Goal: Task Accomplishment & Management: Use online tool/utility

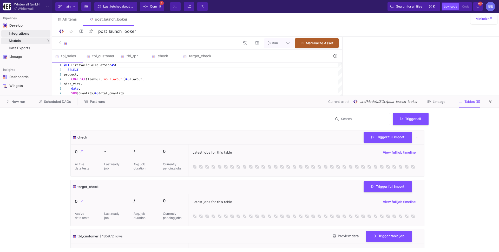
click at [30, 35] on div "Integrations" at bounding box center [29, 33] width 40 height 4
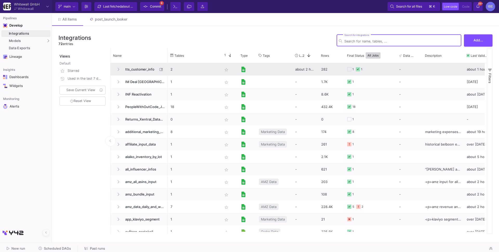
click at [143, 66] on span "tts_customer_info" at bounding box center [140, 69] width 36 height 12
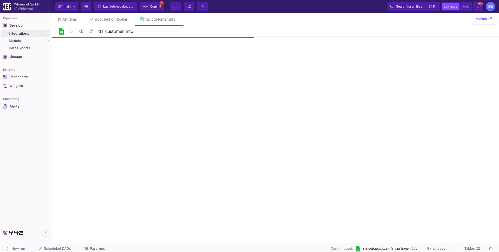
click at [465, 245] on button "Tables (2)" at bounding box center [470, 248] width 34 height 8
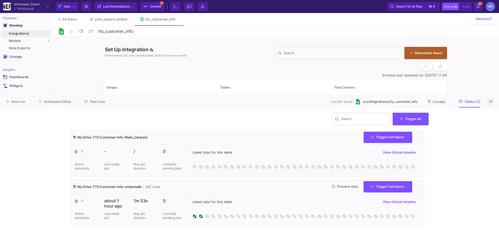
click at [493, 101] on button at bounding box center [491, 101] width 8 height 8
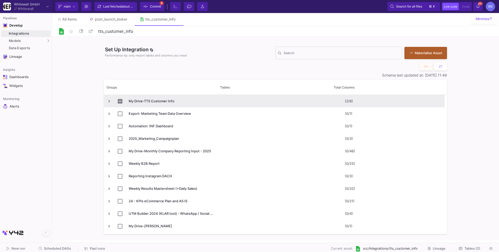
click at [109, 99] on span "Press SPACE to select this row." at bounding box center [109, 101] width 5 height 5
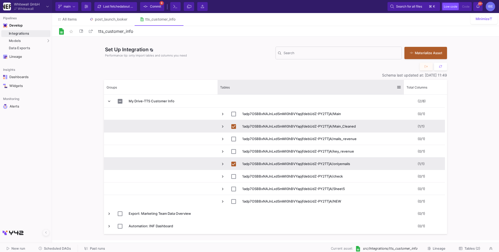
drag, startPoint x: 330, startPoint y: 83, endPoint x: 403, endPoint y: 92, distance: 73.0
click at [403, 91] on div at bounding box center [404, 87] width 2 height 15
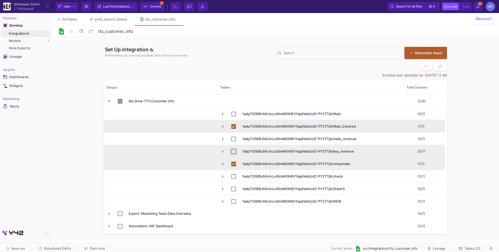
click at [234, 150] on input "Press Space to toggle row selection (unchecked)" at bounding box center [233, 151] width 5 height 5
checkbox input "true"
click at [423, 58] on button "Materialize Asset" at bounding box center [425, 52] width 43 height 12
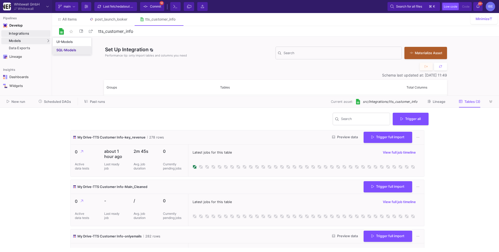
click at [58, 50] on div "SQL-Models" at bounding box center [66, 50] width 20 height 4
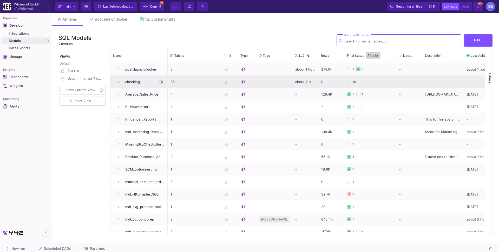
click at [139, 81] on span "checking" at bounding box center [140, 82] width 36 height 12
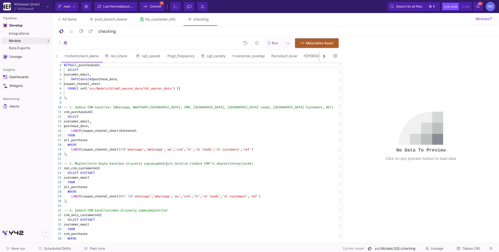
click at [64, 44] on img at bounding box center [65, 43] width 4 height 4
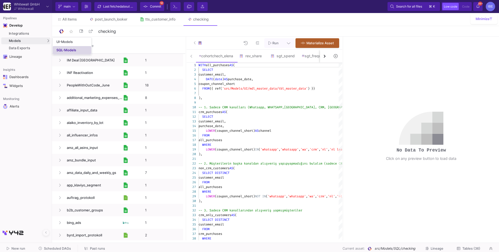
click at [57, 50] on div "SQL-Models" at bounding box center [66, 50] width 20 height 4
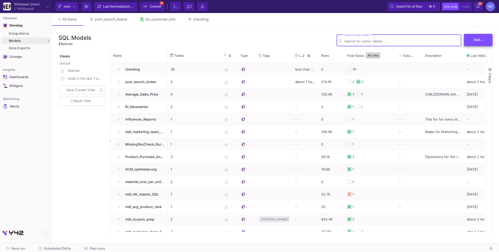
click at [468, 44] on button "Add..." at bounding box center [478, 40] width 29 height 12
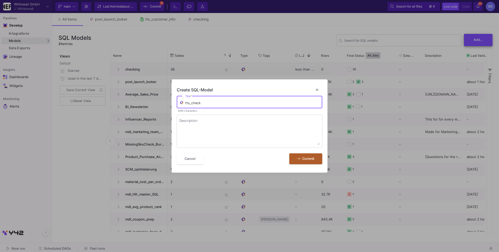
type input "tts_check"
click at [289, 153] on button "Commit" at bounding box center [305, 158] width 33 height 11
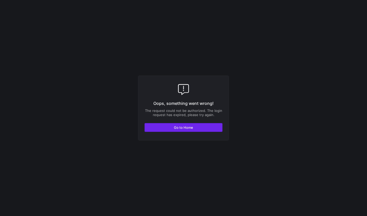
click at [184, 127] on span "Go to Home" at bounding box center [183, 128] width 19 height 4
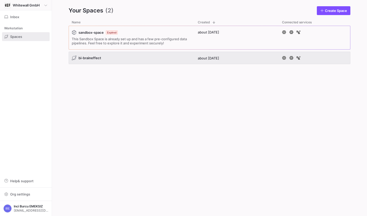
click at [30, 3] on span "Whitewall GmbH" at bounding box center [26, 5] width 27 height 4
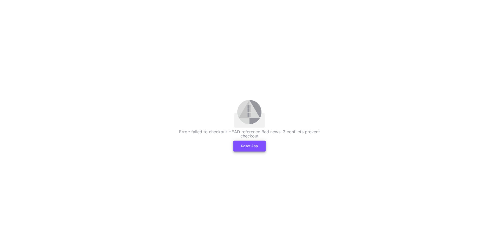
click at [249, 144] on button "Reset App" at bounding box center [249, 145] width 32 height 11
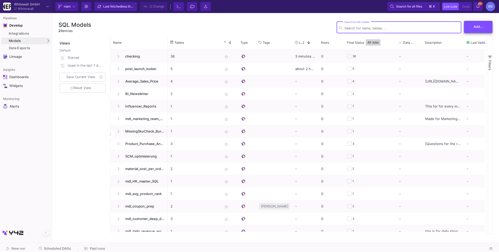
click at [485, 24] on button "Add..." at bounding box center [478, 27] width 29 height 12
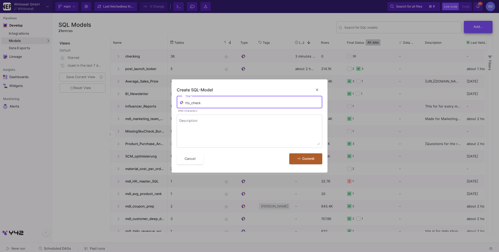
type input "tts_check"
click at [289, 153] on button "Commit" at bounding box center [305, 158] width 33 height 11
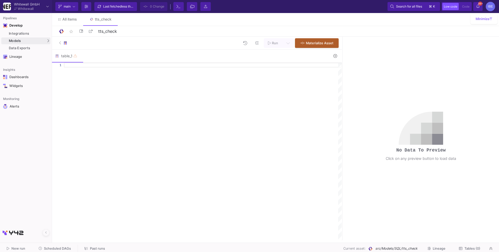
click at [70, 44] on button at bounding box center [64, 43] width 18 height 10
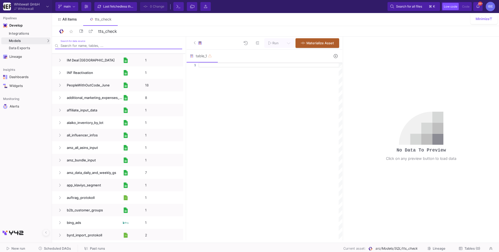
click at [70, 21] on span "All items" at bounding box center [69, 19] width 15 height 4
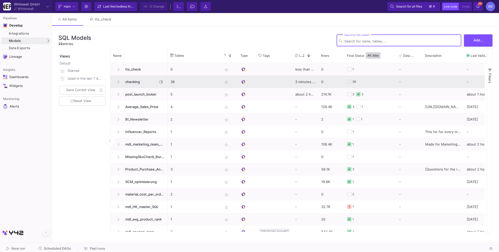
click at [139, 81] on span "checking" at bounding box center [140, 82] width 36 height 12
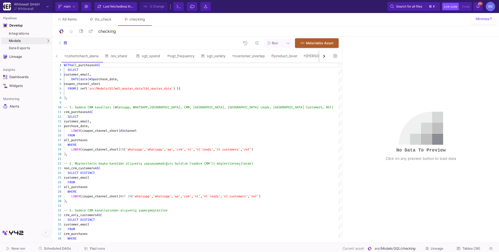
click at [323, 59] on button "button" at bounding box center [323, 56] width 9 height 13
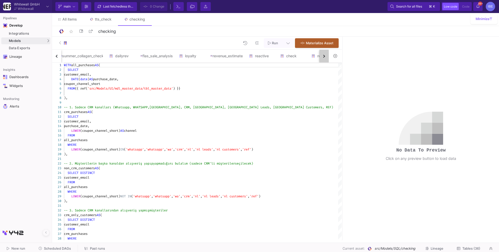
click at [323, 59] on button "button" at bounding box center [323, 56] width 9 height 13
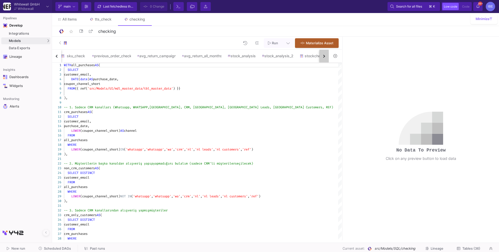
click at [323, 59] on button "button" at bounding box center [323, 56] width 9 height 13
click at [212, 56] on div "tts_check" at bounding box center [203, 56] width 25 height 4
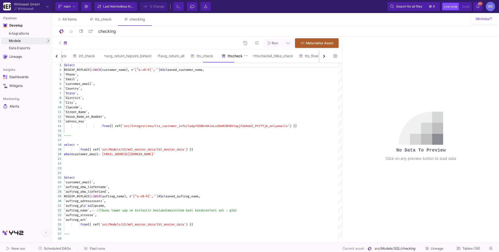
click at [247, 58] on div "ttscheck2" at bounding box center [234, 56] width 31 height 12
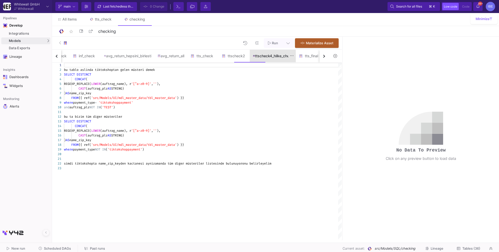
click at [277, 58] on div "ttscheck4_hilke_check" at bounding box center [273, 56] width 46 height 12
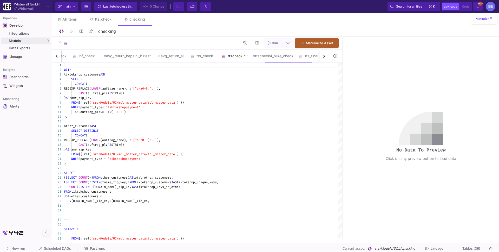
click at [246, 55] on div "ttscheck2" at bounding box center [234, 56] width 25 height 4
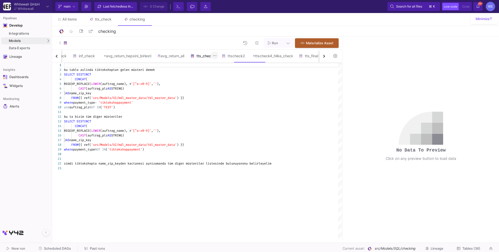
click at [215, 56] on div "tts_check" at bounding box center [203, 56] width 25 height 4
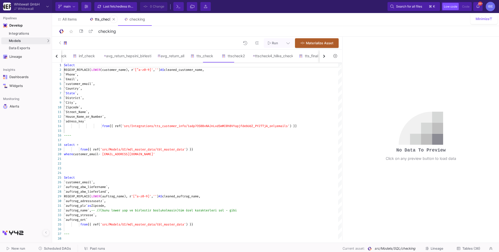
click at [99, 18] on div "tts_check" at bounding box center [103, 19] width 17 height 4
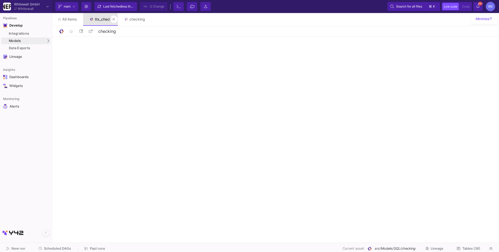
type input "tts_check"
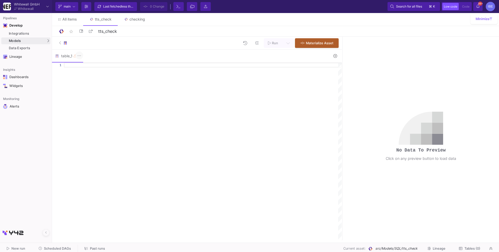
click at [80, 56] on icon at bounding box center [79, 56] width 4 height 4
click at [87, 67] on div "Rename" at bounding box center [90, 65] width 21 height 12
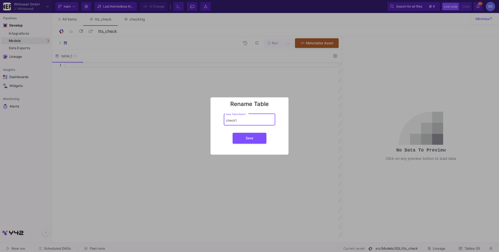
type input "check1"
click at [233, 133] on button "Save" at bounding box center [250, 138] width 34 height 11
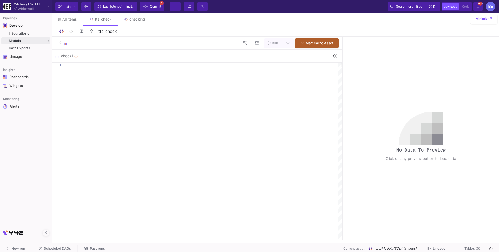
click at [60, 42] on icon at bounding box center [60, 42] width 2 height 3
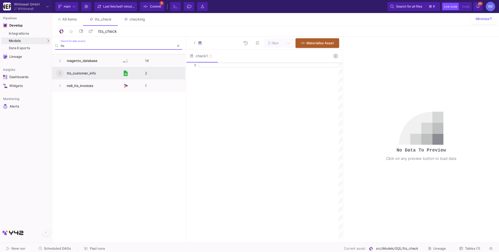
type input "tts"
click at [58, 72] on button at bounding box center [60, 73] width 8 height 8
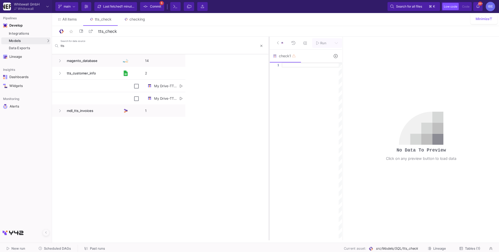
drag, startPoint x: 186, startPoint y: 103, endPoint x: 270, endPoint y: 100, distance: 84.0
click at [270, 100] on div at bounding box center [268, 138] width 1 height 203
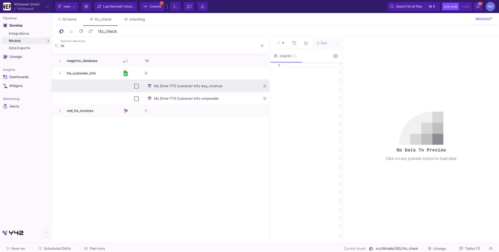
click at [265, 84] on icon "Press SPACE to select this row." at bounding box center [265, 85] width 3 height 3
type textarea "Select `name_zipcode`, `net_revenue` from {{ ref('src/Integrations/tts_customer…"
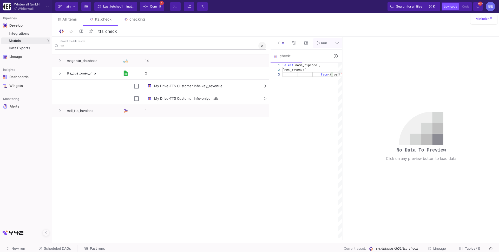
click at [261, 47] on icon at bounding box center [262, 45] width 2 height 3
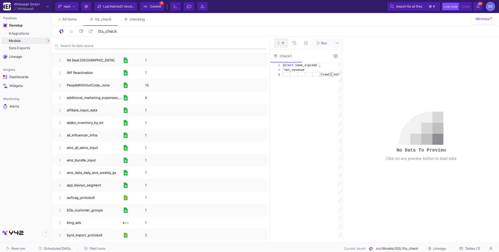
click at [278, 41] on icon at bounding box center [279, 42] width 2 height 3
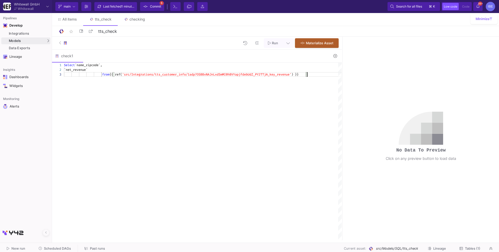
scroll to position [0, 243]
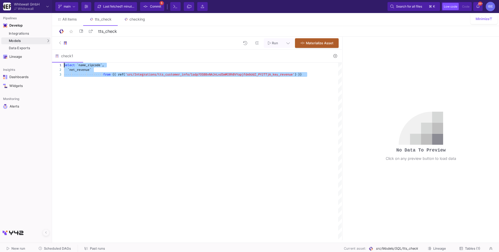
drag, startPoint x: 222, startPoint y: 102, endPoint x: 26, endPoint y: 63, distance: 200.0
click at [26, 63] on mat-sidenav-container "Pipelines Develop Integrations Models Models UI-Models SQL-Models Data Exports …" at bounding box center [249, 120] width 499 height 240
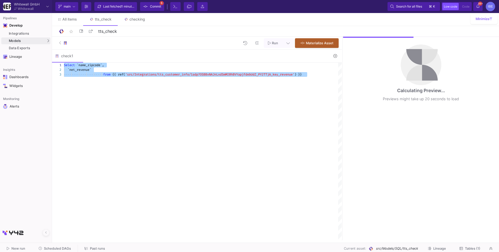
click at [78, 65] on span "`name_zipcode`," at bounding box center [90, 65] width 27 height 4
click at [77, 65] on span "`name_zipcode`," at bounding box center [90, 65] width 27 height 4
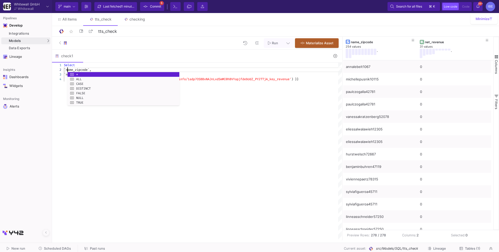
scroll to position [4, 4]
click at [137, 133] on div "Select `net_revenue` `name_zipcode`, from {{ ref( 'src/Integrations/tts_custome…" at bounding box center [203, 151] width 278 height 177
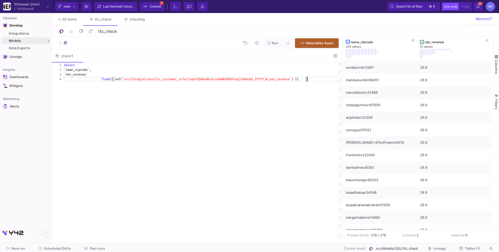
scroll to position [0, 0]
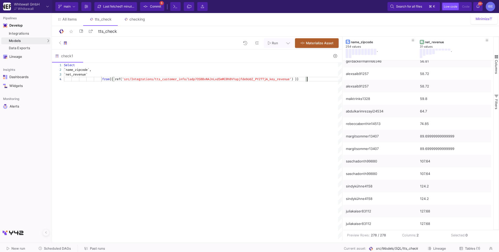
type textarea "Select `name_zipcode`, `net_revenue` from {{ ref('src/Integrations/tts_customer…"
click at [40, 36] on link "Integrations" at bounding box center [25, 33] width 49 height 7
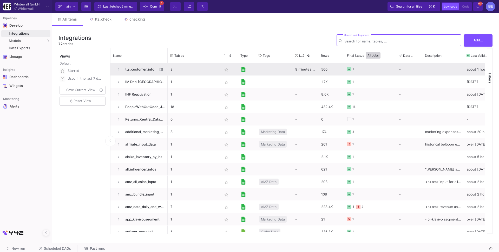
click at [137, 70] on span "tts_customer_info" at bounding box center [140, 69] width 36 height 12
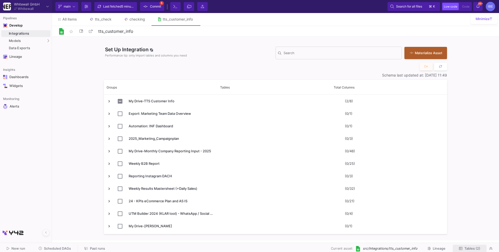
click at [463, 247] on span "Tables (2)" at bounding box center [469, 248] width 21 height 4
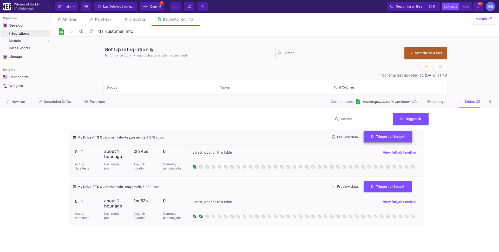
click at [401, 137] on span "Trigger full import" at bounding box center [387, 136] width 33 height 4
click at [106, 21] on link "tts_check" at bounding box center [100, 19] width 35 height 12
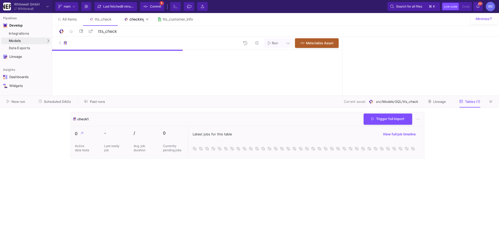
click at [139, 24] on link "checking" at bounding box center [135, 19] width 34 height 12
type input "checking"
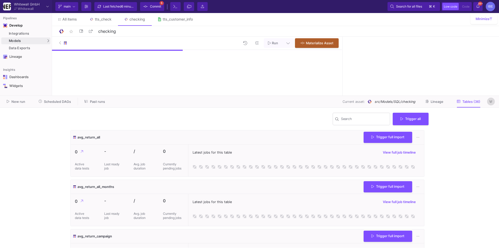
click at [492, 100] on icon at bounding box center [490, 101] width 3 height 3
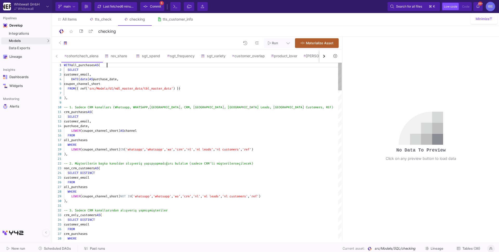
click at [233, 63] on div "WITH all_purchases AS (" at bounding box center [203, 65] width 278 height 5
click at [324, 56] on div "button" at bounding box center [323, 56] width 3 height 3
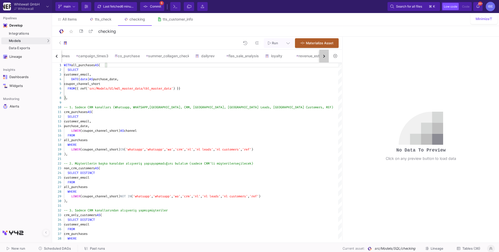
click at [324, 56] on div "button" at bounding box center [323, 56] width 3 height 3
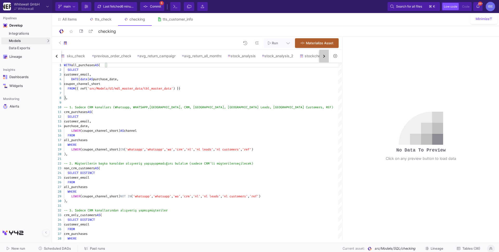
click at [324, 56] on div "button" at bounding box center [323, 56] width 3 height 3
click at [324, 56] on div "cohortchech_elena rev_share sgt_spend sgt_frequency sgt_variety customer_overla…" at bounding box center [190, 56] width 277 height 13
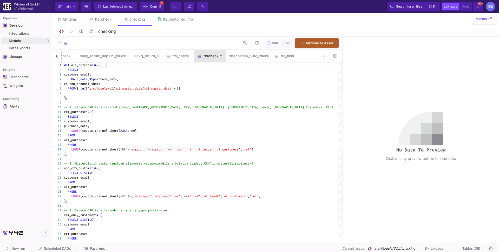
click at [222, 57] on div "ttscheck2" at bounding box center [210, 56] width 25 height 4
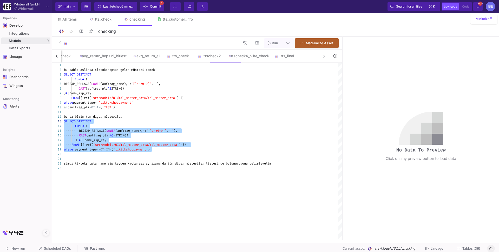
drag, startPoint x: 160, startPoint y: 149, endPoint x: 58, endPoint y: 123, distance: 105.1
type textarea "bu tablo aslinda tiktokshoptan gelen müsteri demek SELECT DISTINCT CONCAT( REGE…"
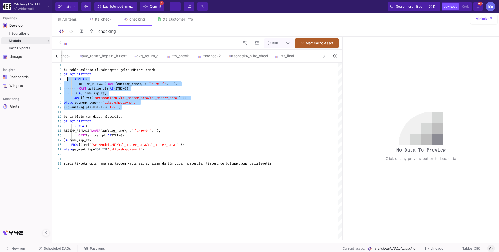
drag, startPoint x: 129, startPoint y: 106, endPoint x: 65, endPoint y: 76, distance: 70.0
drag, startPoint x: 130, startPoint y: 108, endPoint x: 64, endPoint y: 76, distance: 73.0
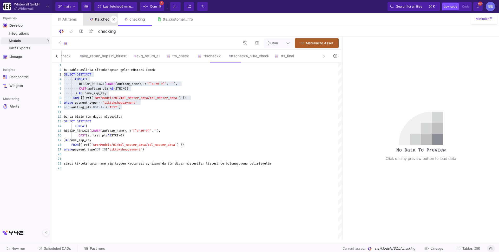
click at [106, 22] on link "tts_check" at bounding box center [100, 19] width 35 height 12
type input "tts_check"
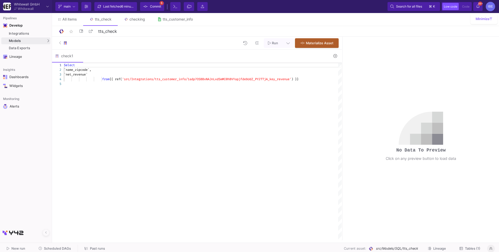
click at [340, 56] on button at bounding box center [335, 56] width 12 height 8
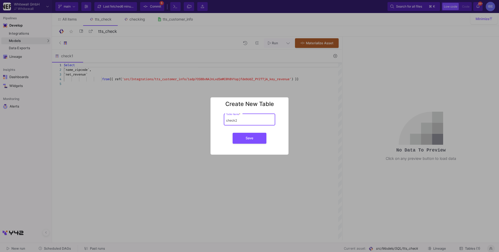
type input "check2"
click at [233, 133] on button "Save" at bounding box center [250, 138] width 34 height 11
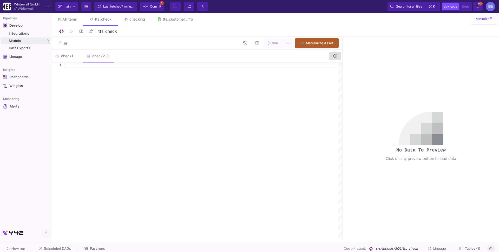
click at [281, 91] on div at bounding box center [203, 151] width 278 height 177
paste textarea "SELECT DISTINCT CONCAT( REGEXP_REPLACE(LOWER(auftrag_name), r'[^a-z0-9]', ''), …"
type textarea "SELECT DISTINCT CONCAT( REGEXP_REPLACE(LOWER(auftrag_name), r'[^a-z0-9]', ''), …"
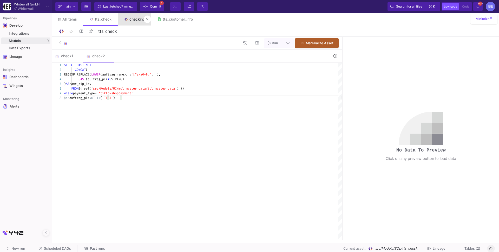
click at [142, 22] on link "checking" at bounding box center [135, 19] width 34 height 12
type input "checking"
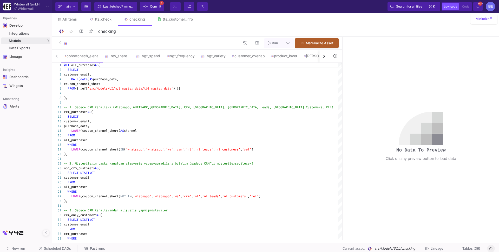
click at [323, 58] on button "button" at bounding box center [323, 56] width 9 height 13
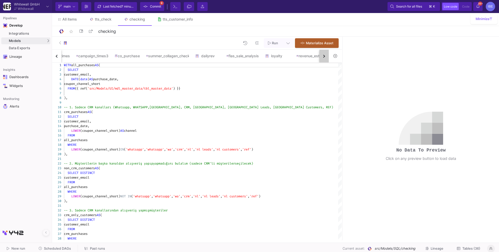
click at [323, 58] on button "button" at bounding box center [323, 56] width 9 height 13
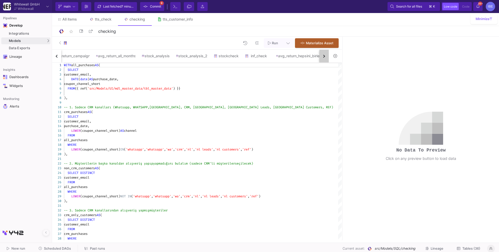
click at [323, 58] on button "button" at bounding box center [323, 56] width 9 height 13
click at [323, 58] on div "cohortchech_elena rev_share sgt_spend sgt_frequency sgt_variety customer_overla…" at bounding box center [190, 56] width 277 height 13
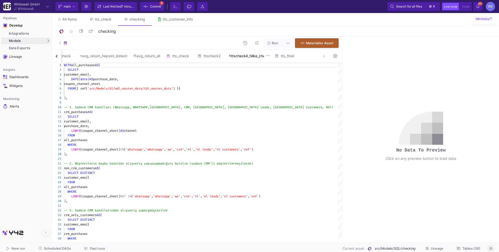
click at [252, 56] on div "ttscheck4_hilke_check" at bounding box center [249, 56] width 40 height 4
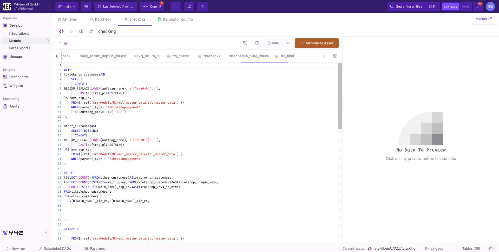
type textarea "WHERE payment_type != 'tiktokshoppayment' ) SELECT (SELECT COUNT(*) FROM other_…"
click at [127, 157] on div "1 2 3 4 5 6 7 8 9 10 11 12 13 14 15 16 17 18 19 20 21 22 23 24 25 26 27 28 29 3…" at bounding box center [197, 151] width 290 height 177
click at [102, 20] on div "tts_check" at bounding box center [103, 19] width 17 height 4
type input "tts_check"
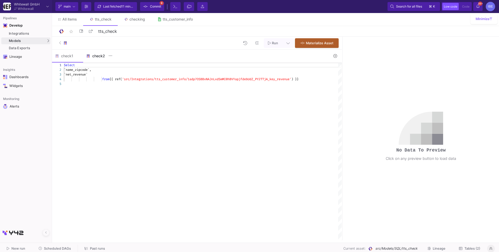
click at [95, 58] on div "check2" at bounding box center [98, 56] width 25 height 4
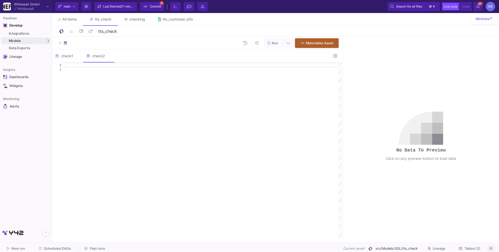
click at [124, 73] on div at bounding box center [203, 151] width 278 height 177
paste textarea "SELECT DISTINCT CONCAT( REGEXP_REPLACE(LOWER(auftrag_name), r'[^a-z0-9]', ''), …"
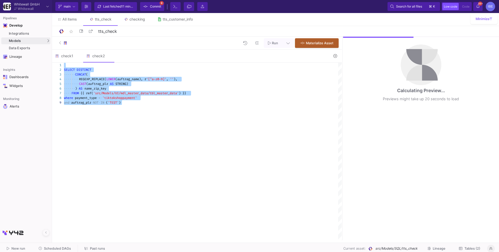
click at [65, 69] on span "SELECT" at bounding box center [69, 70] width 11 height 4
click at [74, 69] on span "SELECT" at bounding box center [69, 70] width 11 height 4
click at [64, 71] on span "SELECT" at bounding box center [69, 70] width 11 height 4
click at [74, 72] on span "··" at bounding box center [73, 74] width 4 height 5
click at [75, 69] on span "SELECT" at bounding box center [69, 70] width 11 height 4
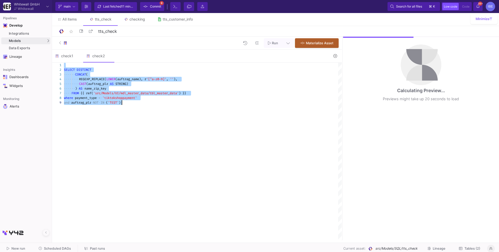
click at [74, 65] on div at bounding box center [203, 65] width 278 height 5
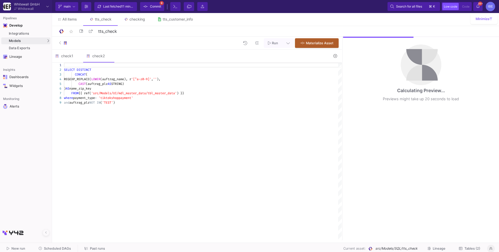
type textarea "SELECT DISTINCT CONCAT( REGEXP_REPLACE(LOWER(auftrag_name), r'[^a-z0-9]', ''), …"
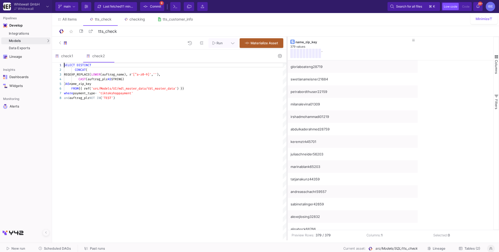
drag, startPoint x: 342, startPoint y: 86, endPoint x: 287, endPoint y: 93, distance: 55.9
click at [287, 93] on div at bounding box center [286, 138] width 1 height 203
click at [68, 57] on div "check1" at bounding box center [67, 56] width 25 height 4
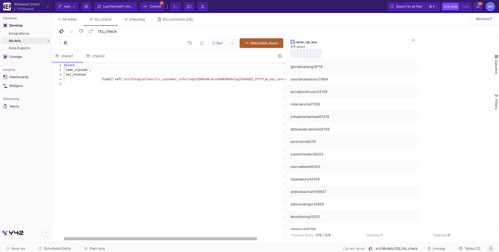
click at [102, 81] on span at bounding box center [83, 79] width 38 height 4
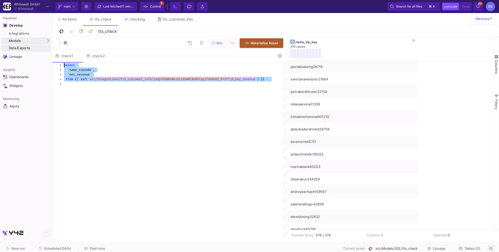
drag, startPoint x: 92, startPoint y: 90, endPoint x: 40, endPoint y: 49, distance: 66.2
click at [40, 49] on mat-sidenav-container "Pipelines Develop Integrations Models Models UI-Models SQL-Models Data Exports …" at bounding box center [249, 120] width 499 height 240
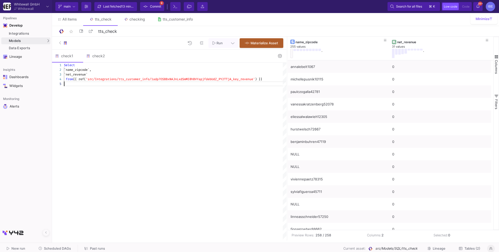
click at [101, 87] on div "Select `name_zipcode`, `net_revenue` from {{ ref( 'src/Integrations/tts_custome…" at bounding box center [175, 151] width 222 height 177
type textarea "Select `name_zipcode`, `net_revenue` from {{ ref('src/Integrations/tts_customer…"
paste textarea "Editor content;Press Alt+F1 for Accessibility Options."
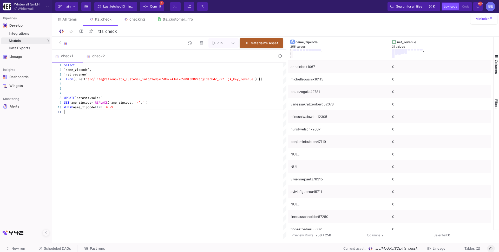
click at [94, 78] on div "1 2 3 4 5 6 7 8 9 10 11 Select `name_zipcode`, `net_revenue` from {{ ref( 'src/…" at bounding box center [169, 151] width 234 height 177
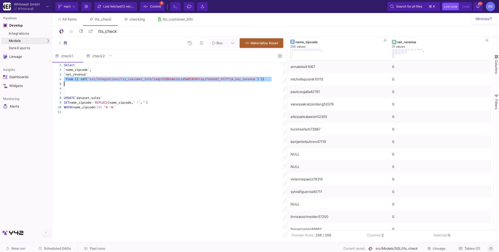
type textarea "Select `name_zipcode`, `net_revenue` from {{ ref('src/Integrations/tts_customer…"
click at [93, 54] on div "check2" at bounding box center [98, 56] width 25 height 4
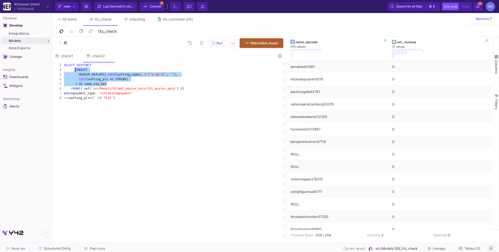
drag, startPoint x: 108, startPoint y: 84, endPoint x: 75, endPoint y: 71, distance: 35.4
click at [96, 115] on div "SELECT DISTINCT CONCAT ( ···· ···· REGEXP_REPLACE( LOWER (auftrag_name), · r '[…" at bounding box center [175, 151] width 222 height 177
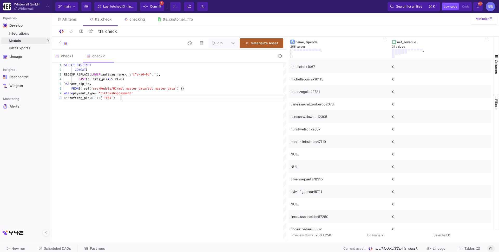
type textarea "SELECT DISTINCT CONCAT( REGEXP_REPLACE(LOWER(auftrag_name), r'[^a-z0-9]', ''), …"
paste textarea "REPLACE(name_zipcode, '-', '') AS cleaned_name_zipcode"
type textarea "REPLACE(name_zipcode, '-', '') AS cleaned_name_zipcode"
click at [100, 114] on div "1 2 3 4 5 6 7 8 9 10 11 12 13 SELECT DISTINCT CONCAT ( REGEXP_REPLACE( LOWER (a…" at bounding box center [169, 151] width 234 height 177
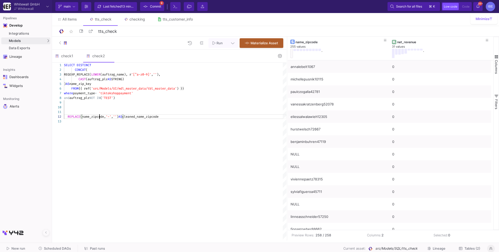
click at [100, 114] on div "1 2 3 4 5 6 7 8 9 10 11 12 13 SELECT DISTINCT CONCAT ( REGEXP_REPLACE( LOWER (a…" at bounding box center [169, 151] width 234 height 177
click at [66, 59] on div "check1" at bounding box center [67, 56] width 31 height 12
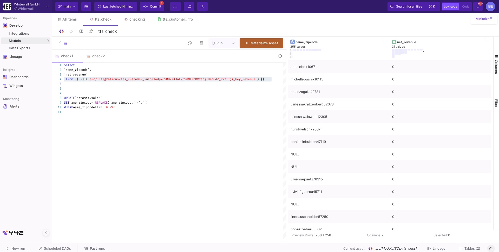
click at [91, 126] on div "Select `name_zipcode`, `net_revenue` · from · {{ · ref( 'src/Integrations/tts_c…" at bounding box center [175, 151] width 222 height 177
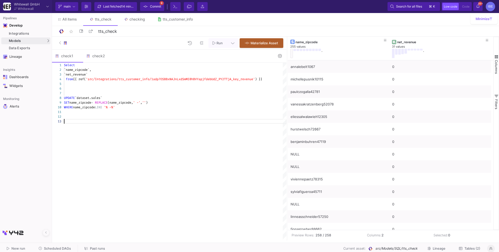
scroll to position [9, 0]
paste textarea "REPLACE(name_zipcode, '-', '') AS cleaned_name_zipcode"
click at [64, 123] on div at bounding box center [64, 125] width 1 height 5
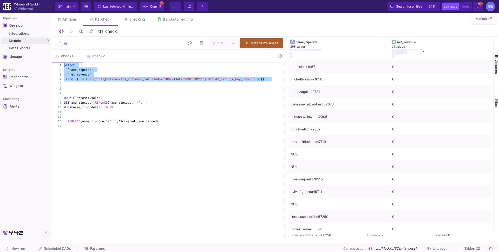
drag, startPoint x: 83, startPoint y: 82, endPoint x: 61, endPoint y: 63, distance: 29.7
click at [61, 63] on div "1 2 3 4 5 6 7 8 9 10 11 12 13 14 Select · ·· `name_zipcode`, ·· `net_revenue` ·…" at bounding box center [169, 151] width 234 height 177
click at [73, 154] on div "Select · ·· `name_zipcode`, ·· `net_revenue` · from · {{ · ref( 'src/Integratio…" at bounding box center [175, 151] width 222 height 177
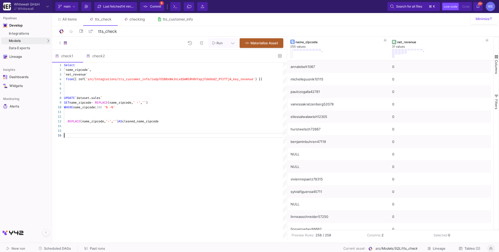
type textarea "REPLACE(name_zipcode, '-', '') AS cleaned_name_zipcode"
paste textarea "Editor content;Press Alt+F1 for Accessibility Options."
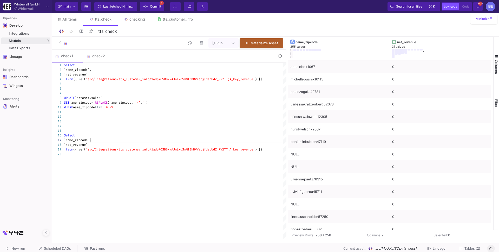
click at [90, 139] on span "`name_zipcode`," at bounding box center [77, 140] width 27 height 4
paste textarea "REPLACE(name_zipcode, '-', '') AS cleaned_name_zipcode"
click at [91, 139] on span "(name_zipcode," at bounding box center [92, 140] width 25 height 4
click at [87, 140] on span "(name_zipcode," at bounding box center [92, 140] width 25 height 4
paste textarea "Editor content;Press Alt+F1 for Accessibility Options."
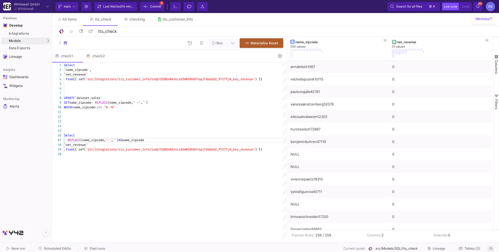
click at [45, 115] on div "Pipelines Develop Integrations Models Models UI-Models SQL-Models Data Exports …" at bounding box center [26, 132] width 52 height 239
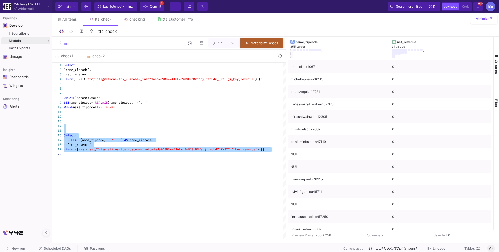
drag, startPoint x: 67, startPoint y: 126, endPoint x: 68, endPoint y: 157, distance: 30.9
click at [68, 157] on div "Select `name_zipcode`, `net_revenue` from {{ ref( 'src/Integrations/tts_custome…" at bounding box center [175, 151] width 222 height 177
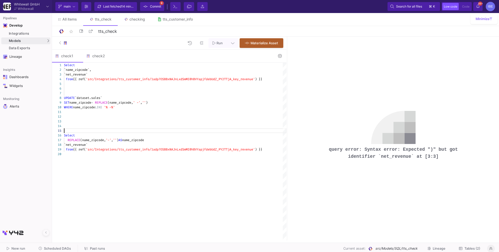
click at [71, 132] on div at bounding box center [175, 130] width 222 height 5
click at [161, 136] on div "Select" at bounding box center [175, 135] width 222 height 5
click at [162, 143] on div "`net_revenue`" at bounding box center [175, 144] width 222 height 5
click at [161, 140] on div "REPLACE (name_zipcode, '-' , '' ) AS name_zipcode" at bounding box center [175, 139] width 222 height 5
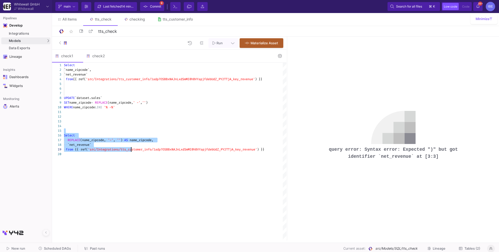
drag, startPoint x: 128, startPoint y: 130, endPoint x: 131, endPoint y: 148, distance: 18.1
drag, startPoint x: 116, startPoint y: 157, endPoint x: 61, endPoint y: 133, distance: 60.1
click at [61, 133] on div "1 2 3 4 5 6 7 8 9 10 11 12 13 14 15 16 17 18 19 20 Select `name_zipcode`, `net_…" at bounding box center [169, 151] width 234 height 177
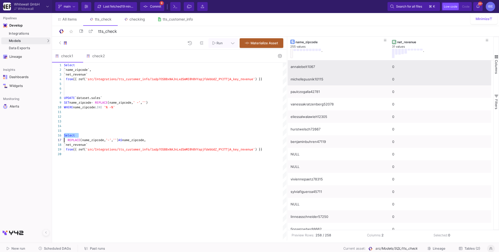
click at [318, 70] on div "annalebelt1067" at bounding box center [339, 67] width 96 height 12
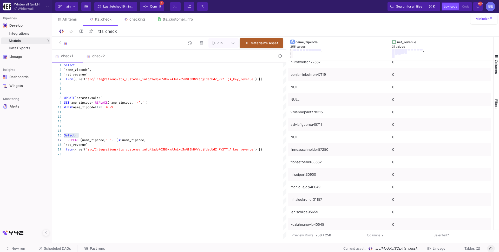
scroll to position [73, 0]
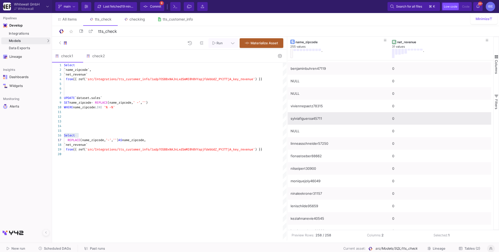
click at [336, 118] on div "sylviafigueroa45711" at bounding box center [339, 118] width 96 height 12
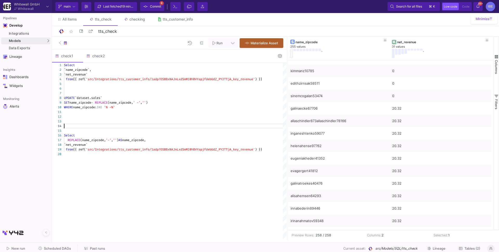
click at [93, 127] on div at bounding box center [175, 125] width 222 height 5
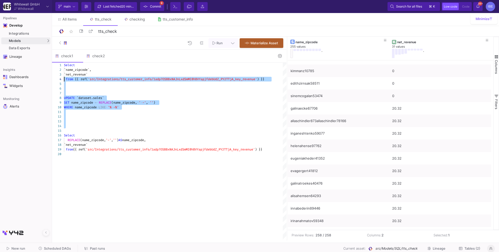
drag, startPoint x: 74, startPoint y: 128, endPoint x: 59, endPoint y: 46, distance: 83.6
click at [60, 47] on div "Run Materialize Asset check1 check2 1 2 3 4 5 6 7 8 9 10 11 12 13 14 15 16 17 1…" at bounding box center [169, 138] width 234 height 203
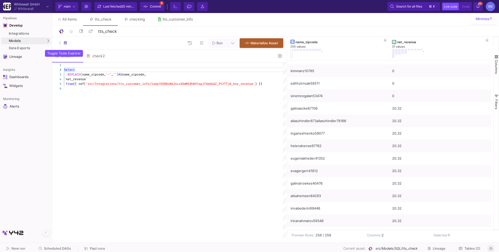
type textarea "Select REPLACE(name_zipcode, '-', '') AS name_zipcode, `net_revenue` from {{ re…"
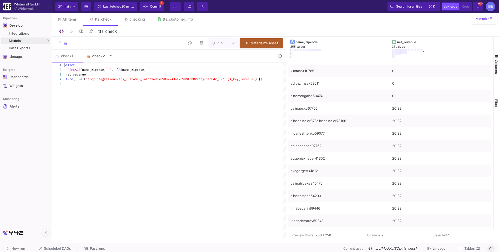
click at [96, 51] on div "check2" at bounding box center [98, 56] width 31 height 12
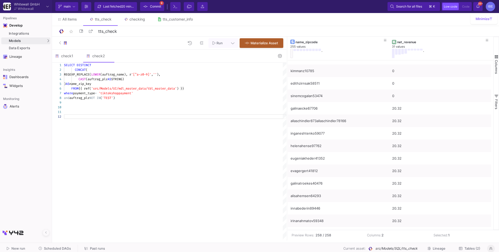
type textarea "SELECT DISTINCT CONCAT( REGEXP_REPLACE(LOWER(auftrag_name), r'[^a-z0-9]', ''), …"
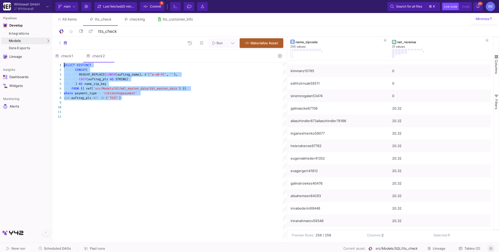
drag, startPoint x: 130, startPoint y: 99, endPoint x: 58, endPoint y: 67, distance: 79.1
click at [63, 56] on div "check1" at bounding box center [67, 56] width 25 height 4
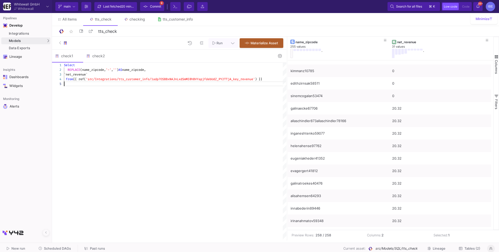
click at [86, 122] on div "Select REPLACE (name_zipcode, '-' , '' ) AS name_zipcode, `net_revenue` from {{…" at bounding box center [175, 151] width 222 height 177
paste textarea ") AS name_zip_key FROM {{ ref('src/Models/UI/mdl_master_data/tbl_master_data') …"
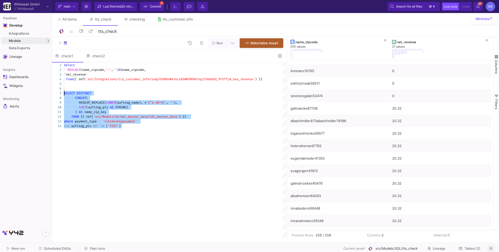
drag, startPoint x: 131, startPoint y: 131, endPoint x: 63, endPoint y: 94, distance: 78.0
click at [63, 94] on div "1 2 3 4 5 6 7 8 9 10 11 12 13 14 Select REPLACE (name_zipcode, '-' , '' ) AS na…" at bounding box center [169, 151] width 234 height 177
click at [94, 101] on span "REGEXP_REPLACE(" at bounding box center [92, 102] width 27 height 4
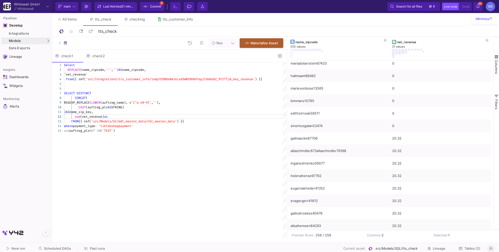
scroll to position [298, 0]
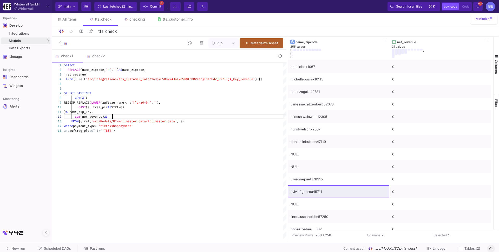
click at [111, 80] on span "'src/Integrations/tts_customer_info/1adp7OSBBxNAJn" at bounding box center [131, 79] width 91 height 4
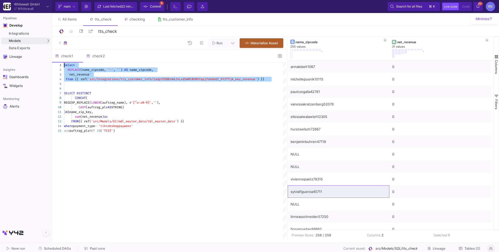
drag, startPoint x: 105, startPoint y: 84, endPoint x: 54, endPoint y: 63, distance: 55.6
click at [54, 63] on div "1 2 3 4 5 6 7 8 9 10 11 13 14 12 15 Select · ·· REPLACE (name_zipcode, · '-' , …" at bounding box center [169, 151] width 234 height 177
type textarea "Select REPLACE(name_zipcode, '-', '') AS name_zipcode, `net_revenue` from {{ re…"
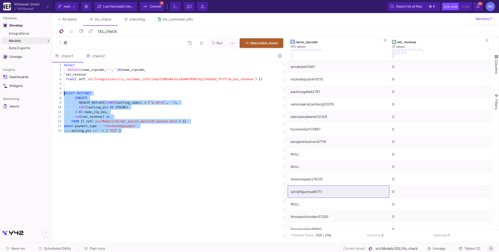
drag, startPoint x: 131, startPoint y: 132, endPoint x: 43, endPoint y: 92, distance: 96.9
click at [92, 60] on div "check2" at bounding box center [98, 56] width 31 height 12
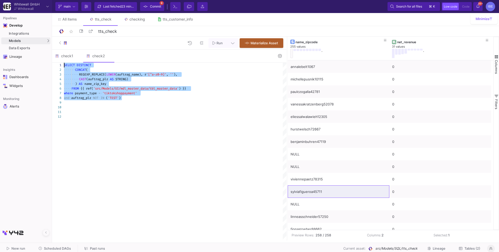
click at [96, 81] on span "(auftrag_plz" at bounding box center [97, 79] width 22 height 4
type textarea "SELECT DISTINCT CONCAT( REGEXP_REPLACE(LOWER(auftrag_name), r'[^a-z0-9]', ''), …"
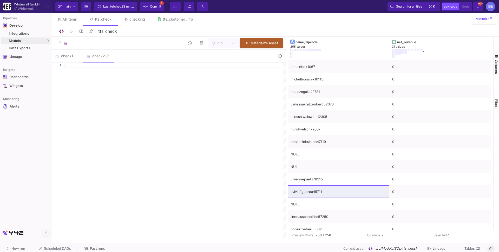
paste textarea "FROM tts_clean tts LEFT JOIN sales_filtered s ON [DOMAIN_NAME]_zipcode = [DOMAI…"
type textarea "FROM tts_clean tts LEFT JOIN sales_filtered s ON [DOMAIN_NAME]_zipcode = [DOMAI…"
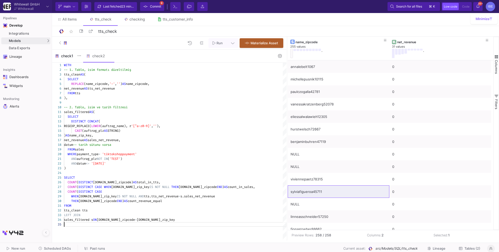
click at [64, 55] on div "check1" at bounding box center [67, 56] width 25 height 4
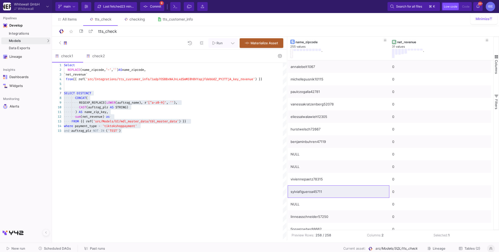
type textarea "Select REPLACE(name_zipcode, '-', '') AS name_zipcode, `net_revenue` from {{ re…"
click at [86, 80] on span "{{ ref(" at bounding box center [79, 79] width 13 height 4
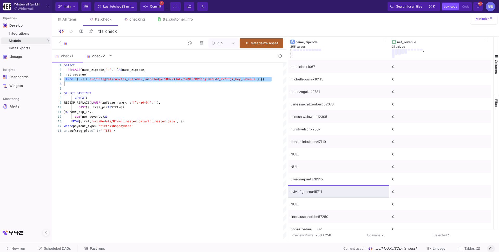
click at [92, 54] on y42-feature-type-child-icon at bounding box center [89, 56] width 6 height 4
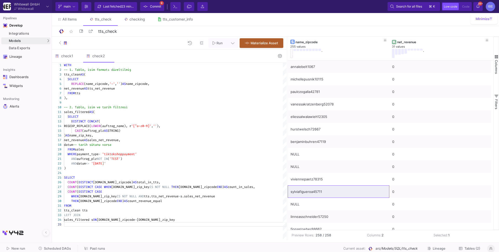
click at [79, 93] on span "tts" at bounding box center [77, 93] width 5 height 4
drag, startPoint x: 87, startPoint y: 93, endPoint x: 68, endPoint y: 93, distance: 19.0
paste textarea "from {{ ref('src/Integrations/tts_customer_info/1adp7OSBBxNAJnLxdSmMI0hBVYapjfd…"
type textarea "WITH -- 1. Tablo, isim formatı düzeltilmiş tts_clean AS ( SELECT REPLACE(name_z…"
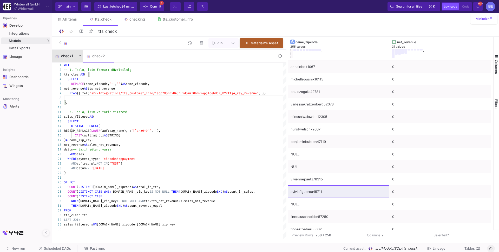
click at [71, 57] on div "check1" at bounding box center [67, 56] width 25 height 4
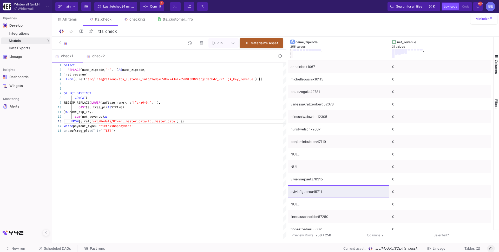
type textarea ") AS name_zip_key, sum(net_revenue) as FROM {{ ref('src/Models/UI/mdl_master_da…"
click at [90, 55] on y42-feature-type-child-icon at bounding box center [89, 56] width 6 height 4
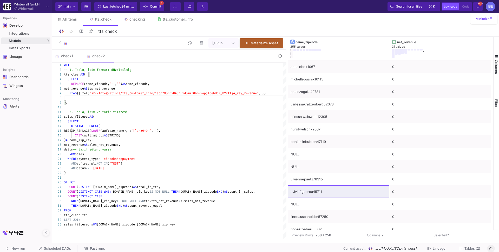
click at [82, 154] on div "1 2 3 4 5 6 7 8 9 10 11 12 13 14 15 16 17 18 19 20 21 22 23 24 25 26 27 28 29 3…" at bounding box center [169, 151] width 234 height 177
drag, startPoint x: 89, startPoint y: 153, endPoint x: 69, endPoint y: 152, distance: 20.0
paste textarea "WHERE payment_type = 'tiktokshoppayment' AND auftrag_plz NOT IN ('TEST') AND da…"
click at [106, 219] on div "LEFT JOIN" at bounding box center [175, 219] width 222 height 5
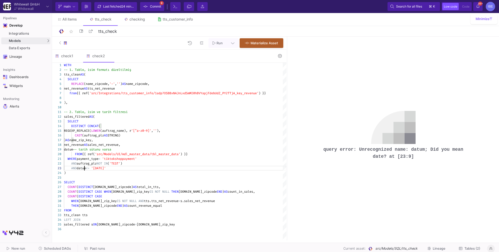
click at [85, 169] on span "datum" at bounding box center [81, 168] width 9 height 4
click at [73, 150] on span "datum" at bounding box center [68, 149] width 9 height 4
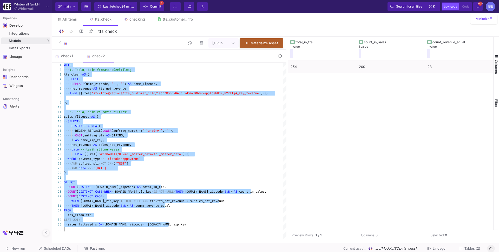
click at [108, 159] on span "'tiktokshoppayment'" at bounding box center [123, 158] width 35 height 4
type textarea "WITH -- 1. Tablo, isim formatı düzeltilmiş tts_clean AS ( SELECT REPLACE(name_z…"
click at [277, 53] on button at bounding box center [280, 56] width 12 height 8
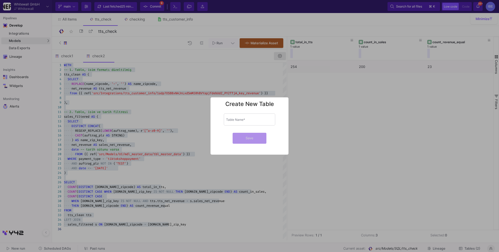
click at [277, 53] on div at bounding box center [249, 126] width 499 height 252
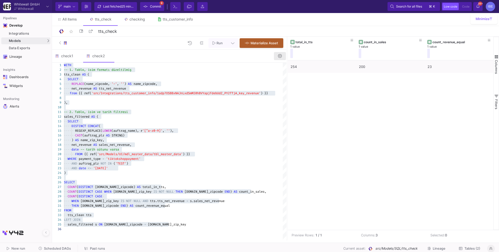
click at [277, 53] on button at bounding box center [280, 56] width 12 height 8
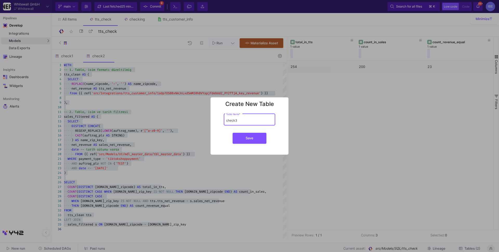
type input "check3"
click at [233, 133] on button "Save" at bounding box center [250, 138] width 34 height 11
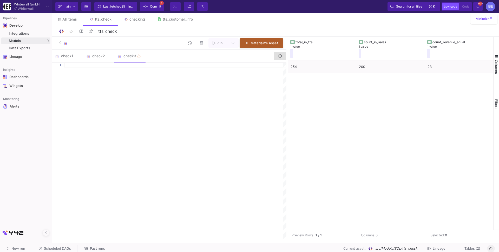
click at [207, 77] on div at bounding box center [175, 151] width 222 height 177
paste textarea "sales_filtered s ON [DOMAIN_NAME]_zipcode = [DOMAIN_NAME]_zip_key"
type textarea "sales_filtered s ON [DOMAIN_NAME]_zipcode = [DOMAIN_NAME]_zip_key"
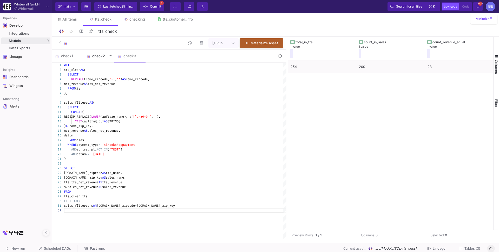
click at [95, 58] on div "check2" at bounding box center [98, 56] width 31 height 12
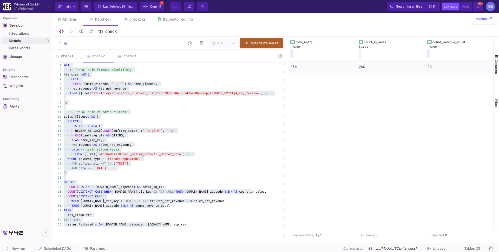
click at [115, 95] on div at bounding box center [175, 97] width 222 height 5
type textarea "WITH -- 1. Tablo, isim formatı düzeltilmiş tts_clean AS ( SELECT REPLACE(name_z…"
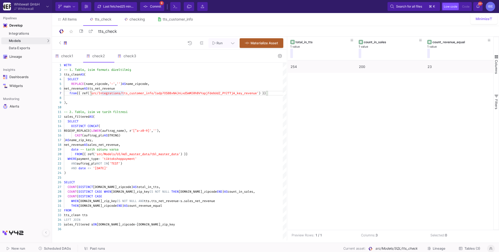
click at [115, 91] on span "'src/Integrations/tts_customer_info/1adp7OSBBxNAJn" at bounding box center [134, 93] width 91 height 4
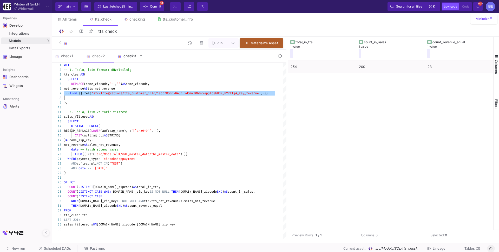
click at [129, 55] on div "check3" at bounding box center [129, 56] width 25 height 4
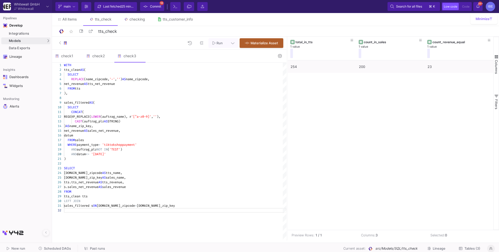
click at [80, 89] on span "tts" at bounding box center [77, 88] width 5 height 4
paste textarea "from {{ ref('src/Integrations/tts_customer_info/1adp7OSBBxNAJnLxdSmMI0hBVYapjfd…"
type textarea "WITH tts_clean AS ( SELECT REPLACE(name_zipcode, '-', '') AS name_zipcode, net_…"
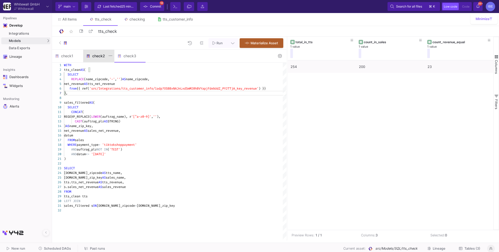
click at [98, 56] on div "check2" at bounding box center [98, 56] width 25 height 4
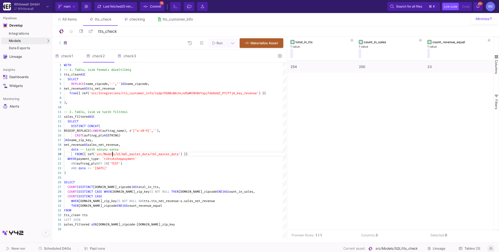
click at [112, 152] on span "'src/Models/UI/mdl_master_data/tbl_master_data'" at bounding box center [138, 154] width 86 height 4
type textarea "-- 2. Tablo, isim ve tarih filtresi sales_filtered AS ( SELECT DISTINCT CONCAT(…"
click at [126, 57] on div "check3" at bounding box center [129, 56] width 25 height 4
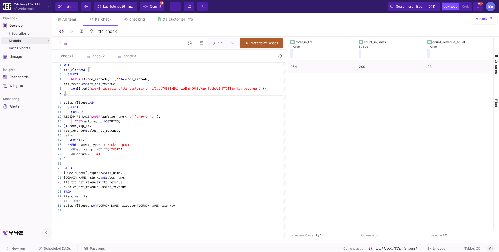
click at [89, 139] on div "FROM sales" at bounding box center [175, 139] width 222 height 5
paste textarea "FROM {{ ref('src/Models/UI/mdl_master_data/tbl_master_data') }}"
click at [85, 155] on span "datum" at bounding box center [81, 154] width 9 height 4
click at [77, 136] on div "1 2 3 4 5 6 7 8 9 10 11 12 13 14 15 16 17 18 19 20 21 22 23 24 25 26 27 28 29 3…" at bounding box center [169, 151] width 234 height 177
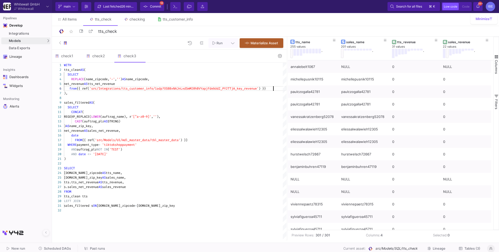
click at [276, 88] on div "from {{ ref( 'src/Integrations/tts_customer_info/1adp7OSBBxNAJn LxdSmMI0hBVYapj…" at bounding box center [175, 88] width 222 height 5
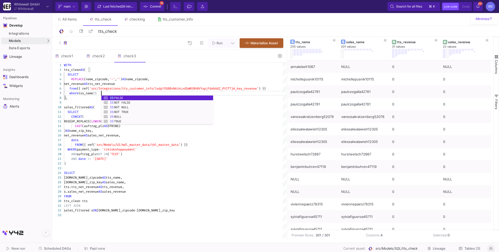
scroll to position [28, 37]
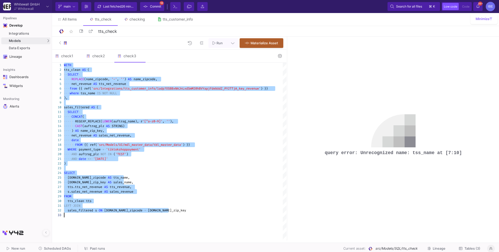
click at [87, 95] on div "··· where · tss_name · IS · NOT · NULL" at bounding box center [175, 93] width 222 height 5
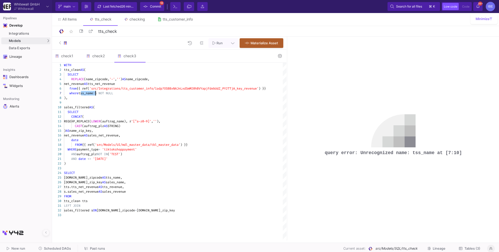
click at [139, 76] on div "SELECT" at bounding box center [175, 74] width 222 height 5
click at [139, 78] on div "1 2 3 4 5 6 8 9 10 11 12 13 14 15 16 17 18 19 20 21 22 23 24 25 26 27 28 29 30 …" at bounding box center [169, 151] width 234 height 177
click at [86, 95] on div ")," at bounding box center [175, 97] width 222 height 5
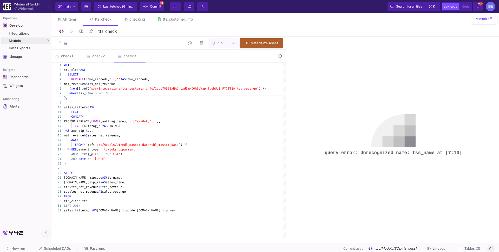
click at [86, 94] on span "tss_name" at bounding box center [85, 93] width 15 height 4
paste textarea "name_zipcod"
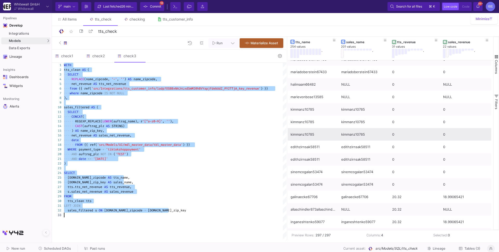
scroll to position [432, 0]
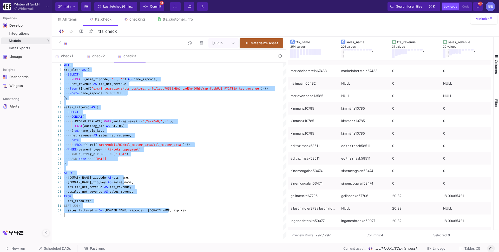
click at [72, 79] on span "REPLACE" at bounding box center [77, 79] width 13 height 4
click at [86, 80] on span "(name_zipcode," at bounding box center [96, 79] width 25 height 4
click at [79, 80] on span "REPLACE" at bounding box center [77, 79] width 13 height 4
click at [114, 101] on div at bounding box center [175, 102] width 222 height 5
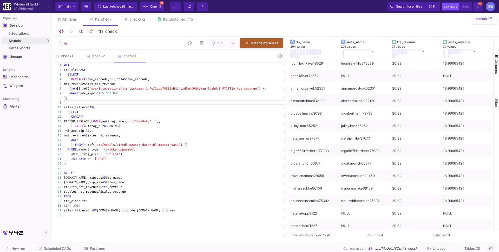
scroll to position [929, 0]
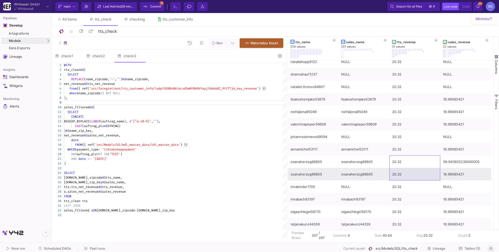
drag, startPoint x: 401, startPoint y: 160, endPoint x: 401, endPoint y: 169, distance: 9.1
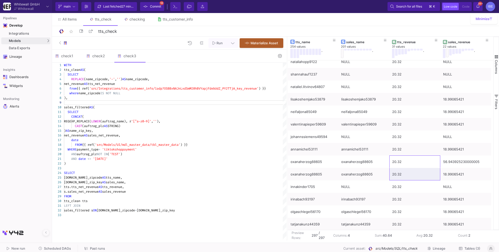
click at [228, 191] on div "s.sales_net_revenue AS sales_revenue" at bounding box center [175, 191] width 222 height 5
type textarea "WITH tts_clean AS ( SELECT REPLACE(name_zipcode, '-', '') AS name_zipcode, net_…"
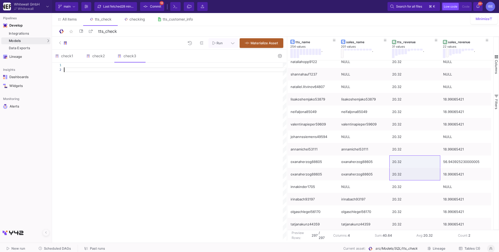
scroll to position [0, 0]
paste textarea "LEFT JOIN sales_agg sales ON [DOMAIN_NAME]_zipcode = [DOMAIN_NAME]_zip_key"
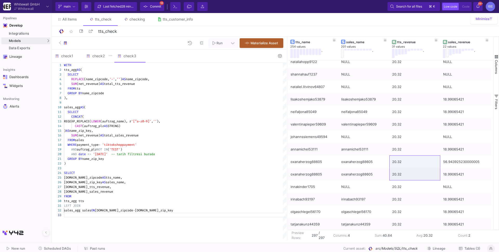
type textarea "LEFT JOIN sales_agg sales ON [DOMAIN_NAME]_zipcode = [DOMAIN_NAME]_zip_key"
click at [93, 60] on div "check2" at bounding box center [98, 56] width 31 height 12
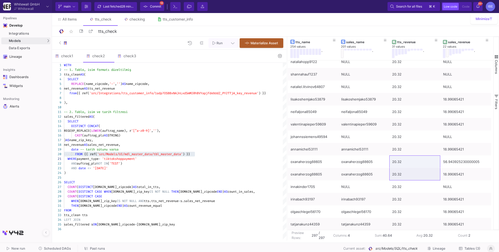
type textarea "WITH -- 1. Tablo, isim formatı düzeltilmiş tts_clean AS ( SELECT REPLACE(name_z…"
click at [100, 95] on div "1 2 3 4 5 6 7 8 9 10 11 12 13 14 15 16 17 18 19 20 21 22 23 24 25 26 27 28 29 3…" at bounding box center [169, 151] width 234 height 177
click at [100, 95] on textarea "WITH -- 1. Tablo, isim formatı düzeltilmiş tts_clean AS ( SELECT REPLACE(name_z…" at bounding box center [100, 93] width 0 height 5
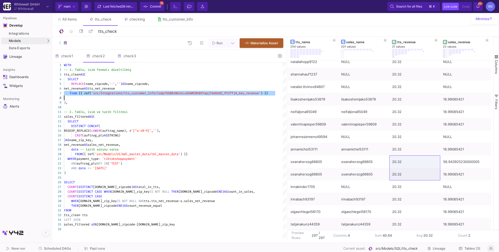
click at [100, 95] on div "1 2 3 4 5 6 7 8 9 10 11 12 13 14 15 16 17 18 19 20 21 22 23 24 25 26 27 28 29 3…" at bounding box center [169, 151] width 234 height 177
click at [118, 54] on img at bounding box center [119, 56] width 4 height 4
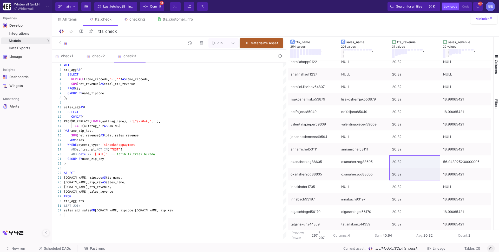
click at [76, 91] on span "GROUP" at bounding box center [72, 93] width 9 height 4
click at [77, 87] on span "tts" at bounding box center [77, 88] width 5 height 4
paste textarea "from {{ ref('src/Integrations/tts_customer_info/1adp7OSBBxNAJnLxdSmMI0hBVYapjfd…"
type textarea "WITH tts_agg AS ( SELECT REPLACE(name_zipcode, '-', '') AS name_zipcode, SUM(ne…"
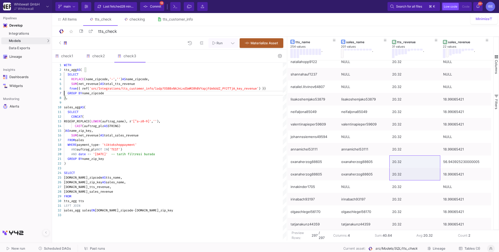
click at [94, 68] on div "tts_agg AS (" at bounding box center [175, 69] width 222 height 5
click at [95, 58] on div "check2" at bounding box center [98, 56] width 25 height 4
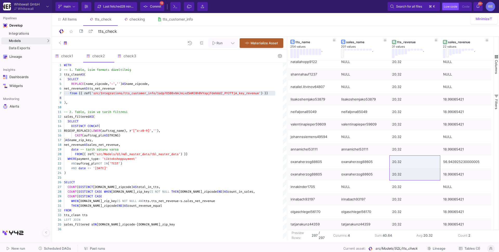
click at [105, 153] on div at bounding box center [105, 154] width 1 height 5
type textarea "-- 2. Tablo, isim ve tarih filtresi sales_filtered AS ( SELECT DISTINCT CONCAT(…"
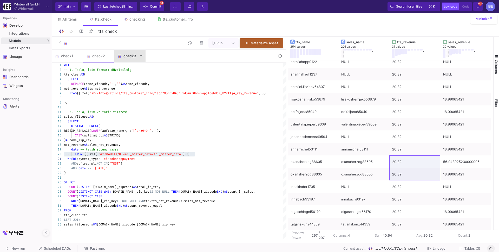
click at [127, 58] on div "check3" at bounding box center [129, 56] width 25 height 4
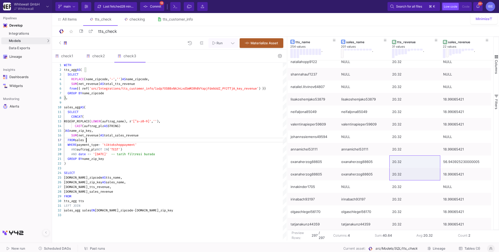
click at [93, 140] on div "FROM sales" at bounding box center [175, 139] width 222 height 5
paste textarea "FROM {{ ref('src/Models/UI/mdl_master_data/tbl_master_data') }}"
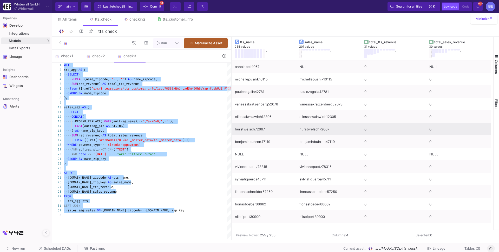
drag, startPoint x: 287, startPoint y: 133, endPoint x: 232, endPoint y: 127, distance: 56.0
click at [232, 127] on as-split "Run Materialize Asset check1 check2 check3 1 Select ) AS name_zip_key, sum(net_…" at bounding box center [275, 138] width 447 height 203
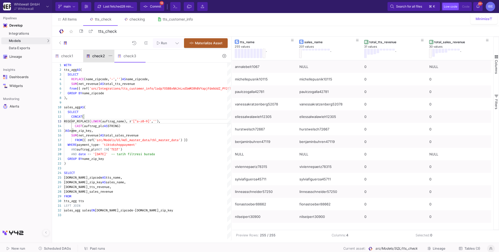
click at [102, 62] on div "check2" at bounding box center [98, 56] width 31 height 12
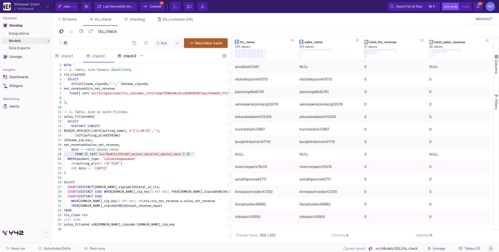
click at [124, 58] on div "check3" at bounding box center [129, 56] width 25 height 4
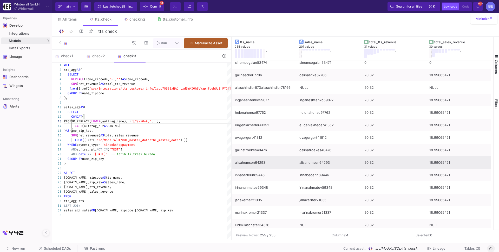
scroll to position [363, 0]
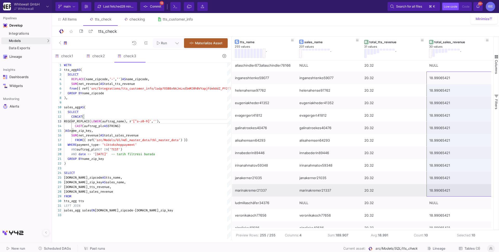
drag, startPoint x: 438, startPoint y: 81, endPoint x: 433, endPoint y: 189, distance: 108.5
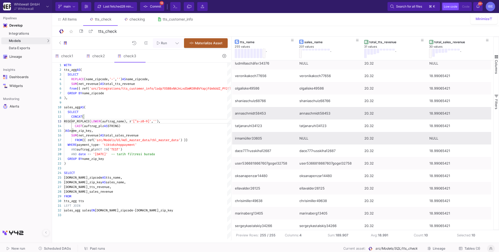
scroll to position [513, 0]
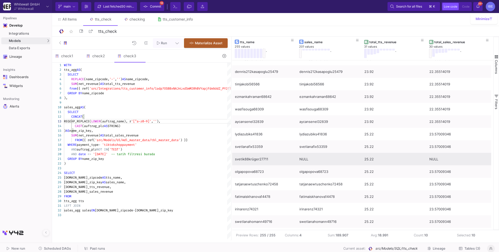
click at [266, 156] on div "svetik88krüger27711" at bounding box center [264, 159] width 59 height 12
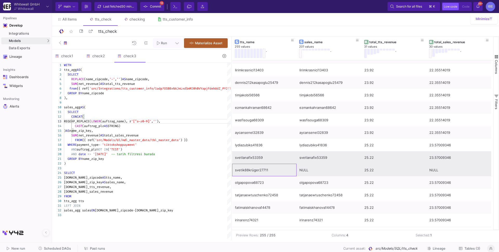
scroll to position [1457, 0]
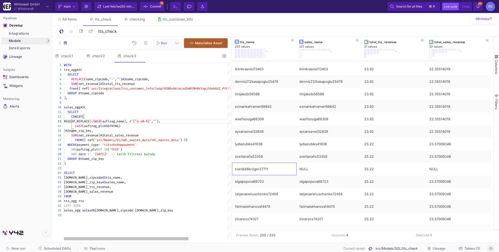
click at [157, 121] on span "''" at bounding box center [155, 121] width 4 height 4
click at [146, 120] on span "'[^a-z0-9]'" at bounding box center [152, 121] width 20 height 4
drag, startPoint x: 144, startPoint y: 121, endPoint x: 163, endPoint y: 121, distance: 19.5
click at [134, 80] on span "name_zipcode," at bounding box center [138, 79] width 24 height 4
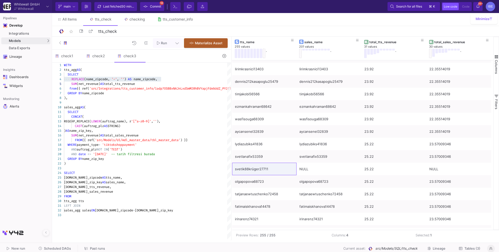
click at [151, 122] on span "'[^a-z0-9]'" at bounding box center [141, 121] width 20 height 4
click at [159, 122] on div "1 2 3 4 5 6 7 8 9 10 11 12 13 14 15 16 17 18 19 20 21 22 23 24 25 26 27 28 29 3…" at bounding box center [141, 151] width 179 height 177
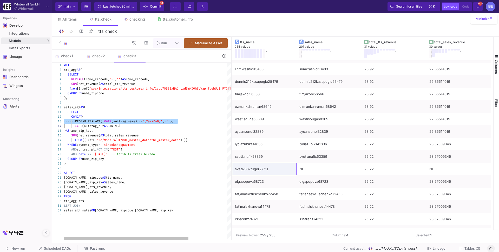
click at [155, 122] on span "'[^a-z0-9]'" at bounding box center [152, 121] width 20 height 4
click at [145, 121] on span "'[^a-z0-9]'" at bounding box center [152, 121] width 20 height 4
drag, startPoint x: 142, startPoint y: 121, endPoint x: 174, endPoint y: 119, distance: 31.2
click at [137, 79] on span "name_zipcode," at bounding box center [138, 79] width 24 height 4
click at [137, 79] on div "1 2 3 4 5 6 7 8 9 10 11 12 13 14 15 16 17 18 19 20 21 22 23 24 25 26 27 28 29 3…" at bounding box center [141, 151] width 179 height 177
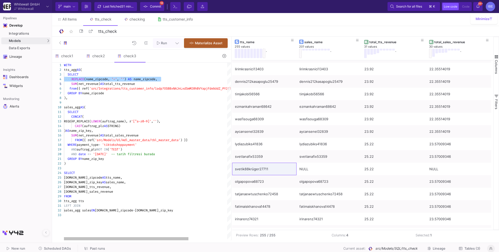
paste textarea "REGEXP_REPLACE(LOWER(name_zipcode), r'[^a-z]', '') AS name_zipcode"
click at [64, 80] on div "1 2 3 4 5 6 7 8 9 10 11 12 13 14 15 16 17 18 19 20 21 22 23 24 25 26 27 28 29 3…" at bounding box center [141, 151] width 179 height 177
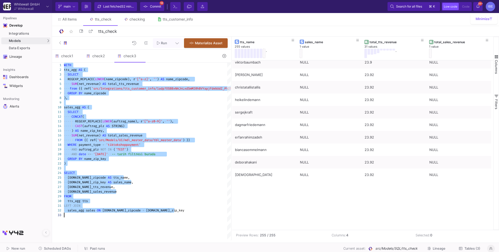
scroll to position [1104, 0]
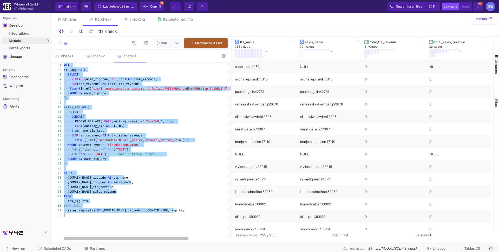
click at [162, 101] on div at bounding box center [173, 102] width 219 height 5
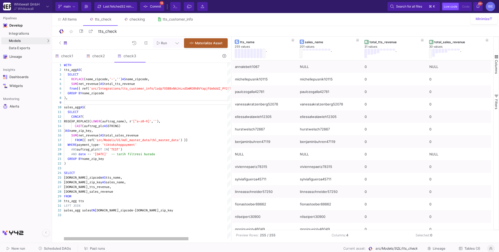
type textarea "SELECT CONCAT( REGEXP_REPLACE(LOWER(auftrag_name), r'[^a-z0-9]', ''), CAST(auft…"
drag, startPoint x: 145, startPoint y: 122, endPoint x: 167, endPoint y: 121, distance: 22.4
drag, startPoint x: 75, startPoint y: 120, endPoint x: 181, endPoint y: 121, distance: 105.8
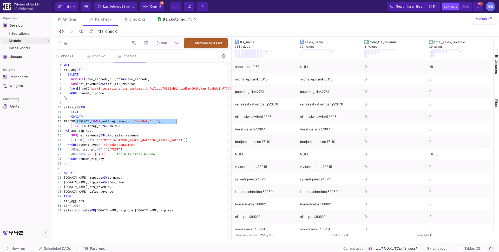
click at [165, 20] on div "tts_customer_info" at bounding box center [178, 19] width 30 height 4
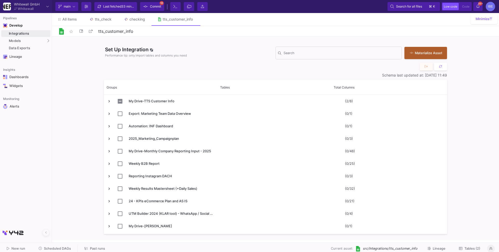
click at [467, 247] on span "Tables (2)" at bounding box center [472, 248] width 16 height 4
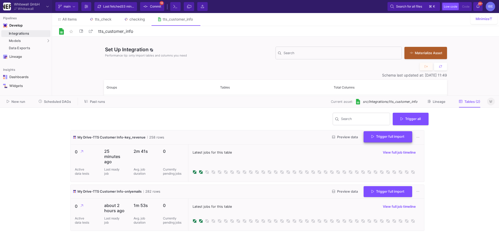
click at [376, 135] on span "Trigger full import" at bounding box center [387, 136] width 33 height 4
click at [157, 4] on span "Commit" at bounding box center [155, 7] width 11 height 8
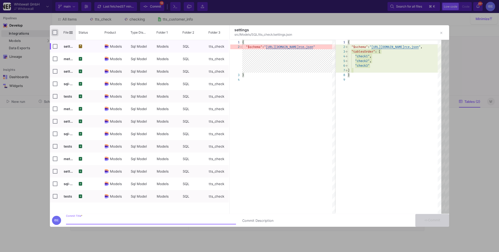
click at [55, 34] on input "Press Space to toggle all rows selection (unchecked)" at bounding box center [54, 32] width 5 height 5
checkbox input "true"
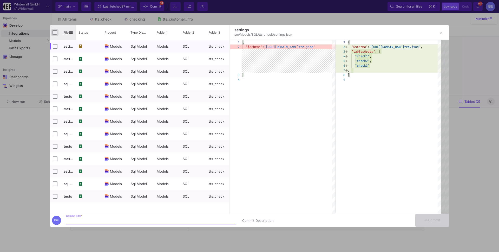
checkbox input "true"
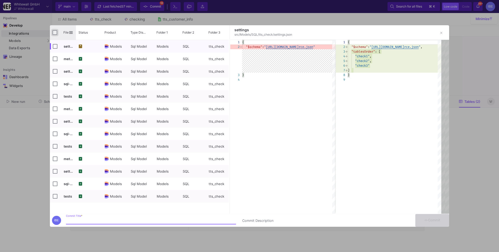
checkbox input "true"
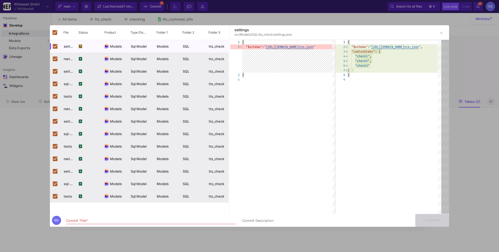
click at [109, 215] on div "Commit Title *" at bounding box center [151, 219] width 170 height 10
type input "burcu13"
click at [432, 224] on button "Commit" at bounding box center [432, 220] width 34 height 13
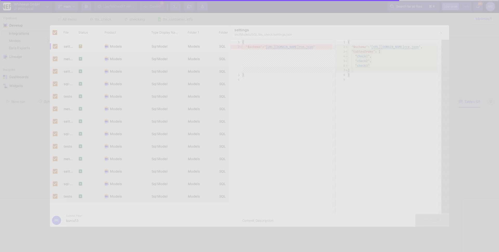
checkbox input "false"
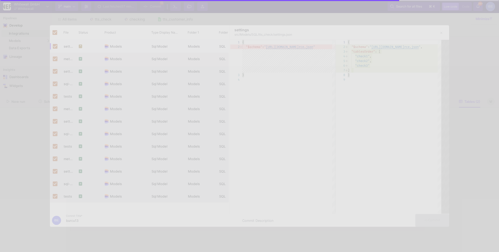
checkbox input "false"
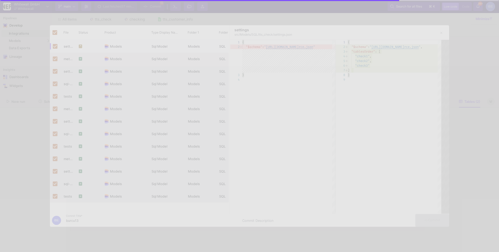
checkbox input "false"
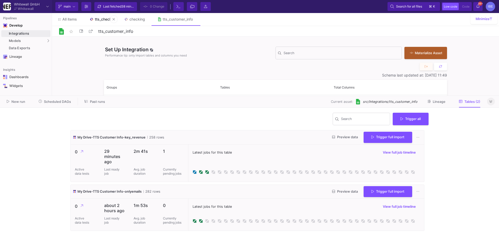
click at [108, 24] on link "tts_check" at bounding box center [100, 19] width 35 height 12
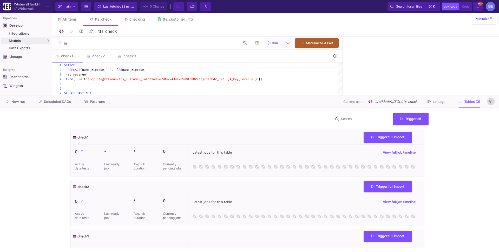
click at [493, 100] on button at bounding box center [491, 101] width 8 height 8
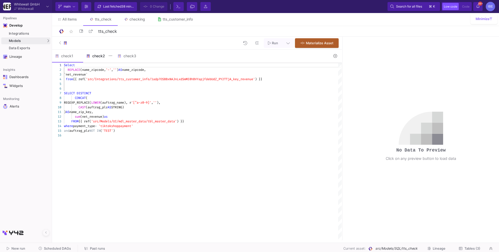
click at [99, 61] on div "check2" at bounding box center [98, 56] width 31 height 12
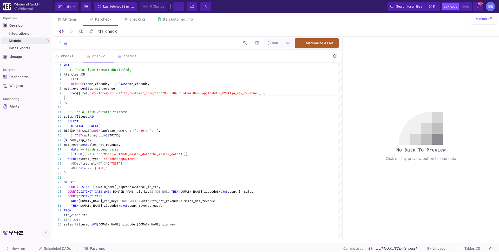
click at [124, 96] on div at bounding box center [203, 97] width 278 height 5
type textarea "WITH -- 1. Tablo, isim formatı düzeltilmiş tts_clean AS ( SELECT REPLACE(name_z…"
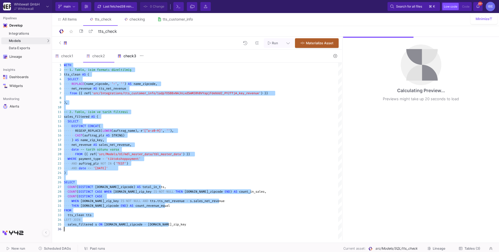
click at [123, 59] on div "check3" at bounding box center [129, 56] width 31 height 12
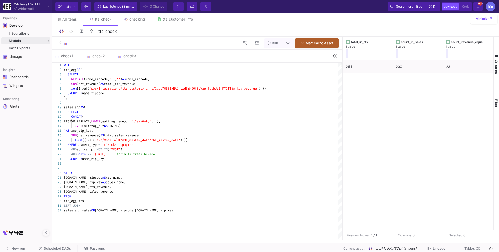
click at [128, 84] on span "total_tts_revenue" at bounding box center [119, 84] width 31 height 4
type textarea "WITH tts_agg AS ( SELECT REPLACE(name_zipcode, '-', '') AS name_zipcode, SUM(ne…"
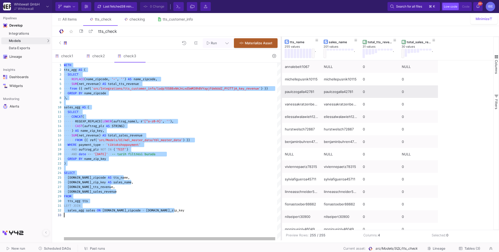
drag, startPoint x: 343, startPoint y: 94, endPoint x: 281, endPoint y: 95, distance: 61.1
click at [282, 95] on div at bounding box center [281, 138] width 1 height 203
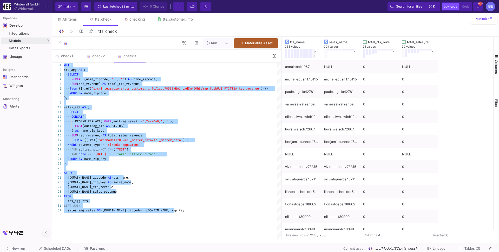
click at [62, 247] on span "Scheduled DAGs" at bounding box center [57, 248] width 27 height 4
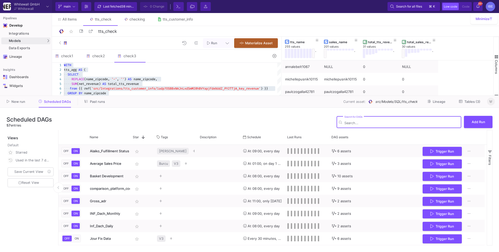
click at [493, 103] on button at bounding box center [491, 101] width 8 height 8
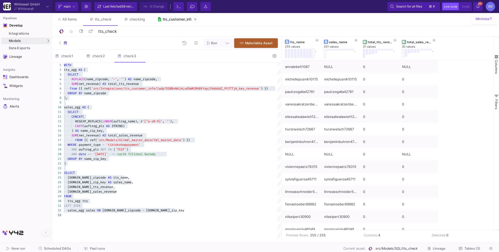
click at [180, 17] on link "tts_customer_info" at bounding box center [175, 19] width 48 height 12
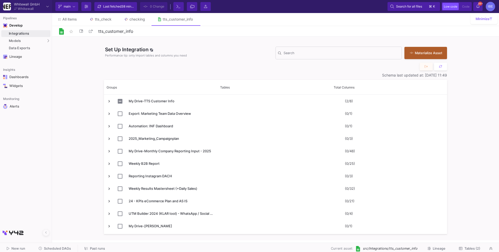
click at [469, 246] on span "Tables (2)" at bounding box center [472, 248] width 16 height 4
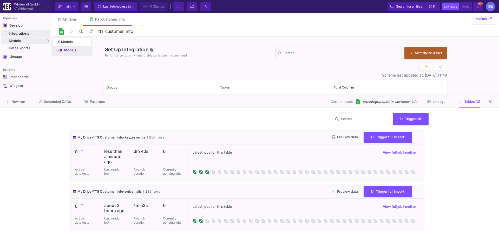
click at [53, 49] on link "SQL-Models" at bounding box center [72, 50] width 38 height 8
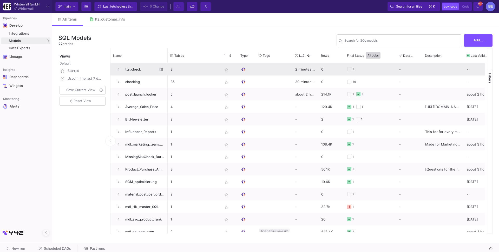
click at [146, 72] on span "tts_check" at bounding box center [140, 69] width 36 height 12
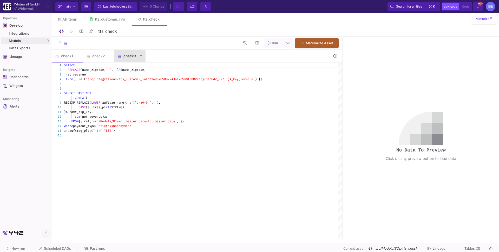
click at [132, 59] on div "check3" at bounding box center [129, 56] width 31 height 12
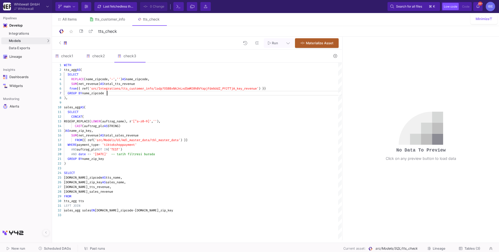
click at [135, 93] on div "GROUP BY name_zipcode" at bounding box center [203, 93] width 278 height 5
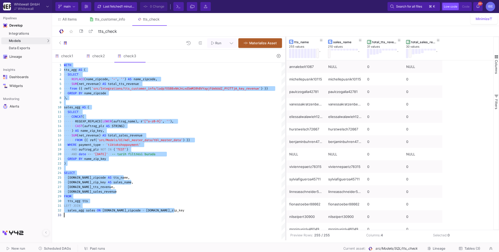
drag, startPoint x: 342, startPoint y: 110, endPoint x: 285, endPoint y: 99, distance: 57.6
click at [285, 99] on div at bounding box center [285, 138] width 1 height 203
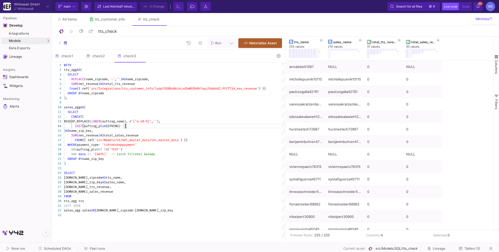
click at [278, 88] on div "from {{ ref( 'src/Integrations/tts_customer_info/1adp7OSBBxNAJn LxdSmMI0hBVYapj…" at bounding box center [174, 88] width 221 height 5
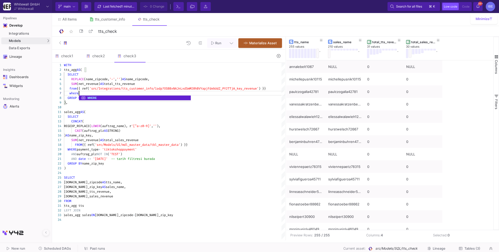
scroll to position [28, 16]
click at [95, 81] on span "(name_zipcode," at bounding box center [96, 79] width 25 height 4
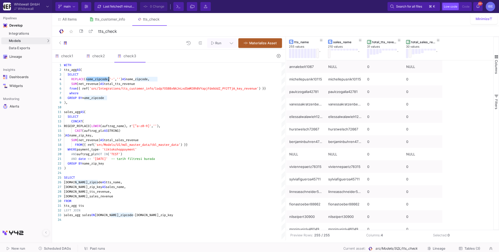
click at [91, 92] on div "where" at bounding box center [174, 93] width 221 height 5
paste textarea "name_zipcode"
click at [122, 78] on div "1 2 3 4 5 6 8 9 10 11 12 13 14 15 16 17 18 19 20 21 22 23 24 25 26 27 28 29 30 …" at bounding box center [168, 151] width 233 height 177
click at [122, 78] on textarea "WITH tts_agg AS ( SELECT REPLACE(name_zipcode, '-', '') AS name_zipcode, SUM(ne…" at bounding box center [122, 79] width 0 height 5
click at [122, 78] on div "1 2 3 4 5 6 8 9 10 11 12 13 14 15 16 17 18 19 20 21 22 23 24 25 26 27 28 29 30 …" at bounding box center [168, 151] width 233 height 177
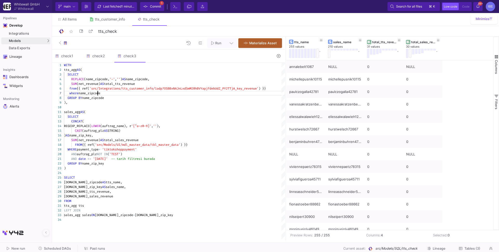
click at [97, 93] on span "name_zipcode" at bounding box center [89, 93] width 22 height 4
click at [100, 77] on span "(name_zipcode," at bounding box center [96, 79] width 25 height 4
paste textarea "name_zipcode SUM(net_revenue) AS total_tts_revenue from {{ ref('src/Integration…"
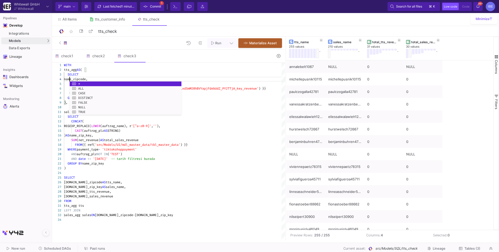
scroll to position [14, 7]
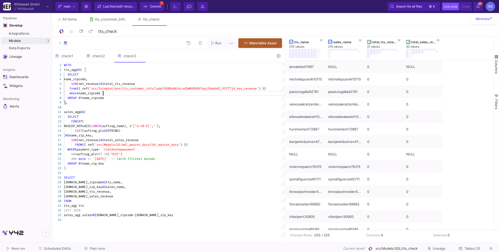
click at [105, 93] on div "where name_zipcode" at bounding box center [174, 93] width 221 height 5
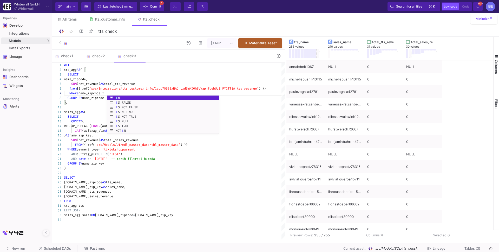
scroll to position [28, 44]
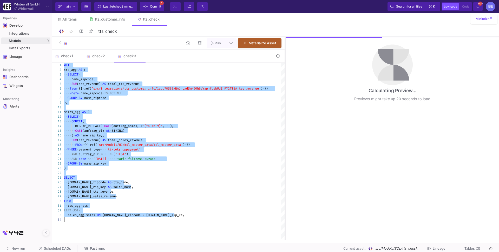
click at [285, 100] on div at bounding box center [285, 138] width 1 height 203
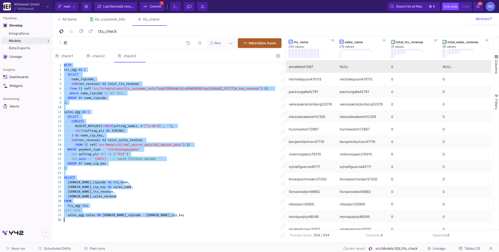
click at [314, 68] on div "annalebelt1067" at bounding box center [311, 67] width 45 height 12
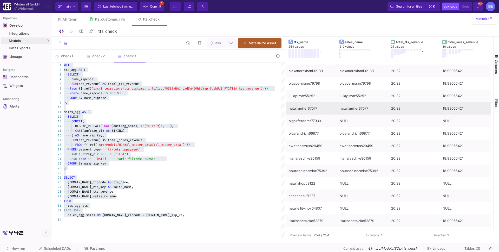
scroll to position [0, 0]
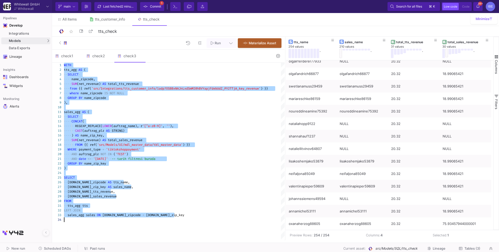
click at [165, 159] on div "···· AND · date · <= · '2025-08-05' ·· -- · tarih · filtresi · burada" at bounding box center [174, 158] width 221 height 5
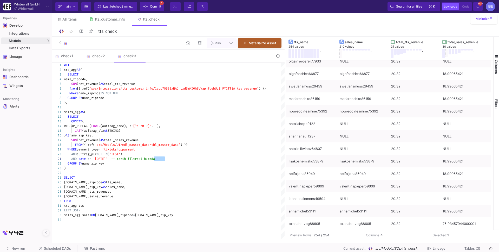
click at [165, 159] on div "1 2 3 4 6 8 9 10 11 12 13 14 15 16 17 18 19 20 21 22 23 24 25 26 27 28 29 30 31…" at bounding box center [168, 151] width 233 height 177
click at [165, 159] on div "···· AND · date · <= · '2025-08-05' ·· -- · tarih · filtresi · burada" at bounding box center [174, 158] width 221 height 5
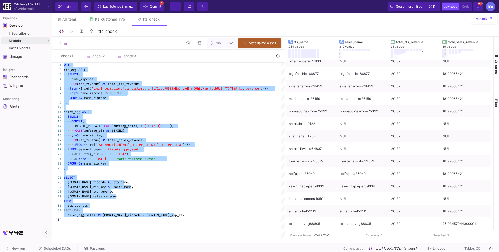
click at [165, 159] on div "···· AND · date · <= · '2025-08-05' ·· -- · tarih · filtresi · burada" at bounding box center [174, 158] width 221 height 5
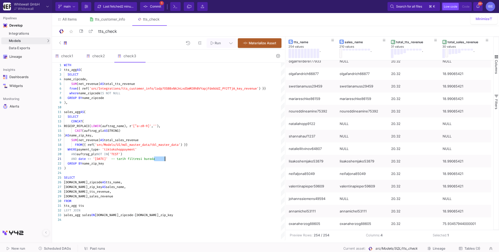
click at [165, 159] on textarea "AND date <= '2025-08-05' -- tarih filtresi burada GROUP BY name_zip_key ) SELEC…" at bounding box center [165, 158] width 0 height 5
click at [165, 159] on div "1 2 3 4 6 8 9 10 11 12 13 14 15 16 17 18 19 20 21 22 23 24 25 26 27 28 29 30 31…" at bounding box center [168, 151] width 233 height 177
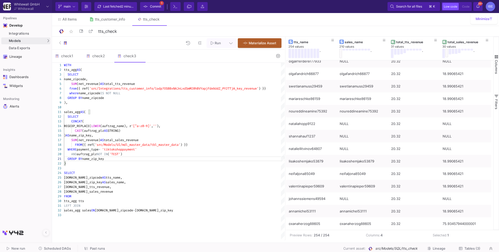
type textarea "WITH tts_agg AS ( SELECT name_zipcode, SUM(net_revenue) AS total_tts_revenue fr…"
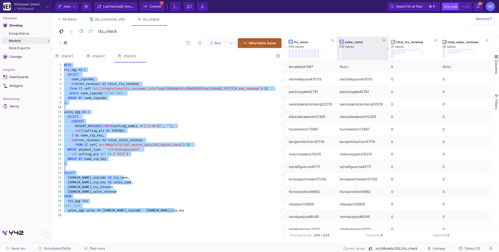
click at [341, 53] on button at bounding box center [340, 53] width 3 height 9
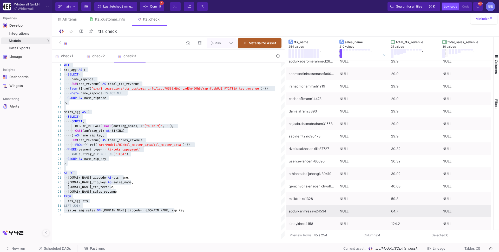
click at [312, 213] on div "abdulkarimrezayi24534" at bounding box center [311, 211] width 45 height 12
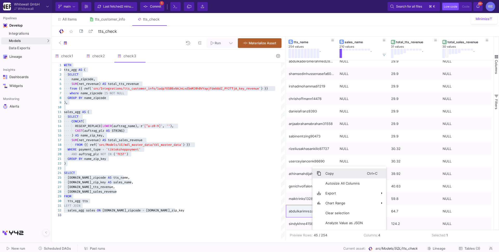
click at [332, 174] on span "Copy" at bounding box center [344, 173] width 46 height 10
click at [107, 51] on div "check2" at bounding box center [98, 56] width 31 height 12
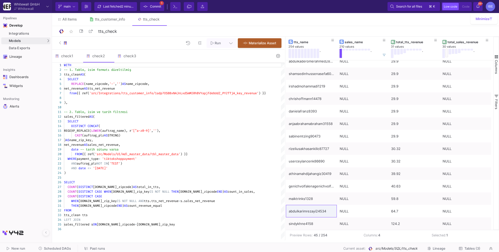
click at [106, 108] on div at bounding box center [174, 107] width 221 height 5
type textarea "WITH -- 1. Tablo, isim formatı düzeltilmiş tts_clean AS ( SELECT REPLACE(name_z…"
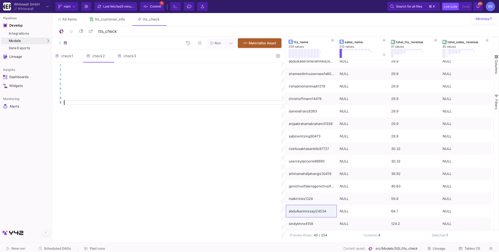
paste textarea "Editor content;Press Alt+F1 for Accessibility Options."
click at [96, 104] on div at bounding box center [174, 102] width 221 height 5
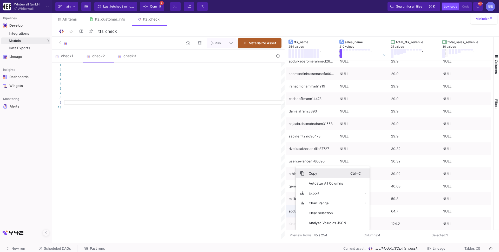
click at [318, 173] on span "Copy" at bounding box center [328, 173] width 46 height 10
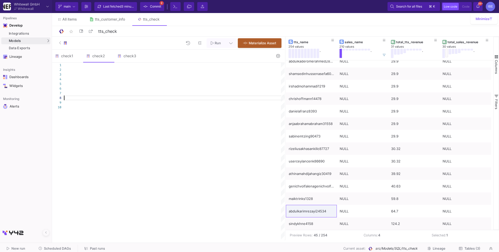
click at [172, 97] on div at bounding box center [174, 97] width 221 height 5
click at [172, 100] on div at bounding box center [174, 97] width 221 height 5
click at [170, 103] on div at bounding box center [174, 102] width 221 height 5
paste textarea "abdulkarimrezayi24534"
type textarea "abdulkarimrezayi24534"
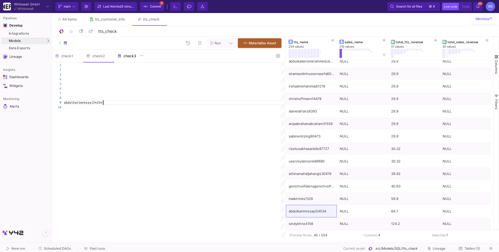
click at [133, 57] on div "check3" at bounding box center [129, 56] width 25 height 4
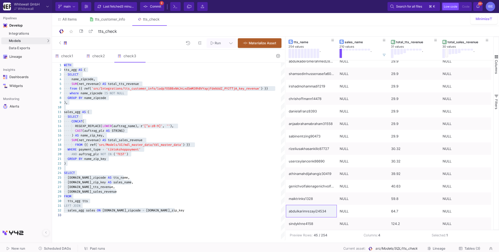
click at [129, 124] on span "(auftrag_name)," at bounding box center [124, 126] width 27 height 4
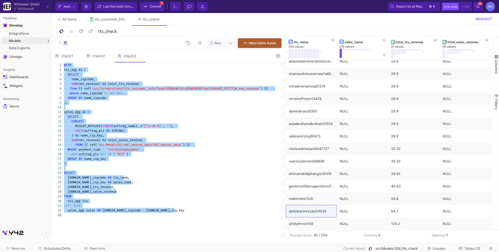
click at [129, 124] on span "(auftrag_name)," at bounding box center [124, 126] width 27 height 4
type textarea "sales_agg AS ( SELECT CONCAT( REGEXP_REPLACE(LOWER(auftrag_name), r'[^a-z0-9]',…"
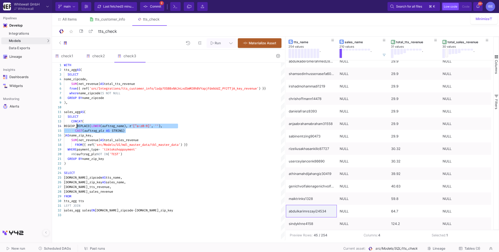
drag, startPoint x: 129, startPoint y: 129, endPoint x: 76, endPoint y: 125, distance: 52.6
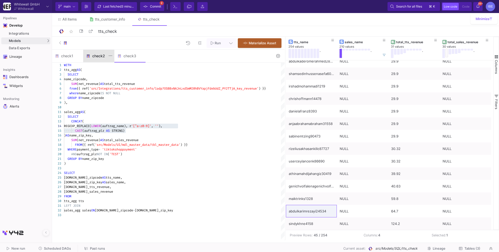
click at [103, 55] on div "check2" at bounding box center [98, 56] width 25 height 4
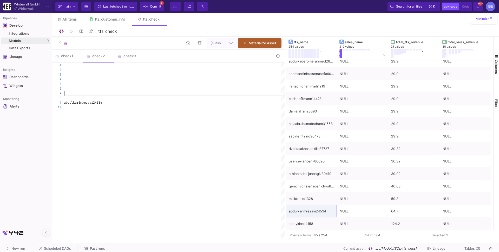
click at [78, 91] on div at bounding box center [174, 93] width 221 height 5
paste textarea "EGEXP_REPLACE(LOWER(auftrag_name), r'[^a-z0-9]', ''), CAST(auftrag_plz AS STRIN…"
click at [65, 101] on div "1 2 3 4 5 6 7 11 12 8 9 10 13 SELECT * abdulkarimrezayi24534 EGEXP_REPLACE( LOW…" at bounding box center [168, 151] width 233 height 177
click at [90, 99] on div at bounding box center [174, 97] width 221 height 5
type textarea "SELECT * WHERE REGEXP_REPLACE(LOWER(auftrag_name), r'[^a-z0-9]', ''), CAST(auft…"
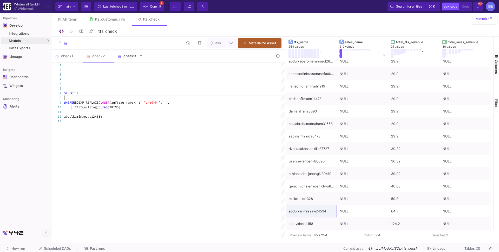
click at [132, 56] on div "check3" at bounding box center [129, 56] width 25 height 4
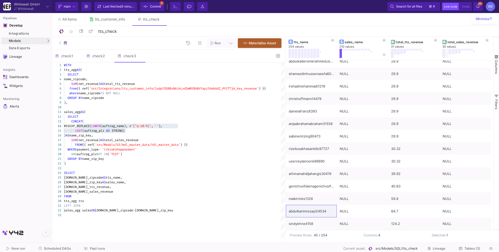
click at [102, 89] on span "'src/Integrations/tts_customer_info/1adp7OSBBxNAJn" at bounding box center [134, 88] width 91 height 4
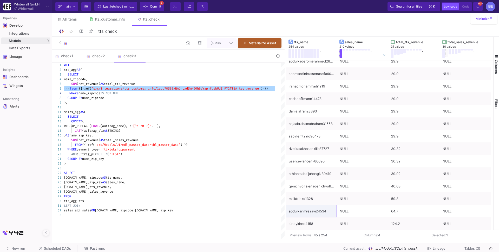
type textarea "sales_agg AS ( SELECT CONCAT( REGEXP_REPLACE(LOWER(auftrag_name), r'[^a-z0-9]',…"
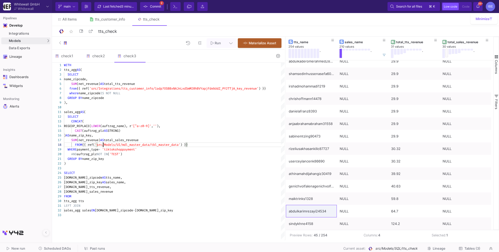
click at [104, 143] on span "'src/Models/UI/mdl_master_data/tbl_master_data'" at bounding box center [138, 144] width 86 height 4
click at [99, 58] on div "check2" at bounding box center [98, 56] width 31 height 12
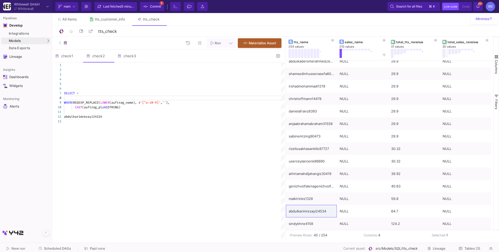
click at [91, 96] on div at bounding box center [174, 97] width 221 height 5
paste textarea "FROM {{ ref('src/Models/UI/mdl_master_data/tbl_master_data') }} WHERE REGEXP_RE…"
click at [132, 112] on div "CAST (auftrag_plz AS STRING)" at bounding box center [174, 111] width 221 height 5
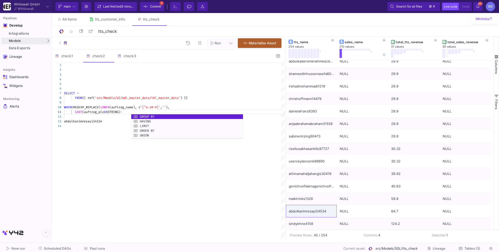
click at [93, 123] on div at bounding box center [174, 125] width 221 height 5
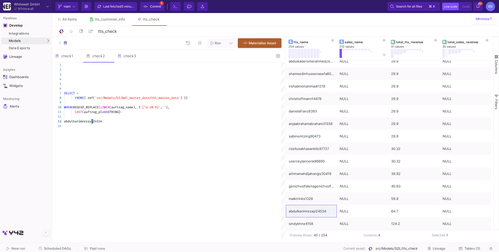
click at [93, 123] on div at bounding box center [174, 125] width 221 height 5
click at [93, 122] on span "abdulkarimrezayi24534" at bounding box center [83, 121] width 38 height 4
click at [135, 109] on div "1 2 3 4 5 6 7 8 10 11 12 13 9 14 SELECT * FROM {{ ref( 'src/Models/UI/mdl_maste…" at bounding box center [168, 151] width 233 height 177
click at [136, 113] on div "CAST (auftrag_plz AS STRING) =" at bounding box center [174, 111] width 221 height 5
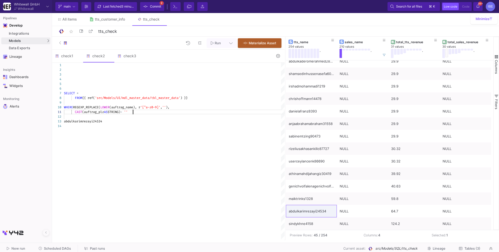
paste textarea "abdulkarimrezayi24534"
type textarea "CAST(auftrag_plz AS STRING) = 'abdulkarimrezayi24534' abdulkarimrezayi24534"
click at [122, 58] on div "check3" at bounding box center [129, 56] width 31 height 12
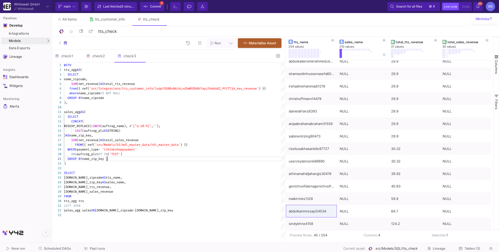
type textarea "sales_agg AS ( SELECT CONCAT( REGEXP_REPLACE(LOWER(auftrag_name), r'[^a-z0-9]',…"
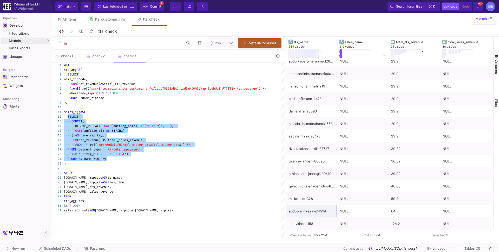
drag, startPoint x: 113, startPoint y: 158, endPoint x: 68, endPoint y: 117, distance: 61.1
click at [94, 56] on div "check2" at bounding box center [98, 56] width 25 height 4
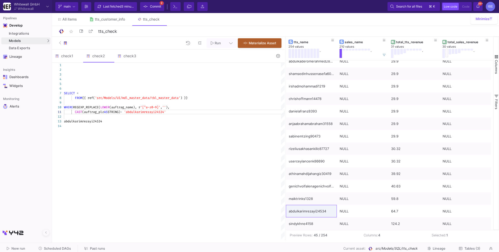
click at [110, 142] on div "SELECT * FROM {{ ref( 'src/Models/UI/mdl_master_data/tbl_master_data' ) }} WHER…" at bounding box center [174, 151] width 221 height 177
paste textarea ") AS name_zip_key, SUM(net_revenue) AS total_sales_revenue FROM {{ ref('src/Mod…"
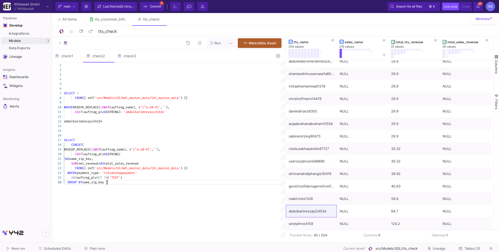
scroll to position [23, 0]
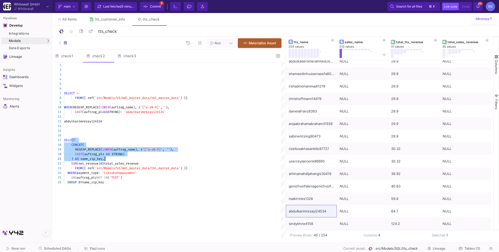
drag, startPoint x: 71, startPoint y: 142, endPoint x: 115, endPoint y: 159, distance: 47.3
drag, startPoint x: 73, startPoint y: 143, endPoint x: 99, endPoint y: 151, distance: 27.0
drag, startPoint x: 72, startPoint y: 144, endPoint x: 136, endPoint y: 156, distance: 65.1
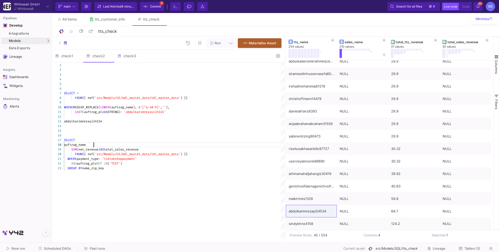
scroll to position [32, 30]
click at [93, 156] on div "WHERE payment_type = 'tiktokshoppayment'" at bounding box center [174, 158] width 221 height 5
click at [86, 146] on span "auftrag_name" at bounding box center [75, 144] width 22 height 4
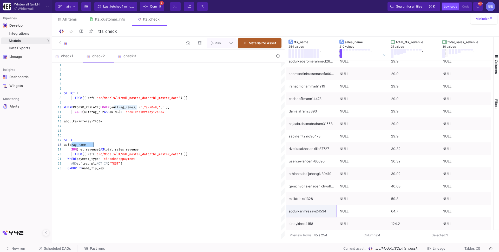
paste textarea "auftrag_name"
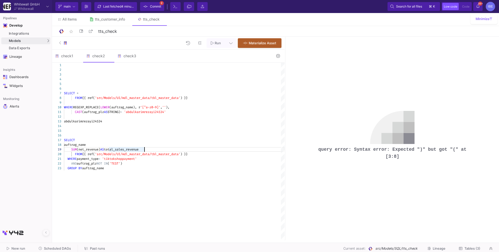
click at [146, 143] on div "auftrag_name" at bounding box center [174, 144] width 221 height 5
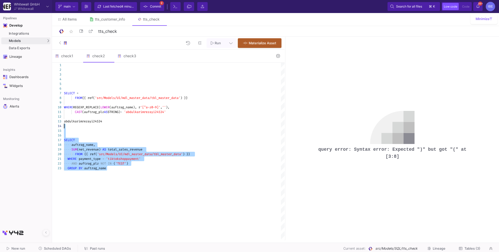
drag, startPoint x: 123, startPoint y: 171, endPoint x: 42, endPoint y: 128, distance: 92.0
click at [42, 128] on mat-sidenav-container "Pipelines Develop Integrations Models Models UI-Models SQL-Models Data Exports …" at bounding box center [249, 120] width 499 height 240
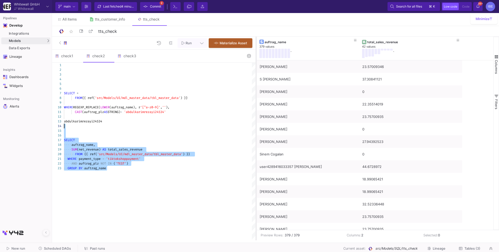
drag, startPoint x: 284, startPoint y: 153, endPoint x: 237, endPoint y: 145, distance: 47.9
click at [255, 145] on div at bounding box center [255, 138] width 1 height 203
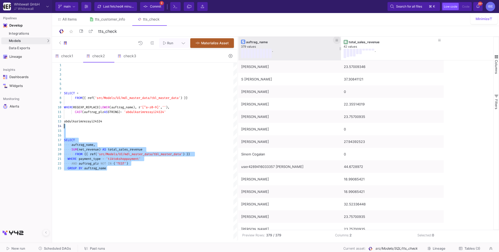
type textarea "CAST(auftrag_plz AS STRING) = 'abdulkarimrezayi24534' abdulkarimrezayi24534 SEL…"
click at [336, 40] on icon at bounding box center [337, 40] width 3 height 3
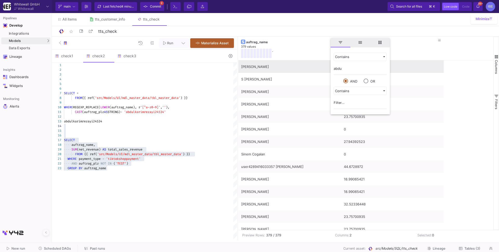
type input "abdul"
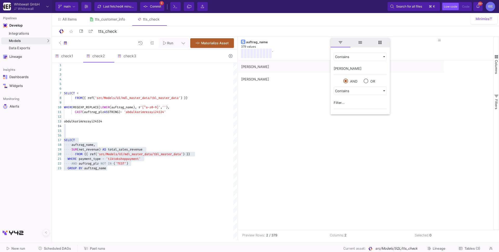
click at [303, 91] on div "Abdul Rezayi 60.46728971 Abdulkader Ahmed 27.94392523" at bounding box center [365, 144] width 255 height 169
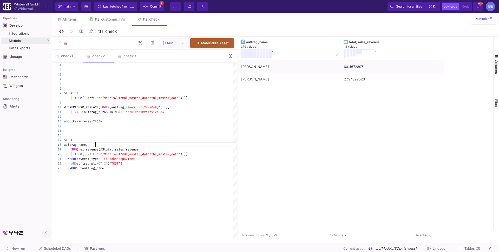
click at [98, 112] on span "(auftrag_plz" at bounding box center [93, 112] width 22 height 4
click at [106, 146] on div "auftrag_name," at bounding box center [150, 144] width 173 height 5
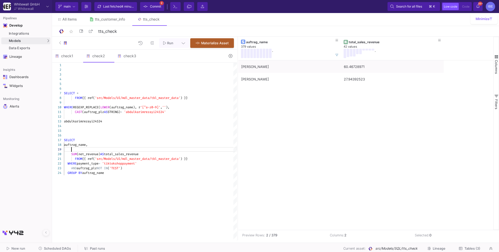
paste textarea "auftrag_plz"
click at [114, 174] on div "GROUP BY auftrag_name" at bounding box center [150, 172] width 173 height 5
paste textarea "auftrag_plz"
type textarea "CAST(auftrag_plz AS STRING) = 'abdulkarimrezayi24534' abdulkarimrezayi24534 SEL…"
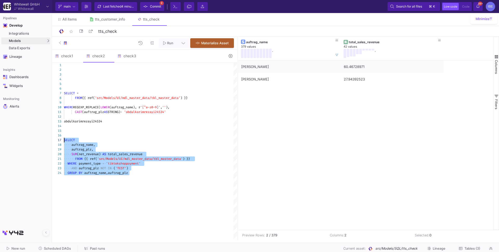
drag, startPoint x: 139, startPoint y: 176, endPoint x: 56, endPoint y: 141, distance: 90.8
click at [56, 141] on div "1 2 3 4 5 6 7 8 9 10 11 12 13 14 15 16 17 18 20 21 22 23 19 24 SELECT * FROM {{…" at bounding box center [144, 151] width 185 height 177
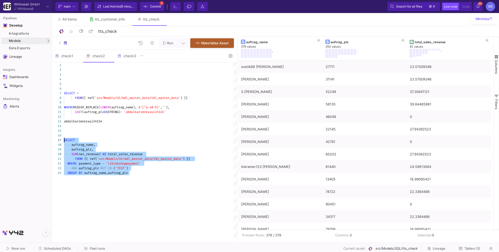
click at [120, 55] on img at bounding box center [119, 56] width 4 height 4
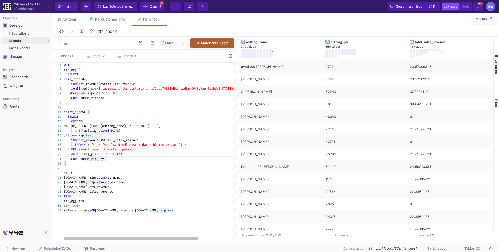
type textarea "WITH tts_agg AS ( SELECT name_zipcode, SUM(net_revenue) AS total_tts_revenue fr…"
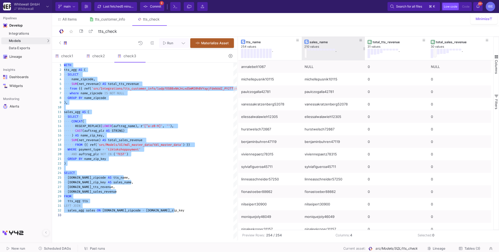
click at [305, 51] on button at bounding box center [305, 53] width 3 height 9
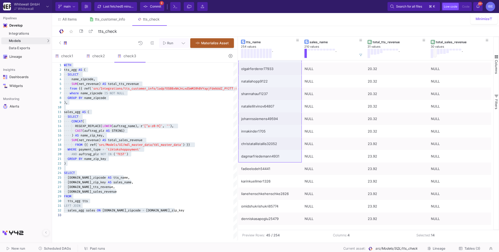
scroll to position [83, 0]
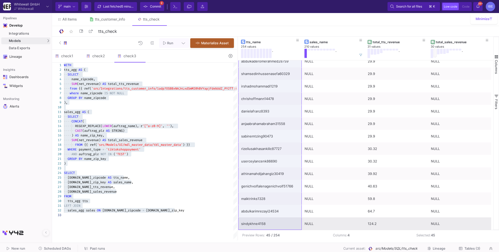
drag, startPoint x: 271, startPoint y: 68, endPoint x: 271, endPoint y: 227, distance: 159.3
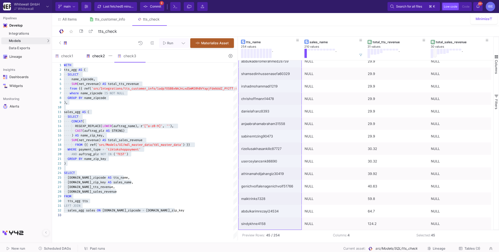
click at [98, 57] on div "check2" at bounding box center [98, 56] width 25 height 4
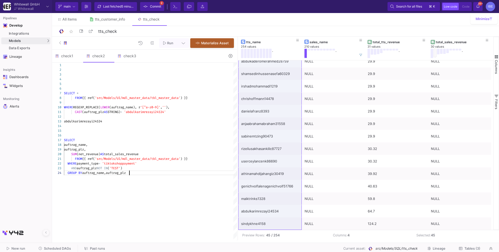
click at [137, 191] on div "SELECT * FROM {{ ref( 'src/Models/UI/mdl_master_data/tbl_master_data' ) }} WHER…" at bounding box center [150, 151] width 173 height 177
type textarea "FROM {{ ref('src/Models/UI/mdl_master_data/tbl_master_data') }} WHERE payment_t…"
paste textarea "athinamahdijahangiz30419 genichvolfalenagenichvolf51766 maiktrinks1328 abdulkar…"
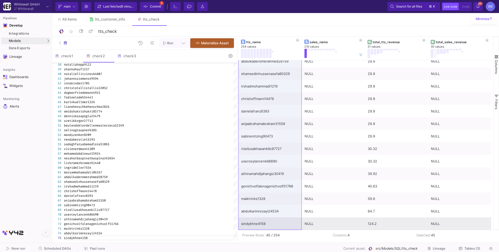
click at [256, 223] on div "sindykhne4158" at bounding box center [270, 223] width 58 height 12
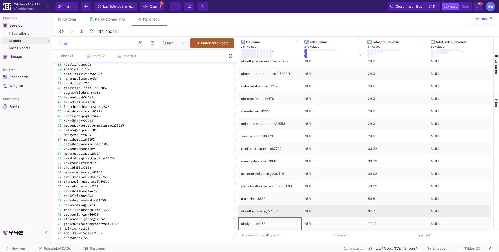
click at [266, 210] on div "abdulkarimrezayi24534" at bounding box center [270, 211] width 58 height 12
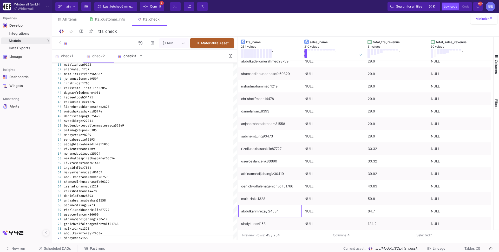
click at [127, 56] on div "check3" at bounding box center [129, 56] width 25 height 4
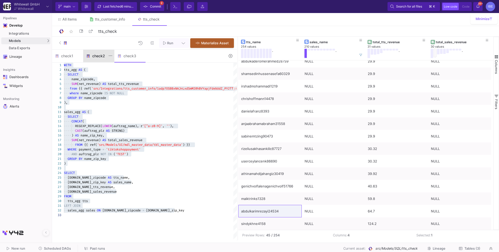
click at [104, 52] on div "check2" at bounding box center [98, 56] width 31 height 12
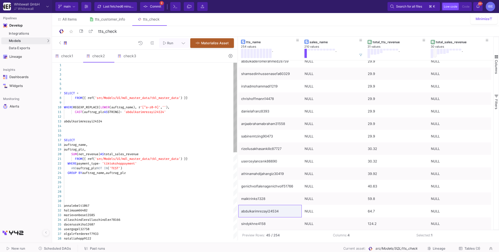
scroll to position [0, 24]
type textarea "CAST(auftrag_plz AS STRING) = 'abdulkarimrezayi24534' abdulkarimrezayi24534 SEL…"
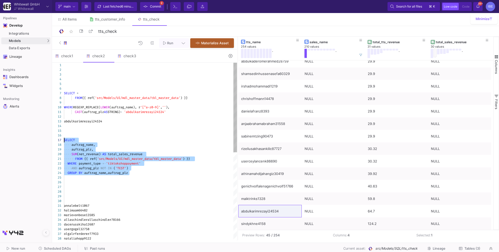
drag, startPoint x: 132, startPoint y: 174, endPoint x: 63, endPoint y: 140, distance: 76.2
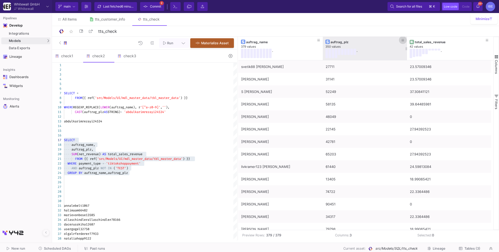
click at [405, 40] on button at bounding box center [403, 40] width 8 height 8
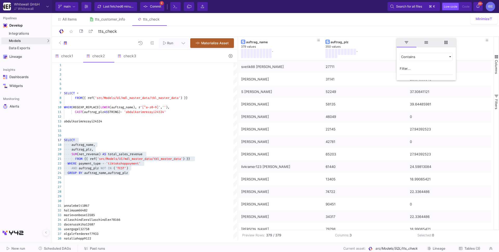
click at [402, 66] on input "Filter Value" at bounding box center [426, 69] width 53 height 10
type input "24534"
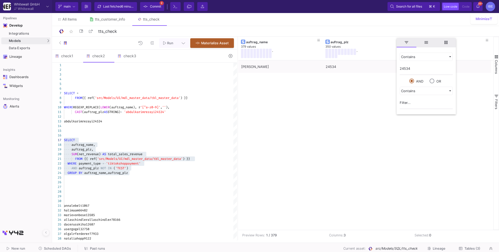
click at [362, 102] on div "Abdul Rezayi 24534 60.46728971" at bounding box center [365, 144] width 255 height 169
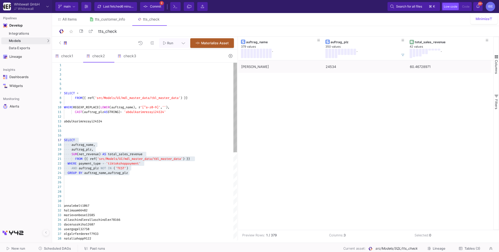
click at [68, 205] on span "annalebelt1067" at bounding box center [76, 205] width 25 height 4
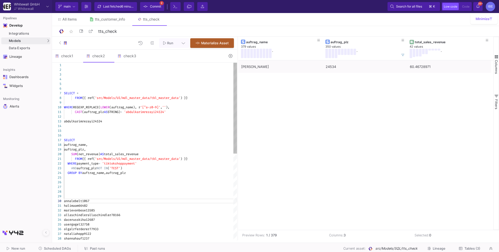
scroll to position [0, 0]
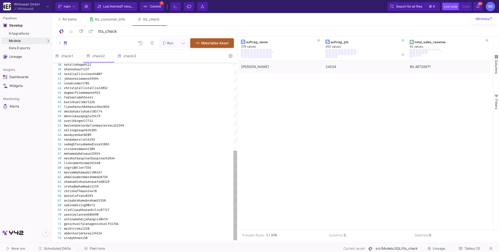
click at [84, 219] on div "38 39 40 41 42 43 44 45 46 47 48 49 50 51 52 53 54 55 56 57 58 59 60 61 62 63 6…" at bounding box center [144, 151] width 185 height 177
click at [100, 220] on span "athinamahdijahangiz30419" at bounding box center [86, 219] width 44 height 4
drag, startPoint x: 64, startPoint y: 219, endPoint x: 100, endPoint y: 218, distance: 36.1
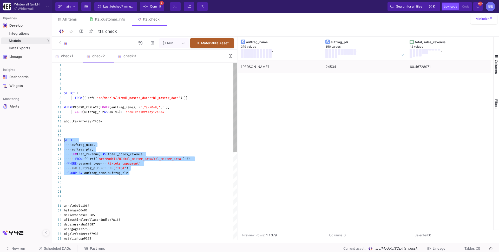
drag, startPoint x: 138, startPoint y: 172, endPoint x: 59, endPoint y: 138, distance: 85.5
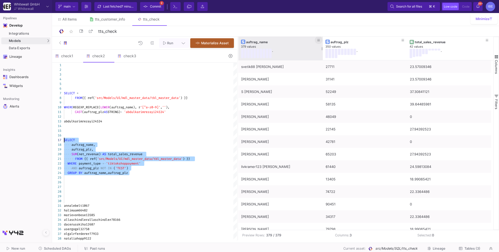
type textarea "CAST(auftrag_plz AS STRING) = 'abdulkarimrezayi24534' abdulkarimrezayi24534 SEL…"
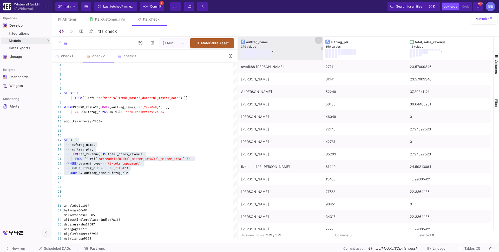
click at [319, 40] on icon at bounding box center [318, 40] width 3 height 3
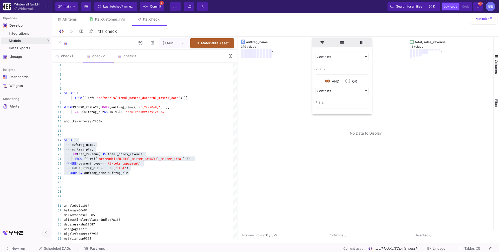
type input "athina"
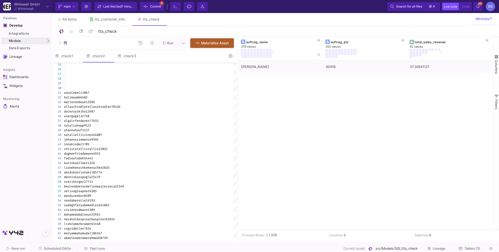
click at [251, 141] on div "Athina Jahangiz 30419 37.30841121" at bounding box center [365, 144] width 255 height 169
click at [133, 127] on div "nataliahopp9122" at bounding box center [150, 125] width 173 height 5
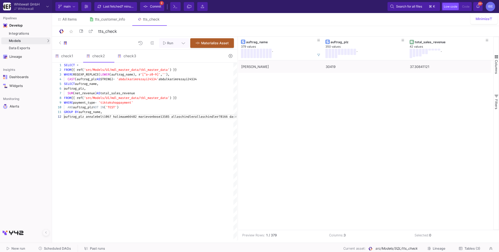
paste textarea "athinamahdijahangiz"
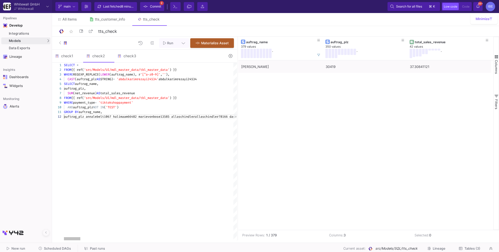
type textarea "FROM {{ ref('src/Models/UI/mdl_master_data/tbl_master_data') }} WHERE payment_t…"
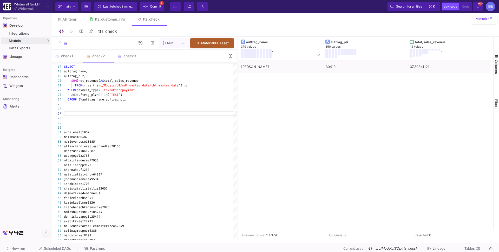
click at [36, 130] on div "Pipelines Develop Integrations Models Models UI-Models SQL-Models Data Exports …" at bounding box center [26, 132] width 52 height 239
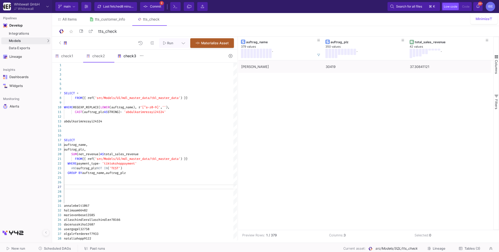
click at [128, 52] on div "check3" at bounding box center [129, 56] width 31 height 12
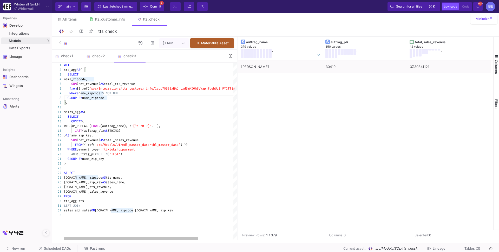
type textarea "WITH tts_agg AS ( SELECT name_zipcode, SUM(net_revenue) AS total_tts_revenue fr…"
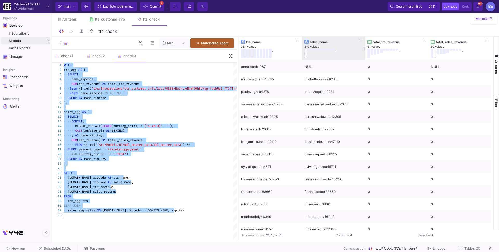
click at [307, 53] on div "." at bounding box center [329, 53] width 50 height 9
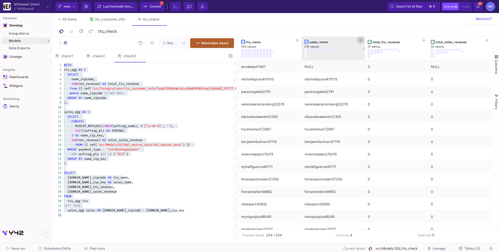
click at [361, 40] on icon at bounding box center [360, 40] width 3 height 3
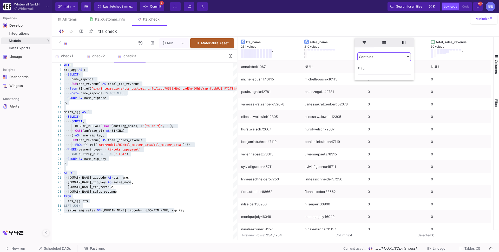
click at [370, 57] on div "Contains" at bounding box center [382, 57] width 46 height 4
click at [366, 122] on span "Not blank" at bounding box center [367, 123] width 16 height 4
click at [327, 29] on div "star_border tts_check 9/90" at bounding box center [275, 31] width 435 height 8
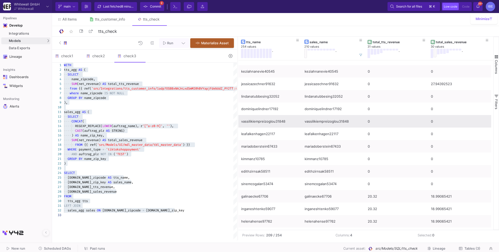
scroll to position [168, 0]
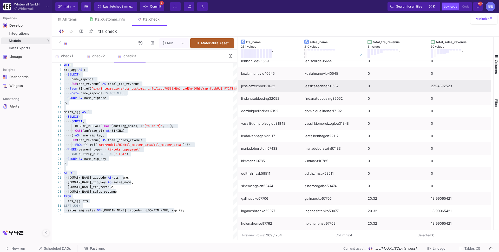
click at [271, 91] on div "jessicazechner91632" at bounding box center [270, 86] width 58 height 12
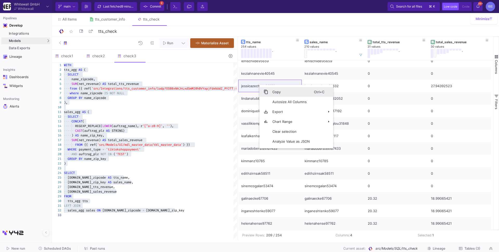
click at [263, 90] on span "Context Menu" at bounding box center [263, 92] width 9 height 10
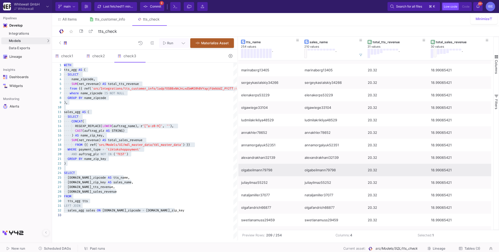
scroll to position [621, 0]
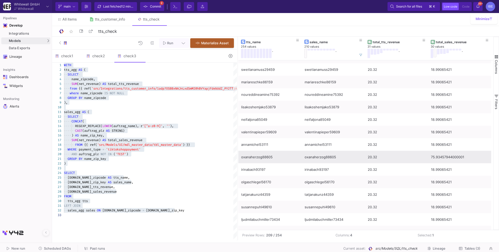
click at [267, 157] on div "oxanaherzog88605" at bounding box center [270, 157] width 58 height 12
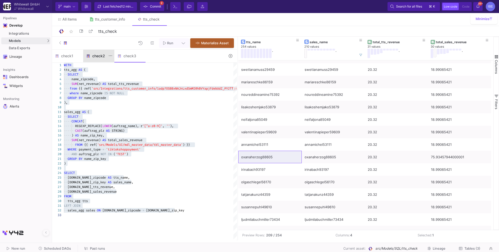
click at [99, 55] on div "check2" at bounding box center [98, 56] width 25 height 4
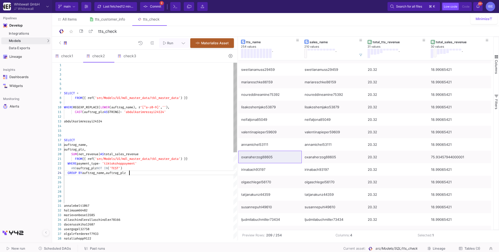
type textarea "CAST(auftrag_plz AS STRING) = 'abdulkarimrezayi24534' abdulkarimrezayi24534 SEL…"
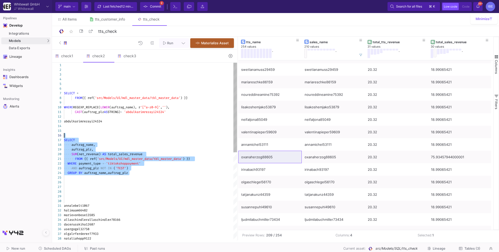
drag, startPoint x: 132, startPoint y: 173, endPoint x: 63, endPoint y: 137, distance: 77.5
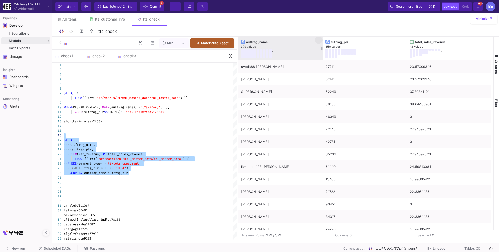
click at [317, 41] on button at bounding box center [319, 40] width 8 height 8
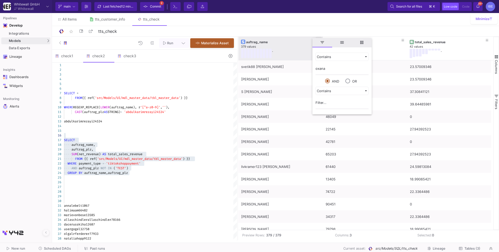
type input "oxana"
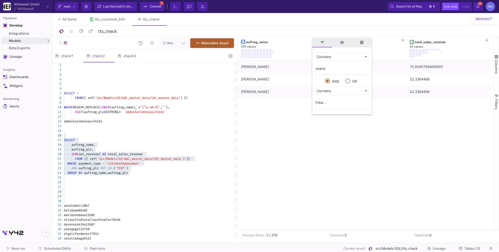
click at [296, 126] on div "Oxana Herzog 88605 75.93457944000001 Oxana Pavlov 34225 22.3364486 Oxana Taldyk…" at bounding box center [365, 144] width 255 height 169
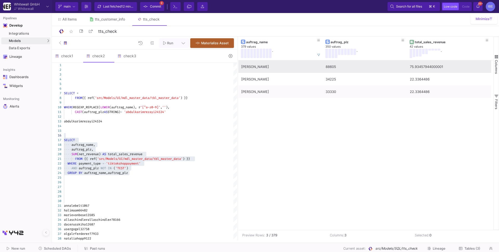
click at [344, 68] on div "88605" at bounding box center [365, 67] width 78 height 12
drag, startPoint x: 283, startPoint y: 69, endPoint x: 406, endPoint y: 66, distance: 123.7
click at [406, 66] on div "Oxana Herzog 88605 75.93457944000001" at bounding box center [364, 66] width 253 height 12
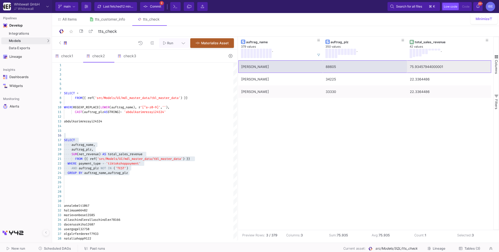
drag, startPoint x: 425, startPoint y: 70, endPoint x: 277, endPoint y: 69, distance: 147.9
click at [277, 69] on div "Oxana Herzog 88605 75.93457944000001" at bounding box center [364, 66] width 253 height 12
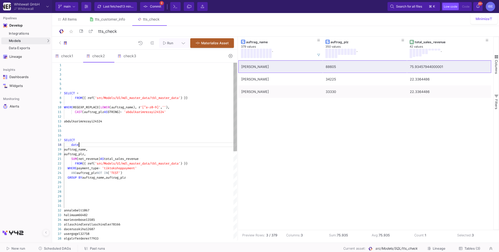
scroll to position [32, 16]
click at [134, 178] on div "GROUP BY auftrag_name,auftrag_plz" at bounding box center [150, 177] width 173 height 5
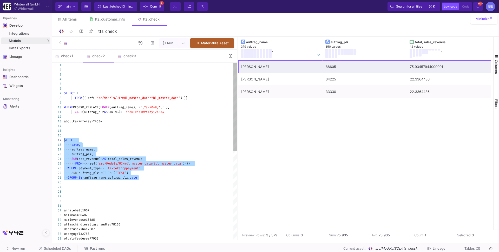
drag, startPoint x: 145, startPoint y: 178, endPoint x: 64, endPoint y: 140, distance: 88.9
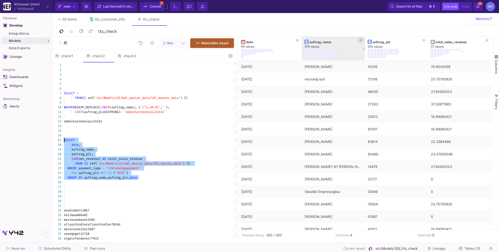
type textarea "CAST(auftrag_plz AS STRING) = 'abdulkarimrezayi24534' abdulkarimrezayi24534 SEL…"
click at [360, 40] on icon at bounding box center [360, 40] width 3 height 3
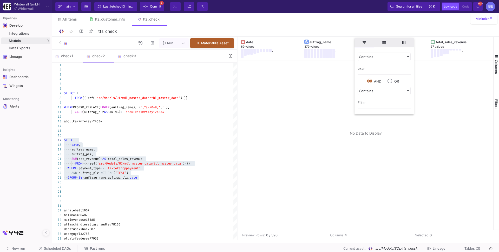
type input "oxana"
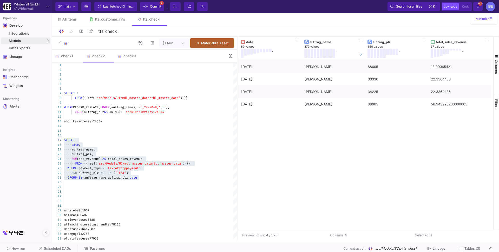
click at [344, 16] on div "All items tts_customer_info tts_check" at bounding box center [275, 19] width 447 height 13
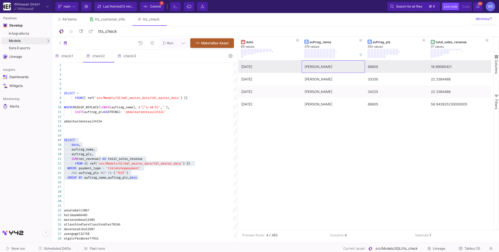
click at [328, 67] on div "Oxana Herzog" at bounding box center [333, 67] width 57 height 12
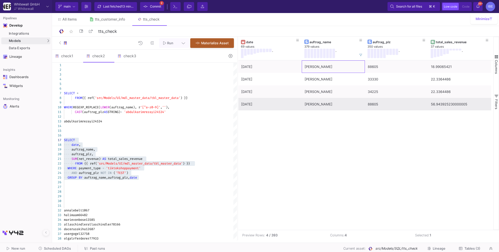
click at [319, 108] on div "Oxana Herzog" at bounding box center [333, 104] width 57 height 12
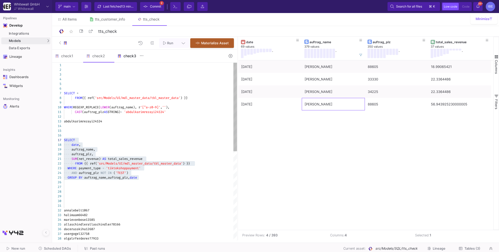
click at [121, 60] on div "check3" at bounding box center [129, 56] width 31 height 12
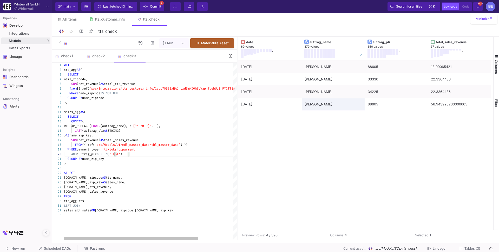
type textarea "WITH tts_agg AS ( SELECT name_zipcode, SUM(net_revenue) AS total_tts_revenue fr…"
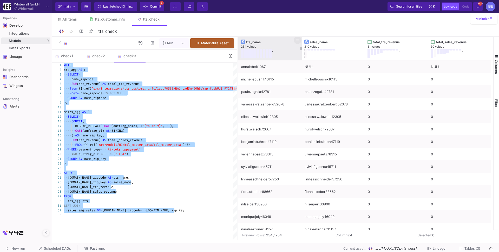
click at [297, 41] on icon at bounding box center [297, 40] width 3 height 3
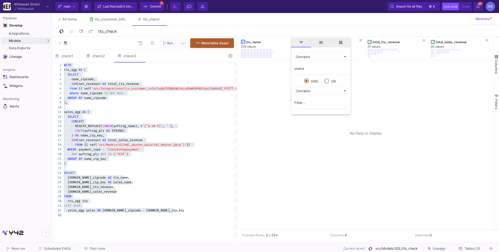
type input "oxana"
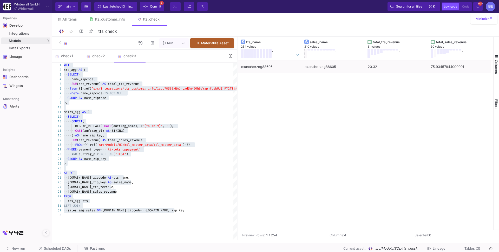
click at [385, 79] on div "oxanaherzog88605 oxanaherzog88605 20.32 75.93457944000001" at bounding box center [365, 144] width 255 height 169
click at [300, 55] on button at bounding box center [298, 55] width 8 height 8
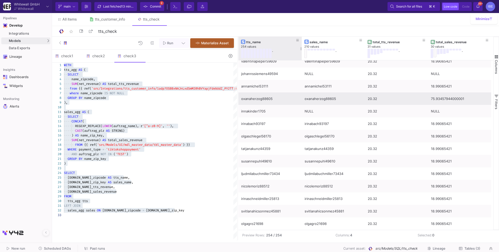
scroll to position [904, 0]
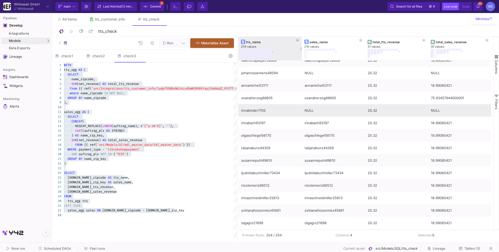
click at [269, 110] on div "innakinder1705" at bounding box center [270, 110] width 58 height 12
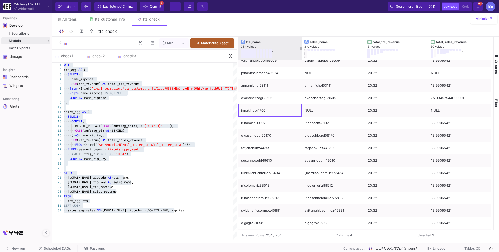
click at [94, 48] on div "Run Materialize Asset" at bounding box center [144, 43] width 185 height 13
click at [97, 54] on div "check2" at bounding box center [98, 56] width 25 height 4
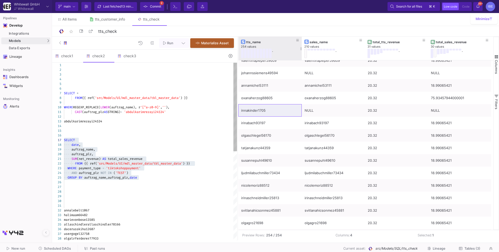
click at [123, 171] on span "'TEST'" at bounding box center [120, 172] width 11 height 4
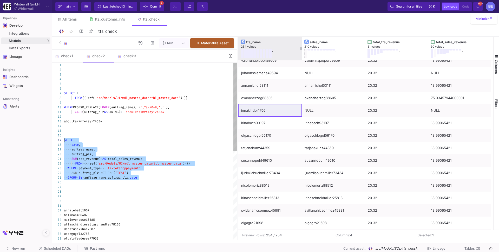
drag, startPoint x: 146, startPoint y: 179, endPoint x: 60, endPoint y: 139, distance: 95.4
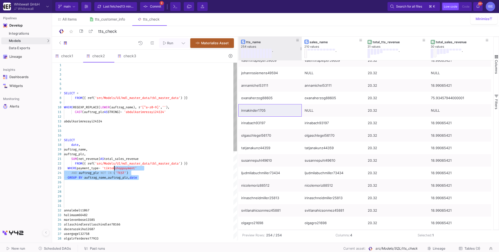
type textarea "CAST(auftrag_plz AS STRING) = 'abdulkarimrezayi24534' abdulkarimrezayi24534 SEL…"
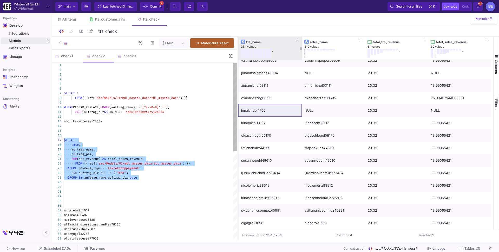
drag, startPoint x: 152, startPoint y: 178, endPoint x: 60, endPoint y: 139, distance: 99.7
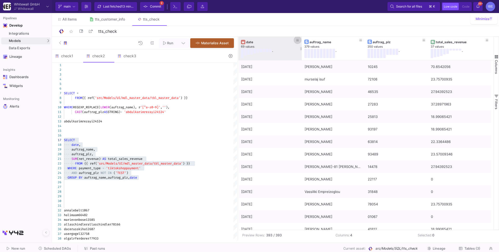
click at [297, 40] on icon at bounding box center [297, 40] width 3 height 3
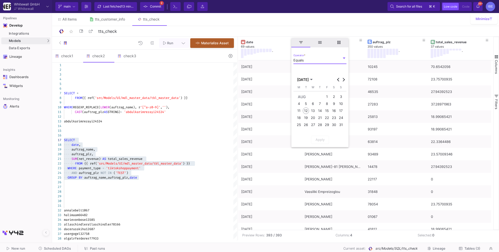
click at [364, 29] on div "star_border tts_check 9/90" at bounding box center [275, 31] width 435 height 8
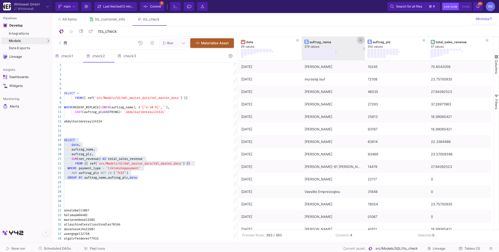
click at [359, 40] on button at bounding box center [361, 40] width 8 height 8
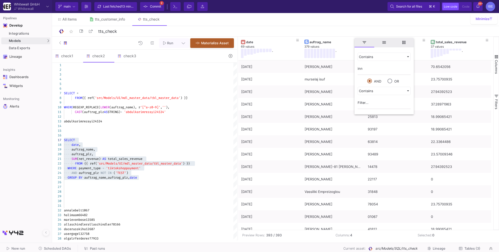
type input "inna"
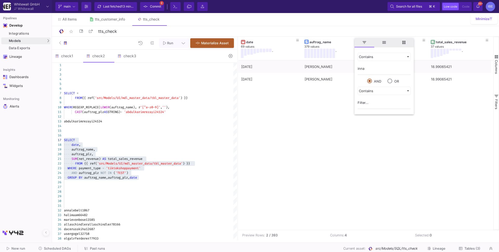
click at [311, 130] on div "04/08/25 Inna Bederin 89446 18.99065421 27/07/25 Inna Kinder 01705 18.99065421" at bounding box center [365, 144] width 255 height 169
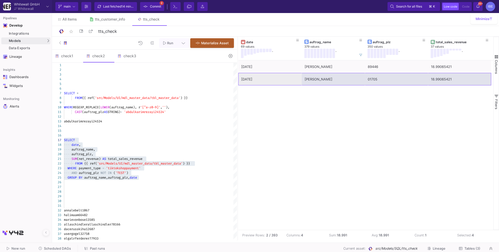
drag, startPoint x: 255, startPoint y: 82, endPoint x: 437, endPoint y: 78, distance: 181.4
click at [437, 78] on div "27/07/25 Inna Kinder 01705 18.99065421" at bounding box center [364, 79] width 253 height 12
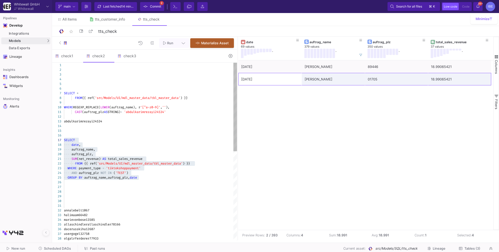
click at [117, 135] on div at bounding box center [150, 135] width 173 height 5
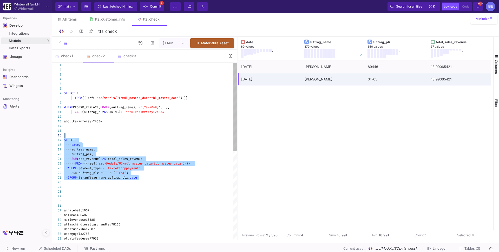
drag, startPoint x: 156, startPoint y: 179, endPoint x: 54, endPoint y: 137, distance: 110.7
click at [54, 137] on div "1 2 3 4 5 6 7 8 9 10 11 12 13 14 15 16 17 18 19 20 21 22 23 24 25 26 27 28 29 3…" at bounding box center [144, 151] width 185 height 177
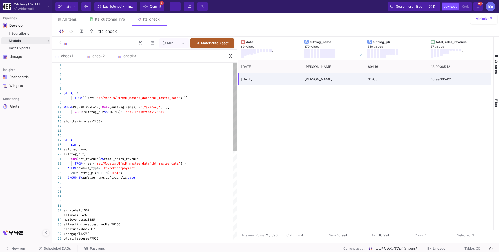
click at [90, 187] on div at bounding box center [150, 186] width 173 height 5
paste textarea "SELECT date, auftrag_name, auftrag_plz, SUM(net_revenue) AS total_sales_revenue…"
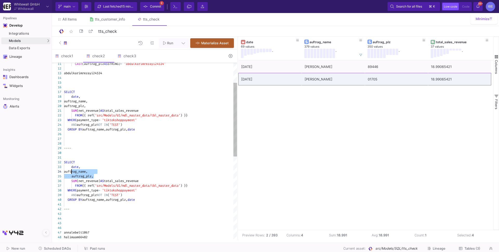
drag, startPoint x: 141, startPoint y: 177, endPoint x: 73, endPoint y: 172, distance: 68.8
drag, startPoint x: 71, startPoint y: 166, endPoint x: 149, endPoint y: 178, distance: 78.4
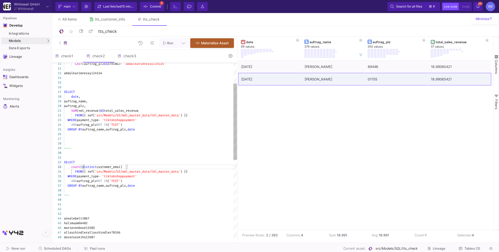
scroll to position [9, 63]
click at [148, 165] on div "count ( distinct customer_email)" at bounding box center [150, 166] width 173 height 5
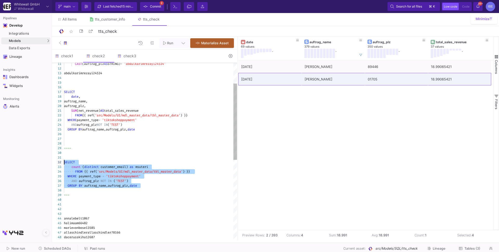
drag, startPoint x: 153, startPoint y: 189, endPoint x: 59, endPoint y: 162, distance: 97.6
click at [59, 162] on div "11 12 13 14 15 16 17 18 19 20 21 22 23 24 25 26 27 28 29 30 31 32 33 34 35 36 3…" at bounding box center [144, 151] width 185 height 177
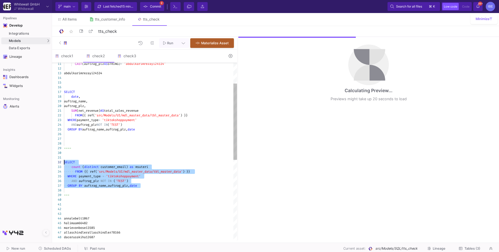
click at [86, 186] on span "auftrag_name,auftrag_plz," at bounding box center [106, 185] width 45 height 4
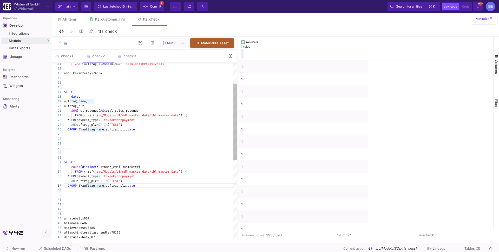
click at [137, 186] on div "11 12 13 14 15 16 17 18 19 20 21 22 23 24 25 26 27 28 29 30 31 32 33 34 35 36 3…" at bounding box center [144, 151] width 185 height 177
drag, startPoint x: 146, startPoint y: 184, endPoint x: 62, endPoint y: 187, distance: 84.3
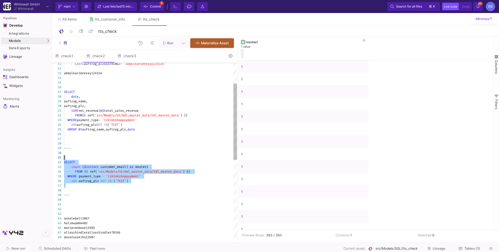
drag, startPoint x: 136, startPoint y: 183, endPoint x: 70, endPoint y: 156, distance: 71.3
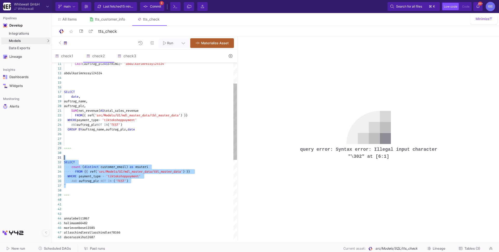
click at [122, 167] on span "customer_email)" at bounding box center [114, 167] width 27 height 4
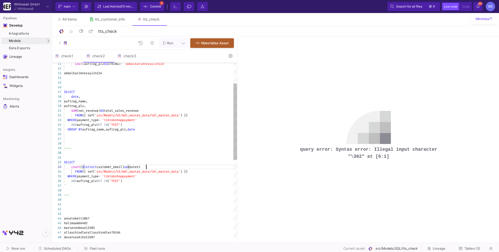
click at [146, 167] on div "11 12 13 14 15 16 17 18 19 20 21 22 23 24 25 26 27 28 29 30 31 32 33 34 35 36 3…" at bounding box center [144, 151] width 185 height 177
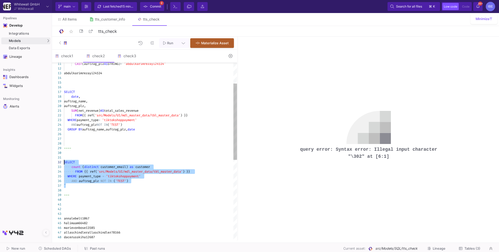
drag, startPoint x: 138, startPoint y: 183, endPoint x: 62, endPoint y: 160, distance: 79.5
drag, startPoint x: 131, startPoint y: 182, endPoint x: 62, endPoint y: 161, distance: 72.6
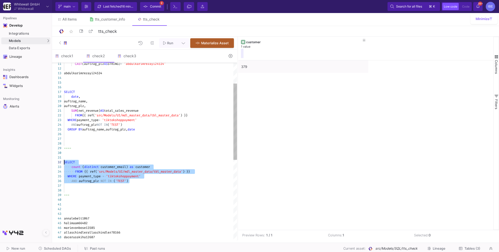
click at [164, 144] on div at bounding box center [150, 143] width 173 height 5
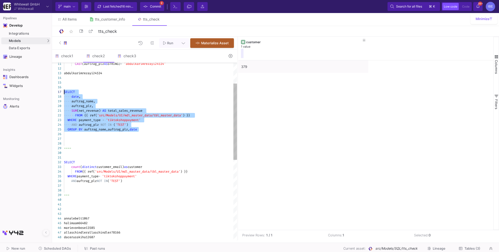
drag, startPoint x: 153, startPoint y: 131, endPoint x: 61, endPoint y: 92, distance: 99.3
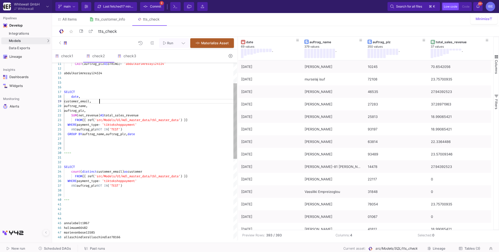
scroll to position [37, 35]
click at [147, 135] on div "GROUP BY auftrag_name,auftrag_plz, date" at bounding box center [150, 134] width 173 height 5
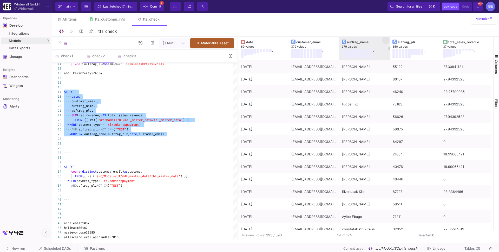
type textarea "CAST(auftrag_plz AS STRING) = 'abdulkarimrezayi24534' abdulkarimrezayi24534 SEL…"
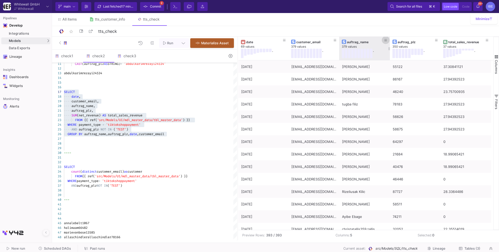
click at [387, 39] on button at bounding box center [386, 40] width 8 height 8
type input "Oxana"
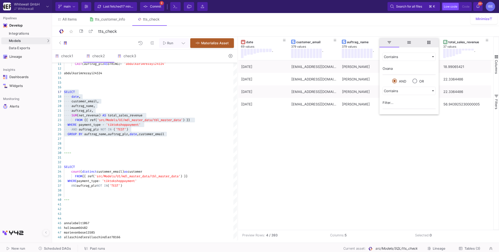
click at [334, 138] on div "27/07/25 v4bE3UXE6CQEWINGEJJEDLOENBA2I@scs3.tiktok.com Oxana Herzog 88605 18.99…" at bounding box center [365, 144] width 255 height 169
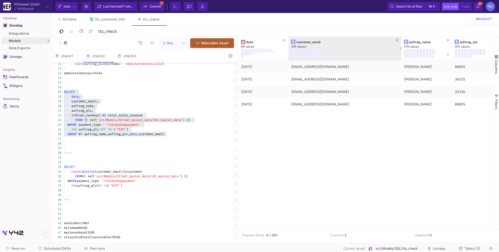
drag, startPoint x: 338, startPoint y: 48, endPoint x: 401, endPoint y: 52, distance: 62.3
click at [401, 52] on div at bounding box center [401, 48] width 2 height 23
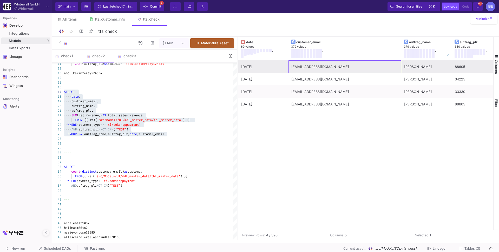
click at [333, 71] on div "v4bE3UXE6CQEWINGEJJEDLOENBA2I@scs3.tiktok.com" at bounding box center [344, 67] width 107 height 12
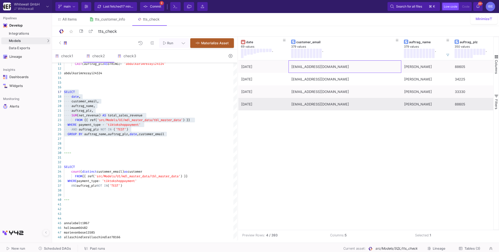
click at [369, 105] on div "v4bE3UXE6CQEWINGEJJEDLOENBA2I@scs3.tiktok.com" at bounding box center [344, 104] width 107 height 12
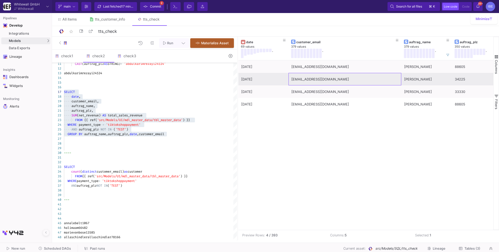
click at [382, 79] on div "v4bE3UXE6CQEWINGEDJMABD7ABB2I@scs3.tiktok.com" at bounding box center [344, 79] width 107 height 12
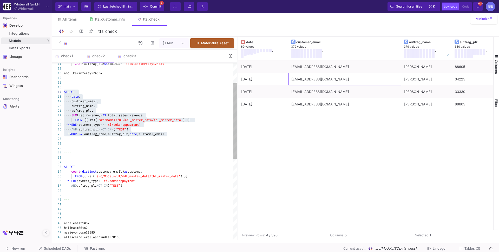
type textarea "SELECT count (distinct customer_email) as customer FROM {{ ref('src/Models/UI/m…"
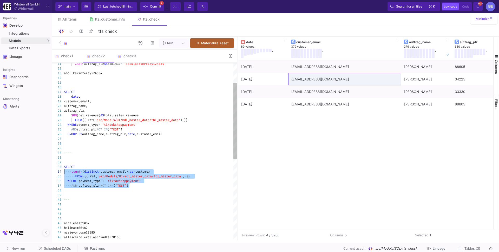
drag, startPoint x: 141, startPoint y: 186, endPoint x: 57, endPoint y: 171, distance: 85.8
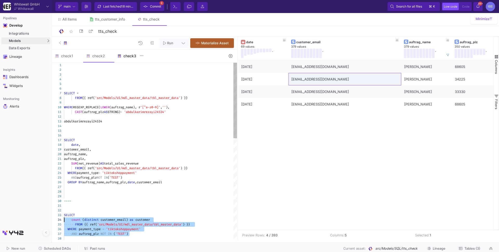
click at [125, 60] on div "check3" at bounding box center [129, 56] width 31 height 12
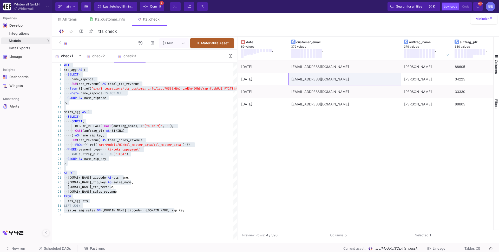
click at [66, 60] on div "check1" at bounding box center [67, 56] width 31 height 12
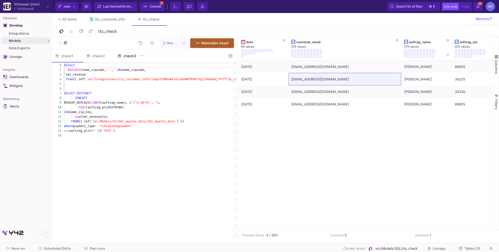
click at [124, 59] on div "check3" at bounding box center [129, 56] width 31 height 12
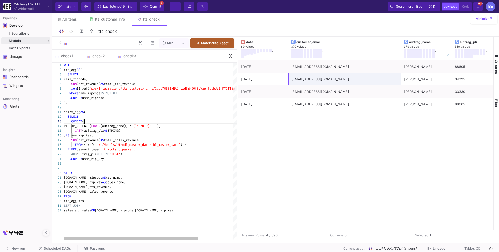
type textarea "WITH tts_agg AS ( SELECT name_zipcode, SUM(net_revenue) AS total_tts_revenue fr…"
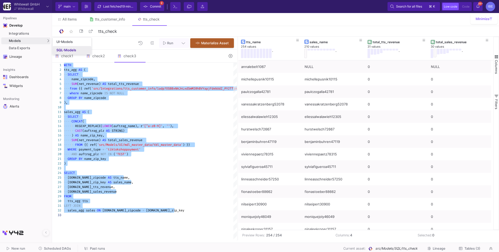
click at [68, 52] on link "SQL-Models" at bounding box center [72, 50] width 38 height 8
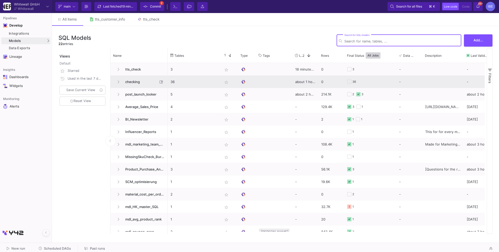
click at [134, 79] on span "checking" at bounding box center [140, 82] width 36 height 12
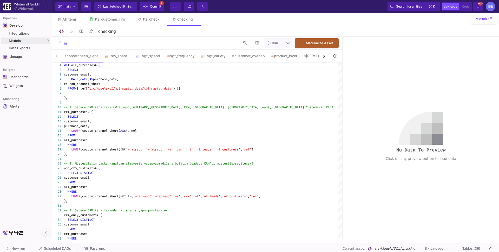
click at [324, 58] on button "button" at bounding box center [323, 56] width 9 height 13
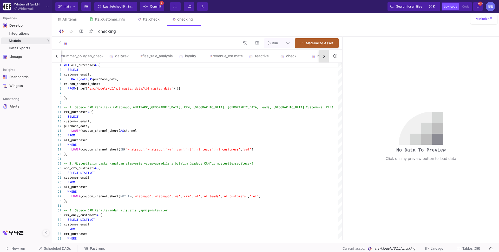
click at [324, 58] on button "button" at bounding box center [323, 56] width 9 height 13
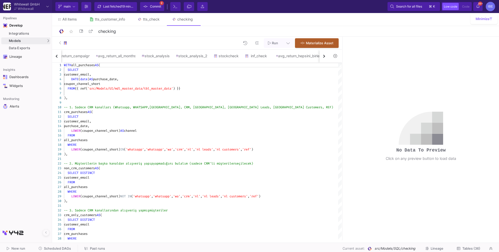
click at [324, 58] on button "button" at bounding box center [323, 56] width 9 height 13
click at [291, 57] on div "ttscheck4_hilke_check" at bounding box center [273, 56] width 40 height 4
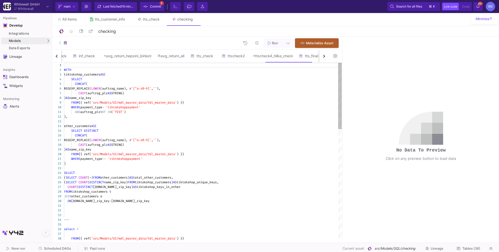
click at [250, 97] on div ") AS name_zip_key" at bounding box center [203, 97] width 278 height 5
type textarea "WITH tiktokshop_customers AS ( SELECT CONCAT( REGEXP_REPLACE(LOWER(auftrag_name…"
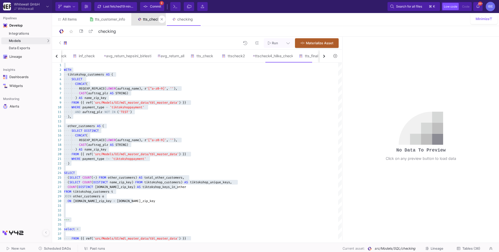
click at [148, 18] on div "tts_check" at bounding box center [151, 19] width 17 height 4
type input "tts_check"
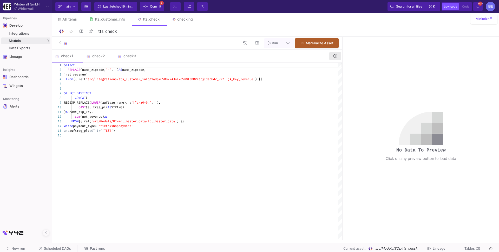
click at [332, 57] on button at bounding box center [335, 56] width 12 height 8
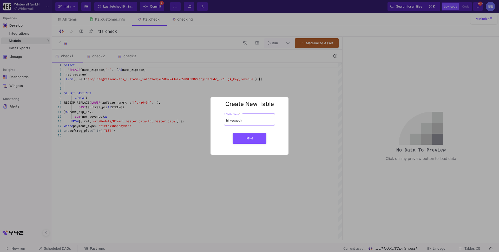
type input "hilkecgeck"
click at [233, 133] on button "Save" at bounding box center [250, 138] width 34 height 11
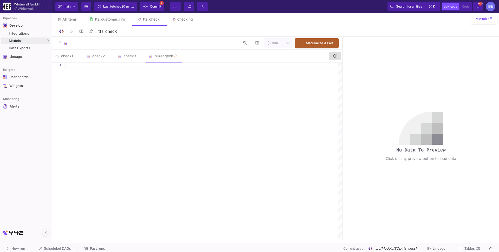
click at [276, 88] on div at bounding box center [203, 151] width 278 height 177
paste textarea "WITH tiktokshop_customers AS ( SELECT CONCAT( REGEXP_REPLACE(LOWER(auftrag_name…"
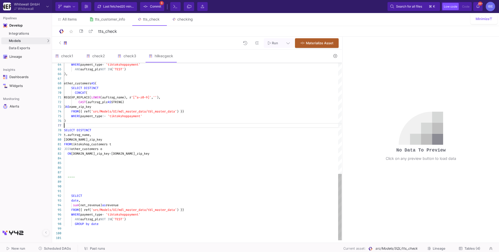
click at [201, 124] on div at bounding box center [203, 125] width 278 height 5
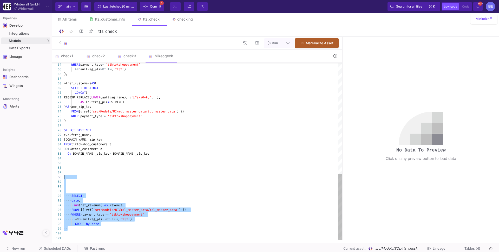
drag, startPoint x: 106, startPoint y: 227, endPoint x: 61, endPoint y: 174, distance: 70.1
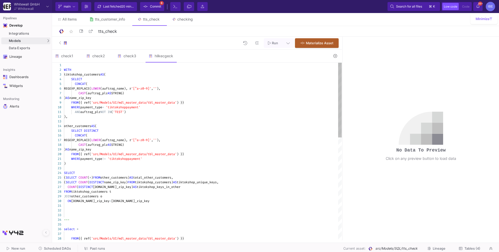
click at [67, 212] on div at bounding box center [203, 214] width 278 height 5
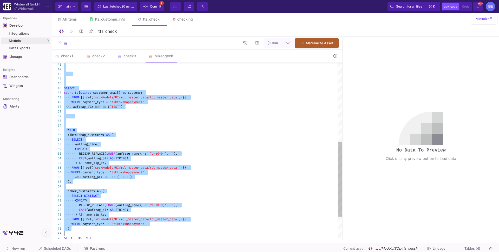
type textarea "--- select * FROM {{ ref('src/Models/UI/mdl_master_data/tbl_master_data') }} wh…"
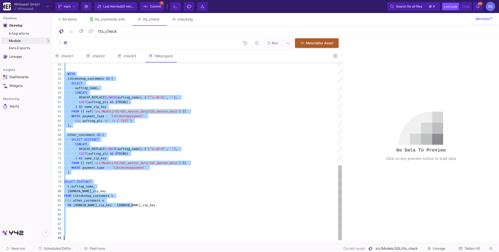
drag, startPoint x: 67, startPoint y: 107, endPoint x: 95, endPoint y: 244, distance: 139.9
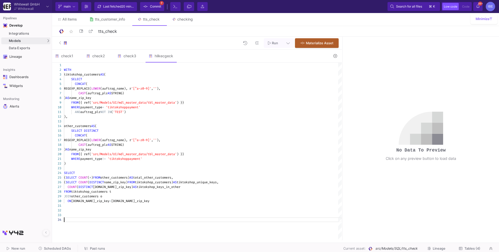
click at [164, 216] on div at bounding box center [203, 214] width 278 height 5
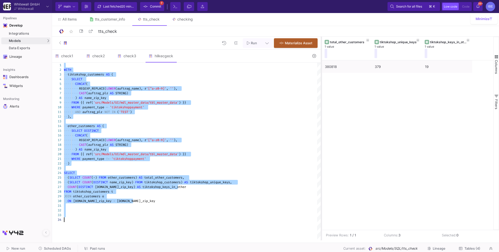
drag, startPoint x: 342, startPoint y: 115, endPoint x: 321, endPoint y: 114, distance: 21.1
click at [321, 114] on div at bounding box center [321, 138] width 1 height 203
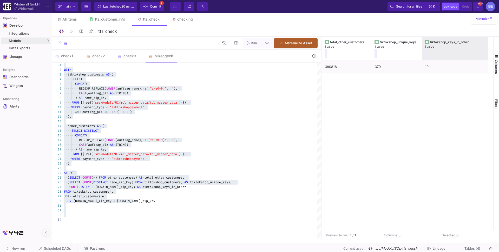
drag, startPoint x: 471, startPoint y: 47, endPoint x: 493, endPoint y: 46, distance: 22.1
click at [494, 46] on div "total_other_customers 1 value tiktokshop_unique_keys 1 value tiktokshop_keys_in…" at bounding box center [410, 133] width 177 height 193
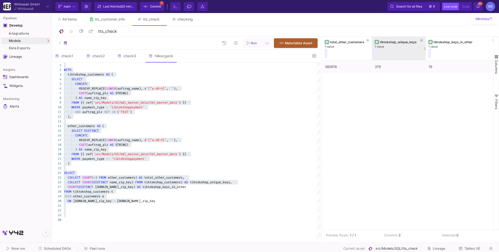
drag, startPoint x: 421, startPoint y: 49, endPoint x: 425, endPoint y: 49, distance: 3.6
click at [425, 49] on div at bounding box center [426, 48] width 2 height 23
type textarea "WHERE payment_type != 'tiktokshoppayment' ) SELECT (SELECT COUNT(*) FROM other_…"
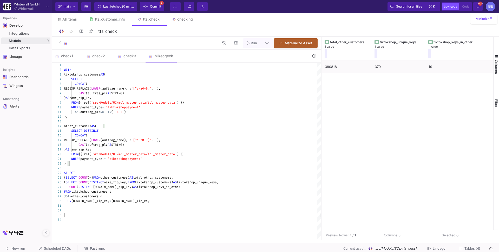
click at [141, 216] on div at bounding box center [192, 214] width 257 height 5
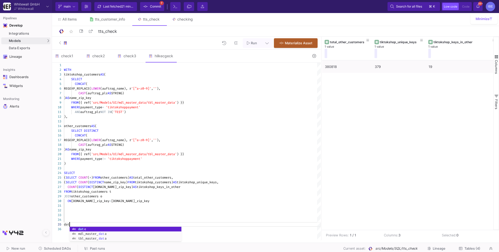
type textarea "d"
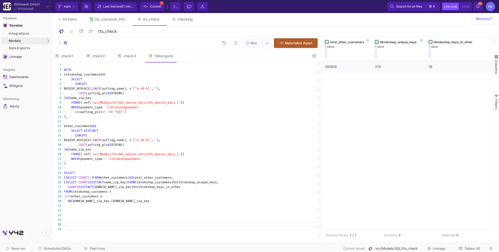
click at [125, 63] on div at bounding box center [192, 65] width 257 height 5
click at [124, 58] on div "check3" at bounding box center [129, 56] width 31 height 12
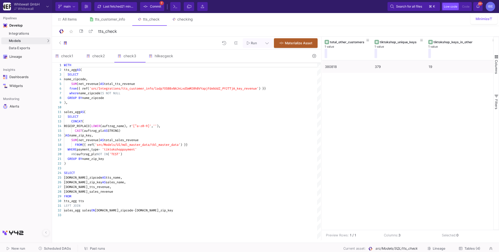
click at [310, 56] on button at bounding box center [314, 56] width 12 height 8
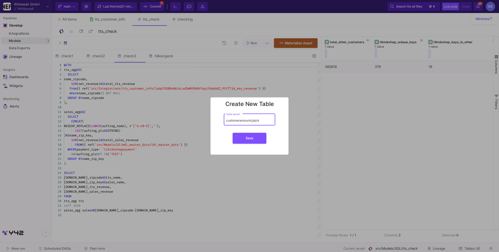
type input "customeramountcjejck"
click at [233, 133] on button "Save" at bounding box center [250, 138] width 34 height 11
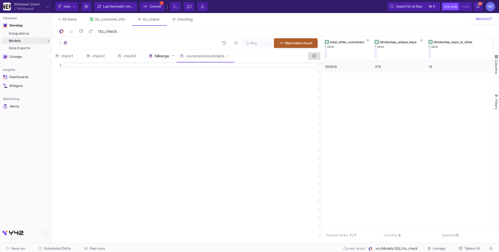
click at [168, 57] on div "hilkecgeck" at bounding box center [161, 56] width 25 height 4
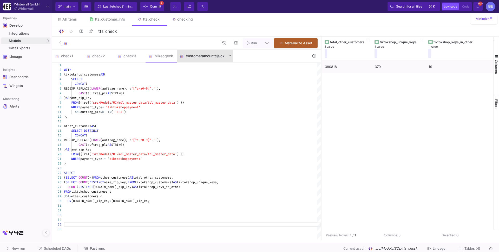
click at [196, 52] on div "customeramountcjejck" at bounding box center [205, 56] width 56 height 12
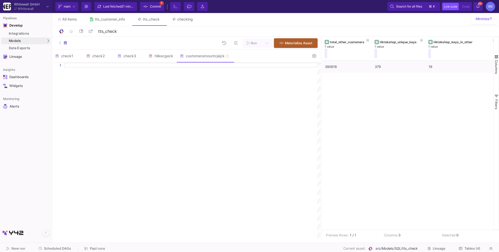
click at [188, 62] on mat-ink-bar at bounding box center [205, 62] width 57 height 1
click at [186, 67] on div at bounding box center [192, 65] width 257 height 5
click at [63, 71] on div at bounding box center [58, 69] width 12 height 5
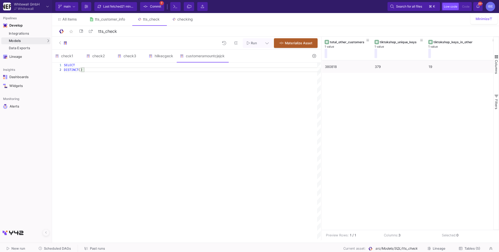
click at [63, 71] on div at bounding box center [58, 69] width 12 height 5
click at [64, 70] on div "1 2 SELECT DISTINCT () SELECT DISTINCT ()" at bounding box center [186, 151] width 269 height 177
click at [84, 70] on span "DISTINCT" at bounding box center [82, 70] width 15 height 4
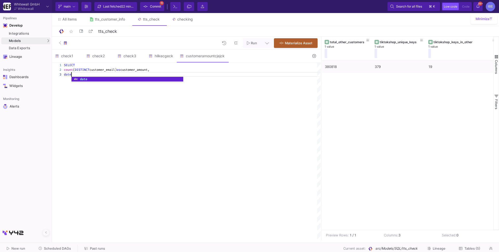
scroll to position [9, 7]
type textarea "SELECT count ( DISTINCT customer_email) as customer_amount, date"
click at [161, 52] on div "hilkecgeck" at bounding box center [161, 56] width 31 height 12
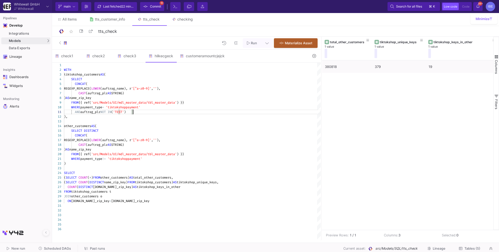
type textarea "WITH tiktokshop_customers AS ( SELECT CONCAT( REGEXP_REPLACE(LOWER(auftrag_name…"
drag, startPoint x: 137, startPoint y: 112, endPoint x: 71, endPoint y: 101, distance: 66.4
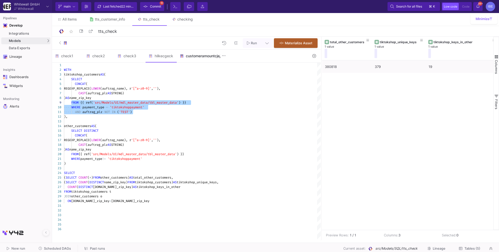
click at [189, 54] on div "customeramountcjejck" at bounding box center [202, 56] width 45 height 4
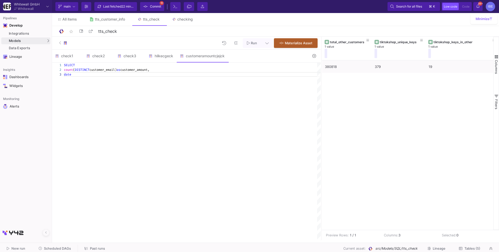
click at [124, 76] on div "date" at bounding box center [192, 74] width 257 height 5
paste textarea "FROM {{ ref('src/Models/UI/mdl_master_data/tbl_master_data') }} WHERE payment_t…"
click at [143, 92] on div "SELECT count ( DISTINCT customer_email) as customer_amount, date FROM {{ ref( '…" at bounding box center [192, 151] width 257 height 177
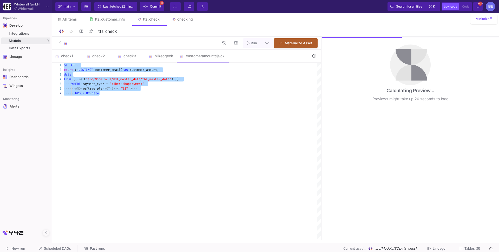
type textarea "SELECT count ( DISTINCT customer_email) as customer_amount, date FROM {{ ref('s…"
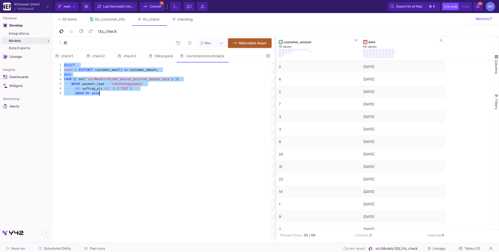
drag, startPoint x: 321, startPoint y: 125, endPoint x: 275, endPoint y: 123, distance: 46.3
click at [275, 123] on as-split "Run Materialize Asset check1 check2 check3 hilkecgeck customeramountcjejck 1 Se…" at bounding box center [275, 138] width 447 height 203
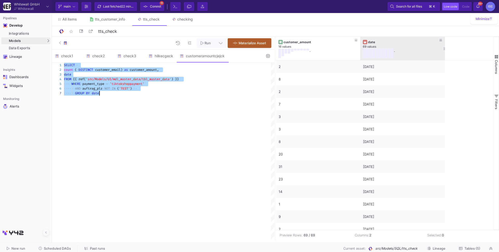
click at [424, 52] on div "." at bounding box center [399, 53] width 72 height 9
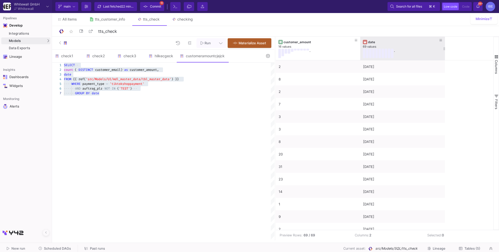
click at [424, 52] on div "." at bounding box center [399, 53] width 72 height 9
click at [408, 37] on div "date 69 values ." at bounding box center [403, 48] width 80 height 23
click at [403, 42] on div "date" at bounding box center [403, 42] width 71 height 4
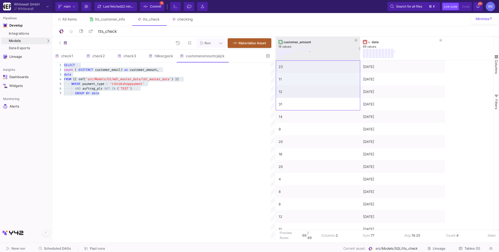
drag, startPoint x: 320, startPoint y: 107, endPoint x: 316, endPoint y: 56, distance: 50.8
click at [316, 56] on div "customer_amount 16 values . date 69 values . 23 11/08/25 11 10/08/25 12 09/08/2…" at bounding box center [385, 133] width 218 height 193
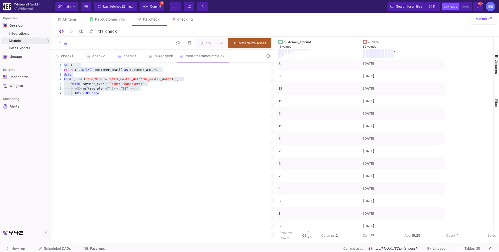
scroll to position [0, 0]
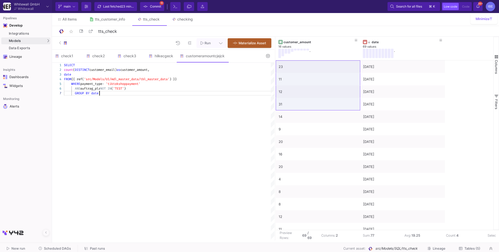
click at [265, 105] on div "SELECT count ( DISTINCT customer_email) as customer_amount, date FROM {{ ref( '…" at bounding box center [169, 151] width 211 height 177
click at [329, 32] on div "star_border tts_check 9/90" at bounding box center [275, 31] width 435 height 8
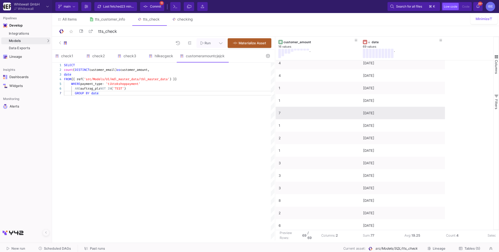
scroll to position [404, 0]
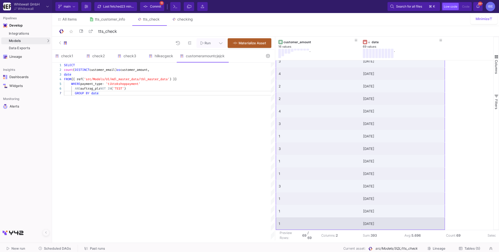
drag, startPoint x: 321, startPoint y: 68, endPoint x: 424, endPoint y: 225, distance: 188.1
click at [161, 56] on div "hilkecgeck" at bounding box center [161, 56] width 25 height 4
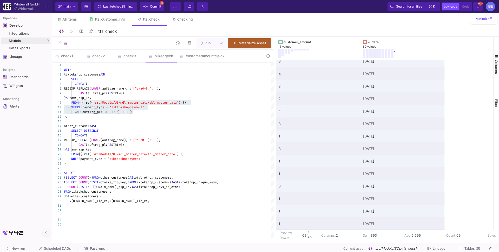
click at [168, 145] on div "CAST (auftrag_plz AS STRING)" at bounding box center [169, 144] width 211 height 5
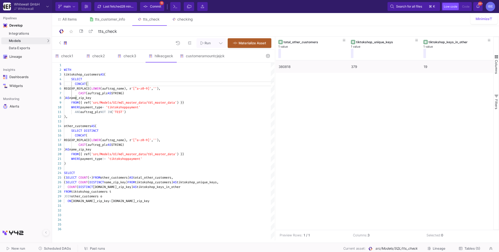
type textarea "WITH tiktokshop_customers AS ( SELECT CONCAT( REGEXP_REPLACE(LOWER(auftrag_name…"
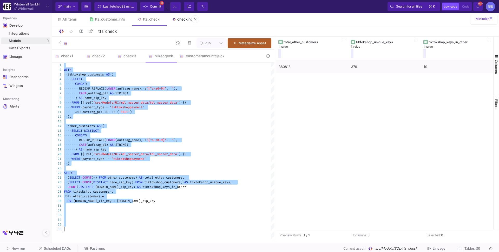
click at [188, 16] on link "checking" at bounding box center [183, 19] width 34 height 12
type input "checking"
click at [188, 16] on link "checking" at bounding box center [183, 19] width 34 height 12
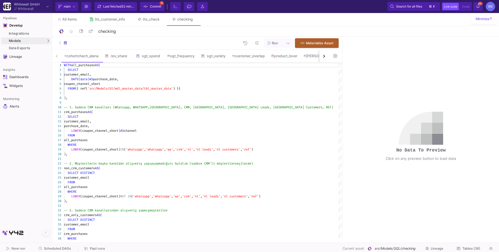
click at [323, 58] on button "button" at bounding box center [323, 56] width 9 height 13
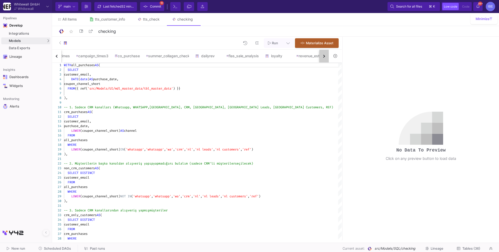
click at [323, 58] on button "button" at bounding box center [323, 56] width 9 height 13
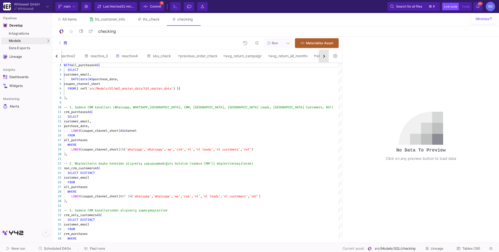
click at [323, 58] on button "button" at bounding box center [323, 56] width 9 height 13
click at [323, 58] on div "cohortchech_elena rev_share sgt_spend sgt_frequency sgt_variety customer_overla…" at bounding box center [190, 56] width 277 height 13
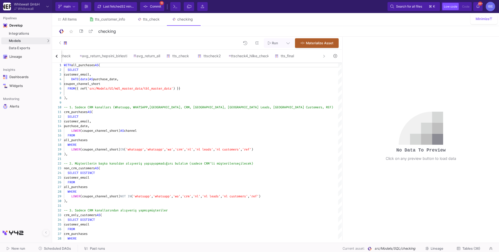
click at [323, 58] on div "cohortchech_elena rev_share sgt_spend sgt_frequency sgt_variety customer_overla…" at bounding box center [190, 56] width 277 height 13
click at [303, 58] on div "tts_final" at bounding box center [287, 56] width 31 height 12
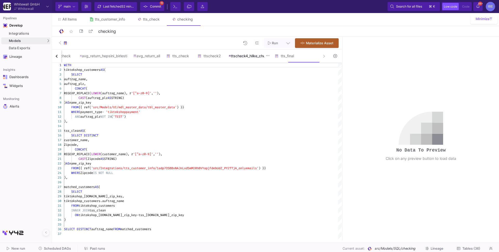
click at [270, 62] on div "ttscheck4_hilke_check" at bounding box center [249, 56] width 46 height 12
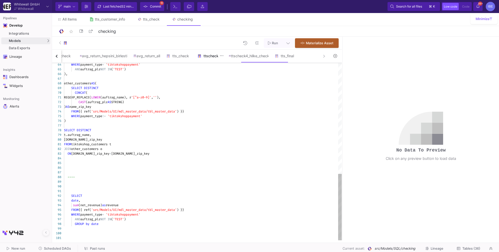
click at [225, 59] on div "ttscheck2" at bounding box center [209, 56] width 31 height 12
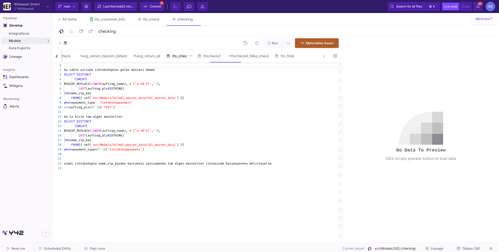
click at [194, 58] on div "tts_check" at bounding box center [178, 56] width 31 height 12
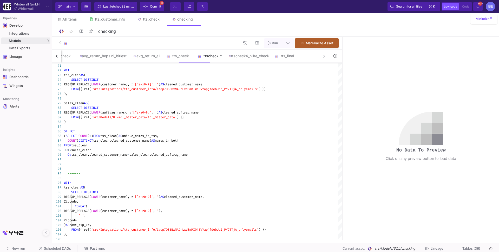
click at [223, 61] on div "ttscheck2" at bounding box center [209, 56] width 31 height 12
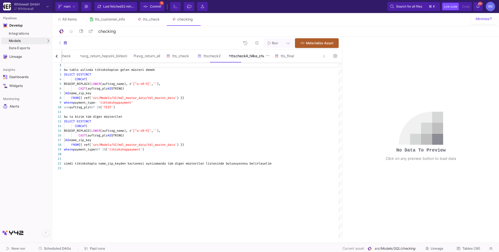
click at [266, 57] on div "ttscheck4_hilke_check" at bounding box center [249, 56] width 40 height 4
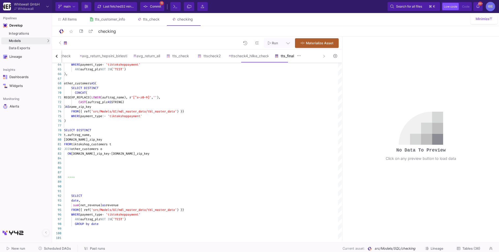
click at [299, 54] on div "tts_final" at bounding box center [287, 56] width 25 height 4
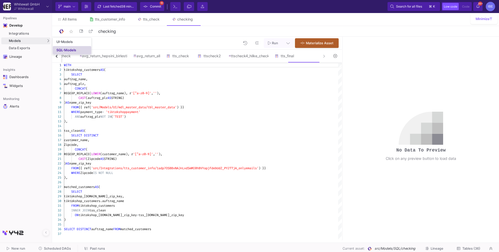
click at [58, 48] on div "SQL-Models" at bounding box center [66, 50] width 20 height 4
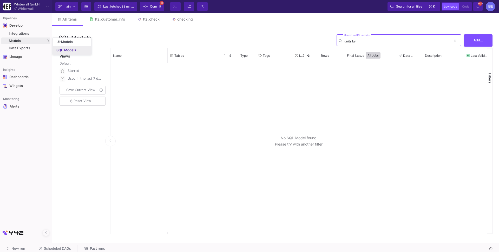
click at [65, 51] on div "SQL-Models" at bounding box center [66, 50] width 20 height 4
click at [347, 41] on input "units by" at bounding box center [397, 41] width 107 height 4
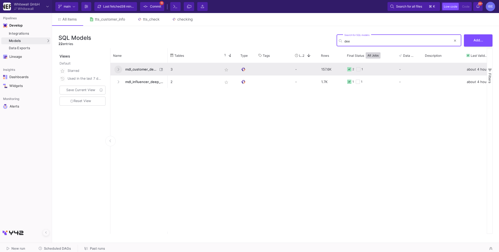
click at [117, 69] on icon at bounding box center [118, 69] width 2 height 3
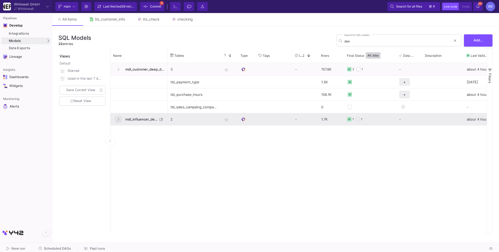
click at [115, 117] on button at bounding box center [118, 119] width 8 height 8
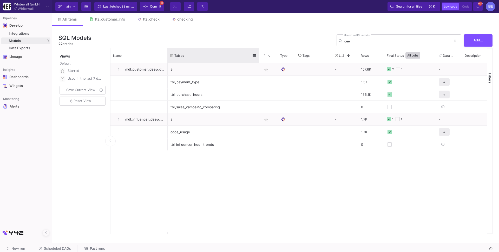
drag, startPoint x: 219, startPoint y: 52, endPoint x: 262, endPoint y: 51, distance: 43.7
click at [260, 51] on div at bounding box center [259, 55] width 2 height 15
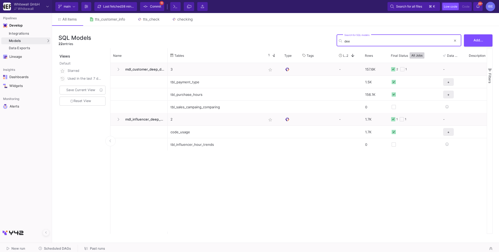
click at [363, 39] on input "dee" at bounding box center [397, 41] width 107 height 4
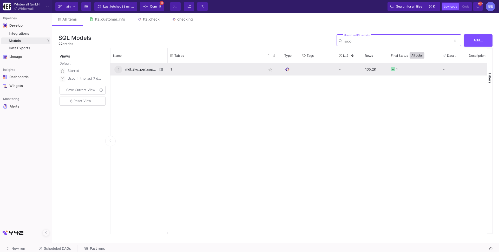
type input "supp"
click at [116, 70] on button at bounding box center [118, 69] width 8 height 8
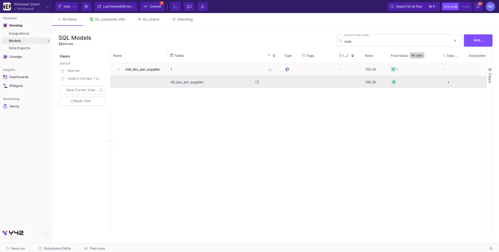
click at [191, 83] on div "tbl_sku_per_supplier" at bounding box center [211, 82] width 83 height 12
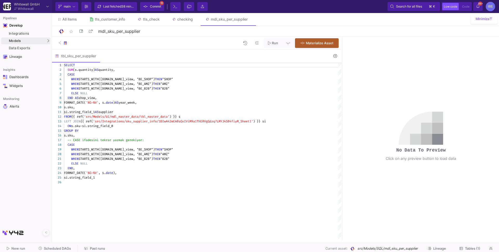
click at [61, 246] on span "Scheduled DAGs" at bounding box center [57, 248] width 27 height 4
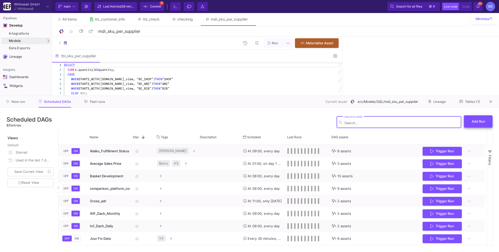
click at [470, 120] on button "Add Run" at bounding box center [478, 121] width 29 height 12
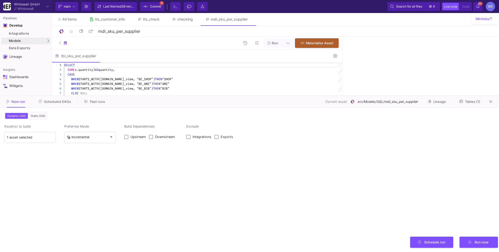
type input "0"
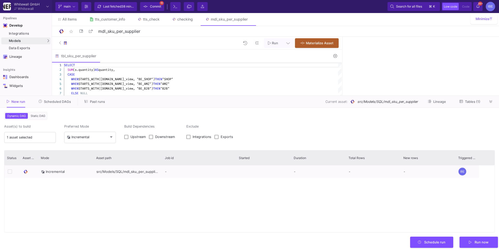
click at [38, 115] on span "Static DAG" at bounding box center [38, 116] width 17 height 4
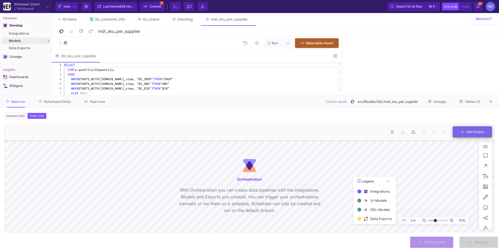
click at [455, 134] on button "Add Nodes" at bounding box center [472, 131] width 39 height 11
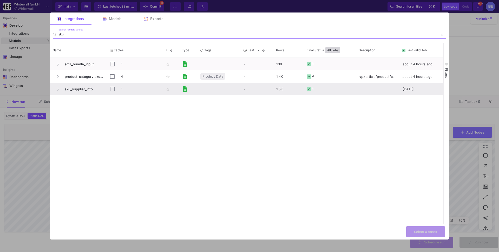
type input "sku"
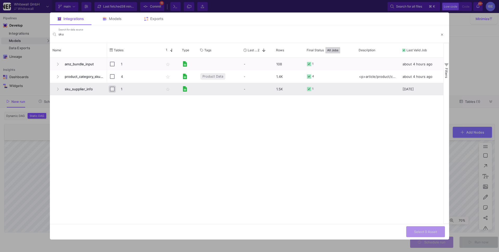
click at [114, 88] on input "Press Space to toggle row selection (unchecked)" at bounding box center [112, 89] width 5 height 5
click at [120, 22] on div "Models" at bounding box center [112, 18] width 42 height 12
checkbox input "false"
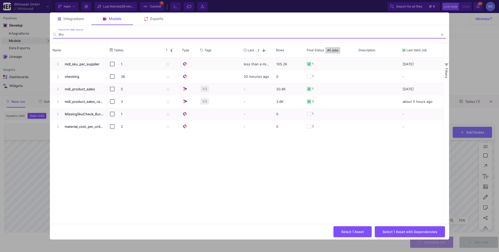
click at [104, 35] on input "sku" at bounding box center [248, 34] width 380 height 4
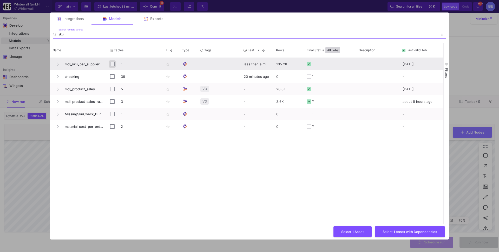
click at [112, 63] on input "Press Space to toggle row selection (unchecked)" at bounding box center [112, 64] width 5 height 5
checkbox input "true"
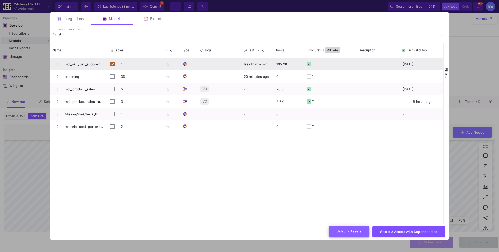
click at [356, 234] on button "Select 2 Assets" at bounding box center [349, 230] width 41 height 11
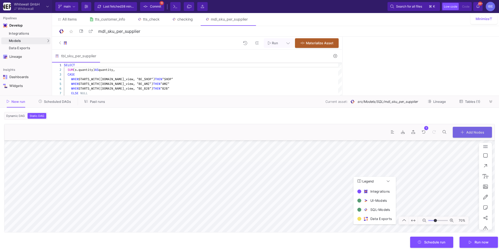
type input "7"
click at [23, 101] on span "New run" at bounding box center [18, 102] width 14 height 4
click at [49, 101] on span "Scheduled DAGs" at bounding box center [57, 102] width 27 height 4
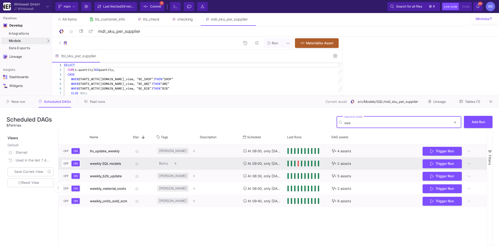
type input "wee"
click at [125, 163] on div "weekly SQL models" at bounding box center [108, 163] width 37 height 12
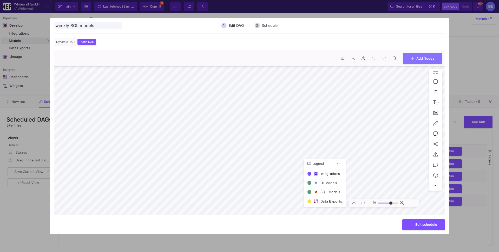
type input "0"
click at [430, 55] on button "Add Nodes" at bounding box center [422, 57] width 39 height 11
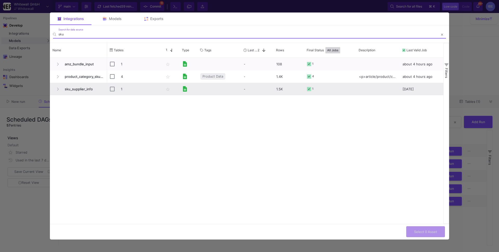
type input "sku"
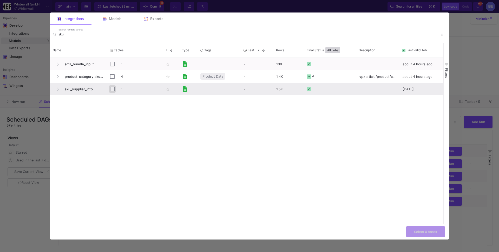
click at [114, 89] on input "Press Space to toggle row selection (unchecked)" at bounding box center [112, 89] width 5 height 5
click at [125, 22] on div "Models" at bounding box center [112, 18] width 42 height 12
checkbox input "false"
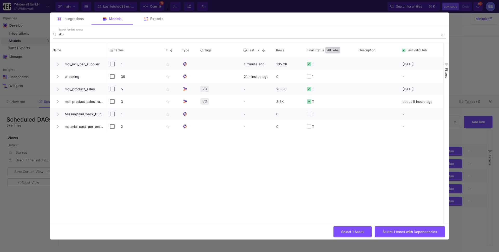
click at [124, 36] on input "sku" at bounding box center [248, 34] width 380 height 4
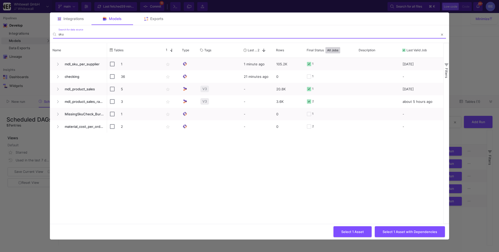
click at [124, 36] on input "sku" at bounding box center [248, 34] width 380 height 4
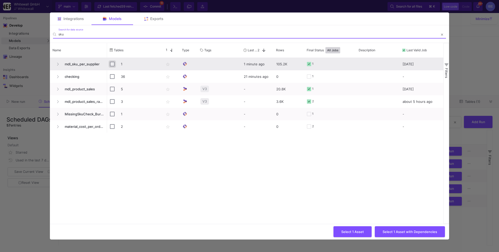
click at [114, 63] on input "Press Space to toggle row selection (unchecked)" at bounding box center [112, 64] width 5 height 5
checkbox input "true"
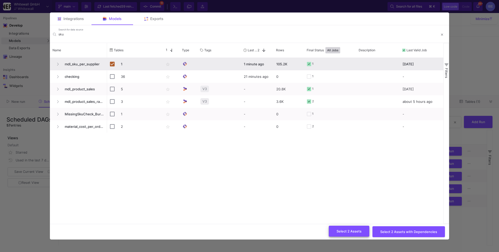
click at [345, 232] on span "Select 2 Assets" at bounding box center [349, 231] width 25 height 4
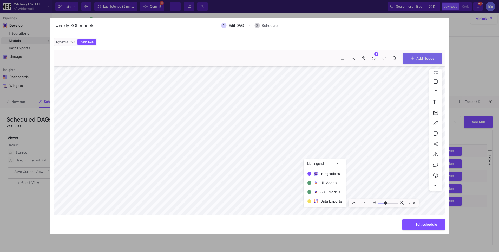
type input "7"
click at [426, 223] on span "Edit schedule" at bounding box center [426, 224] width 22 height 4
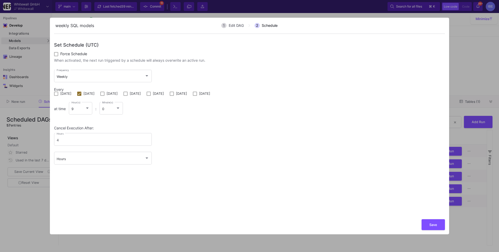
click at [55, 92] on span at bounding box center [56, 93] width 4 height 4
click at [56, 96] on input "Monday" at bounding box center [56, 96] width 0 height 0
checkbox input "true"
click at [81, 93] on span at bounding box center [79, 93] width 4 height 4
click at [79, 96] on input "Tuesday" at bounding box center [79, 96] width 0 height 0
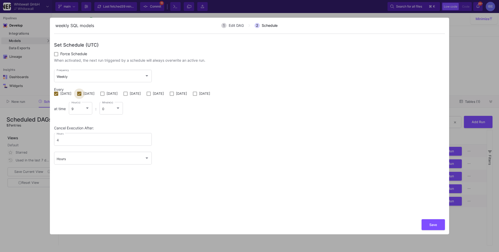
checkbox input "false"
click at [84, 107] on div "9" at bounding box center [78, 109] width 14 height 4
click at [78, 117] on span "11" at bounding box center [82, 117] width 18 height 11
click at [242, 148] on div "Cancel Execution After: 4 Hours Hours" at bounding box center [249, 148] width 391 height 44
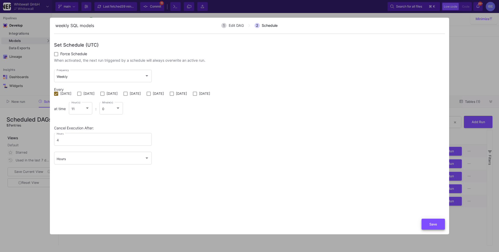
click at [426, 222] on button "Save" at bounding box center [433, 223] width 23 height 11
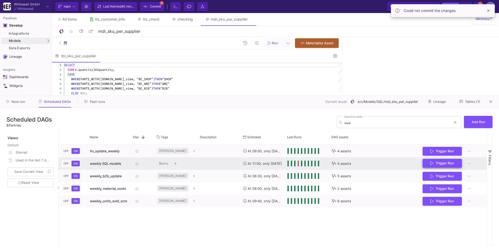
click at [432, 165] on icon "Press SPACE to select this row." at bounding box center [431, 163] width 3 height 4
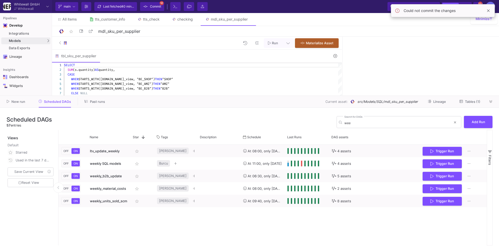
click at [160, 4] on span "Commit" at bounding box center [155, 7] width 11 height 8
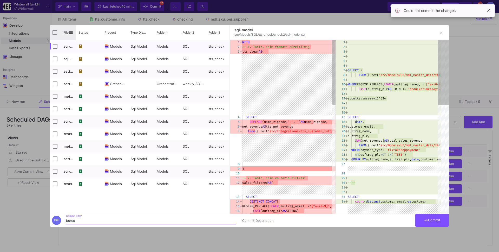
type input "burcu"
click at [51, 31] on div "File" at bounding box center [63, 32] width 26 height 15
click at [56, 36] on div "File" at bounding box center [63, 32] width 26 height 15
click at [56, 34] on input "Press Space to toggle all rows selection (unchecked)" at bounding box center [54, 32] width 5 height 5
checkbox input "true"
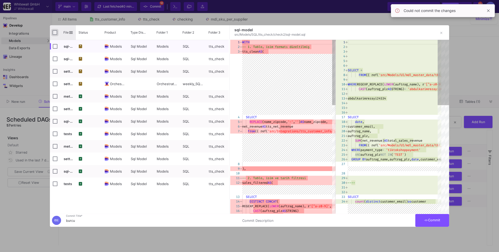
checkbox input "true"
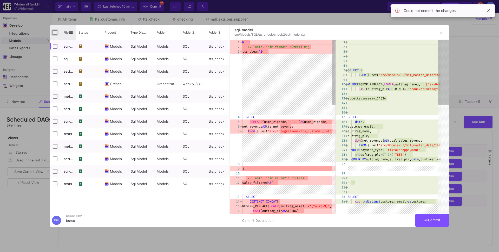
checkbox input "true"
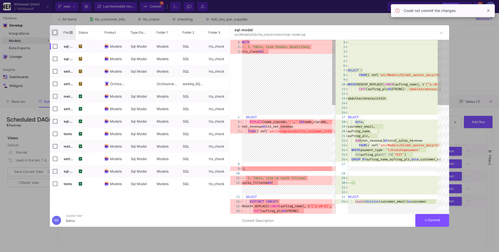
checkbox input "true"
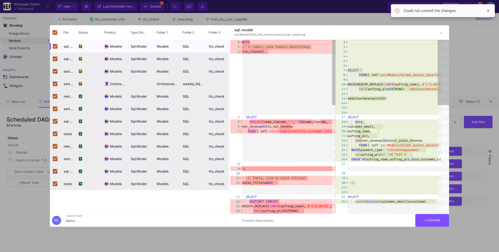
click at [432, 223] on button "Commit" at bounding box center [432, 220] width 34 height 13
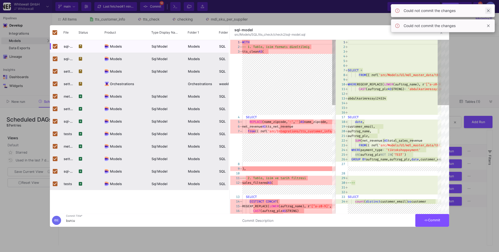
click at [488, 10] on span at bounding box center [488, 11] width 6 height 6
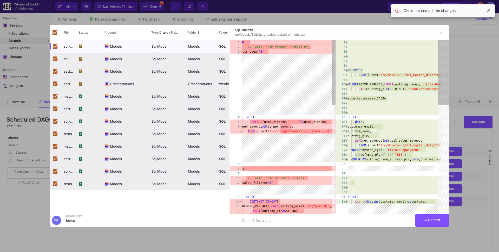
click at [488, 10] on span at bounding box center [488, 11] width 6 height 6
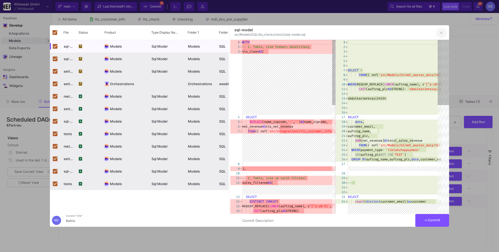
click at [443, 34] on button "button" at bounding box center [441, 33] width 10 height 10
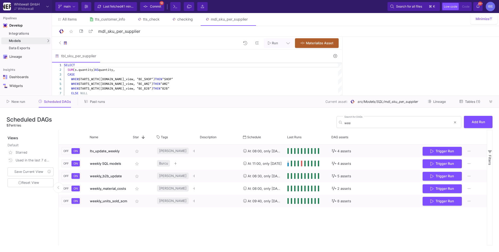
click at [160, 0] on div "Current branch main Branch Options Last fetched 41 minutes ago Commit 12 Termin…" at bounding box center [275, 6] width 447 height 13
click at [159, 3] on span "Commit" at bounding box center [155, 7] width 11 height 8
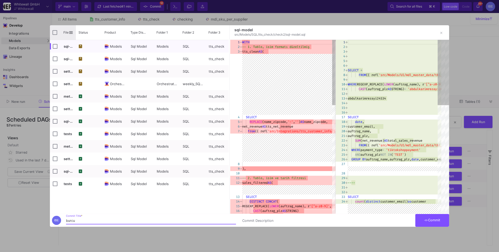
type input "burcu"
click at [55, 31] on input "Press Space to toggle all rows selection (unchecked)" at bounding box center [54, 32] width 5 height 5
checkbox input "true"
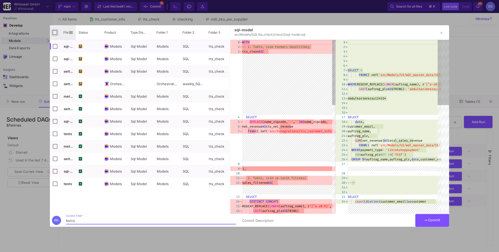
checkbox input "true"
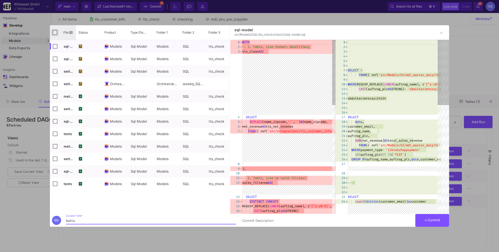
checkbox input "true"
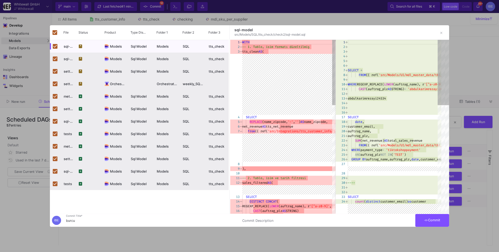
click at [439, 220] on span "Commit" at bounding box center [432, 220] width 16 height 4
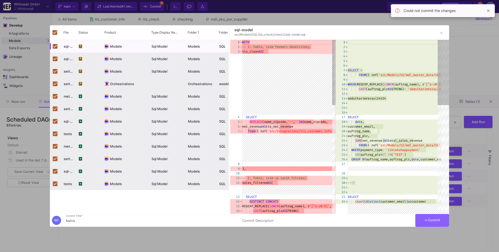
click at [441, 211] on y42-git-commit-dialog "Drag here to set row groups Drag here to set column labels File Status Product …" at bounding box center [249, 125] width 399 height 201
click at [445, 28] on div at bounding box center [434, 32] width 26 height 14
click at [440, 32] on icon "button" at bounding box center [441, 33] width 2 height 2
